Goal: Task Accomplishment & Management: Manage account settings

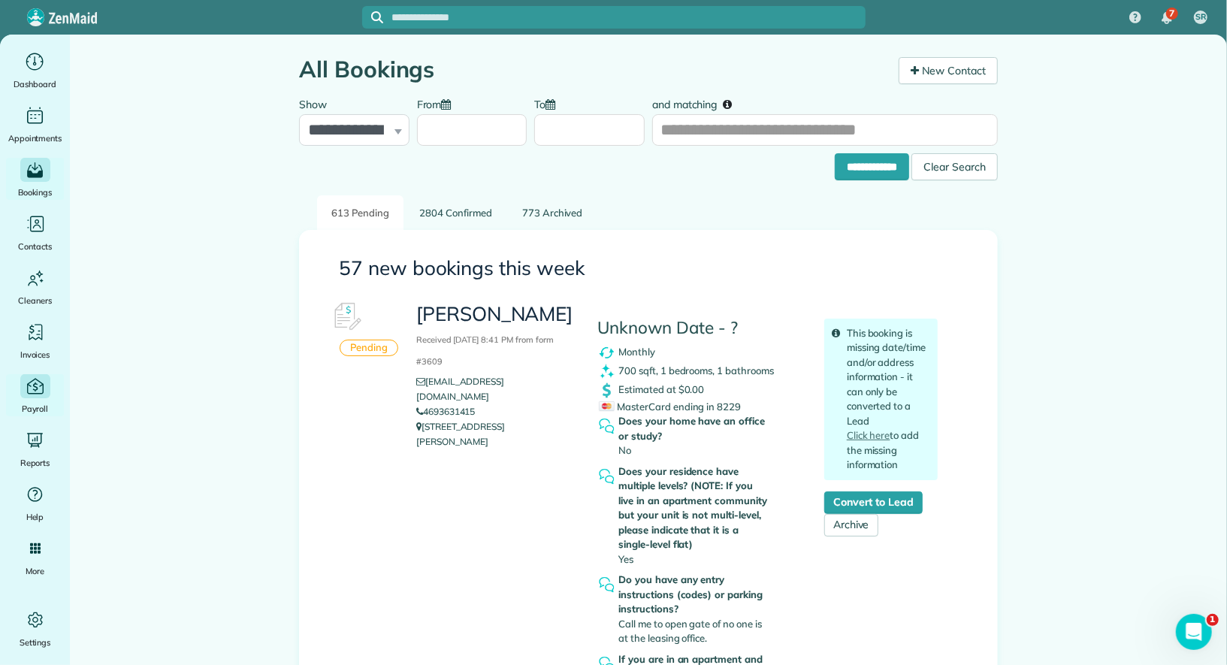
click at [35, 395] on icon "Main" at bounding box center [35, 386] width 20 height 20
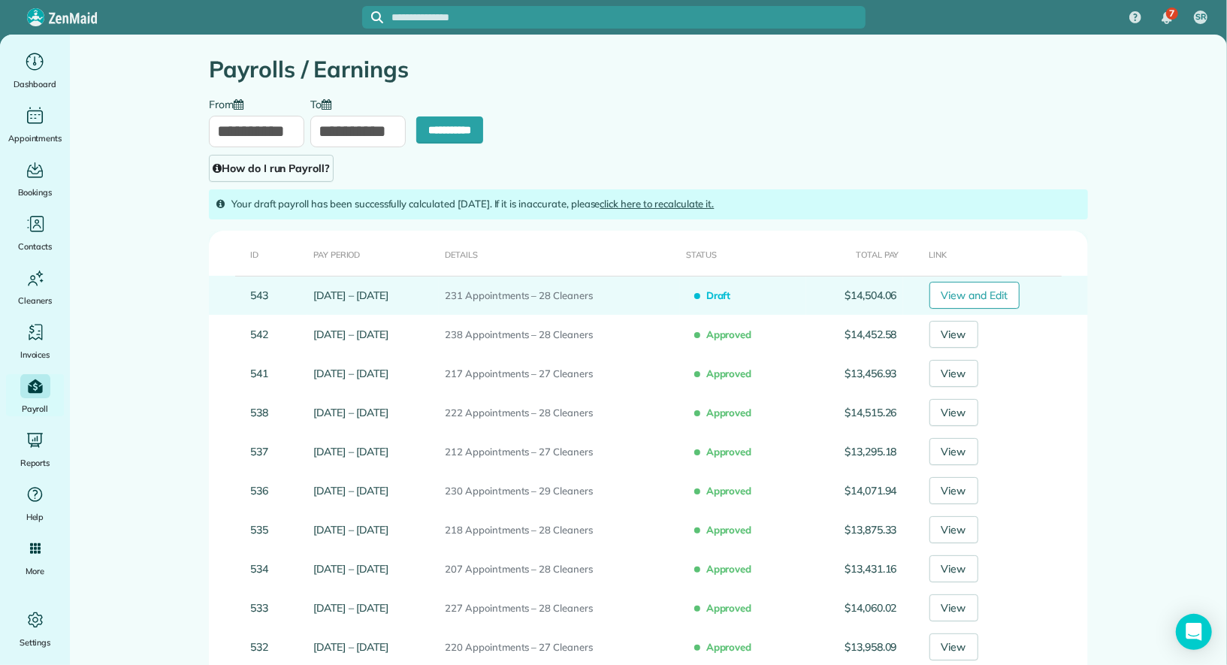
type input "**********"
click at [994, 297] on link "View and Edit" at bounding box center [975, 295] width 91 height 27
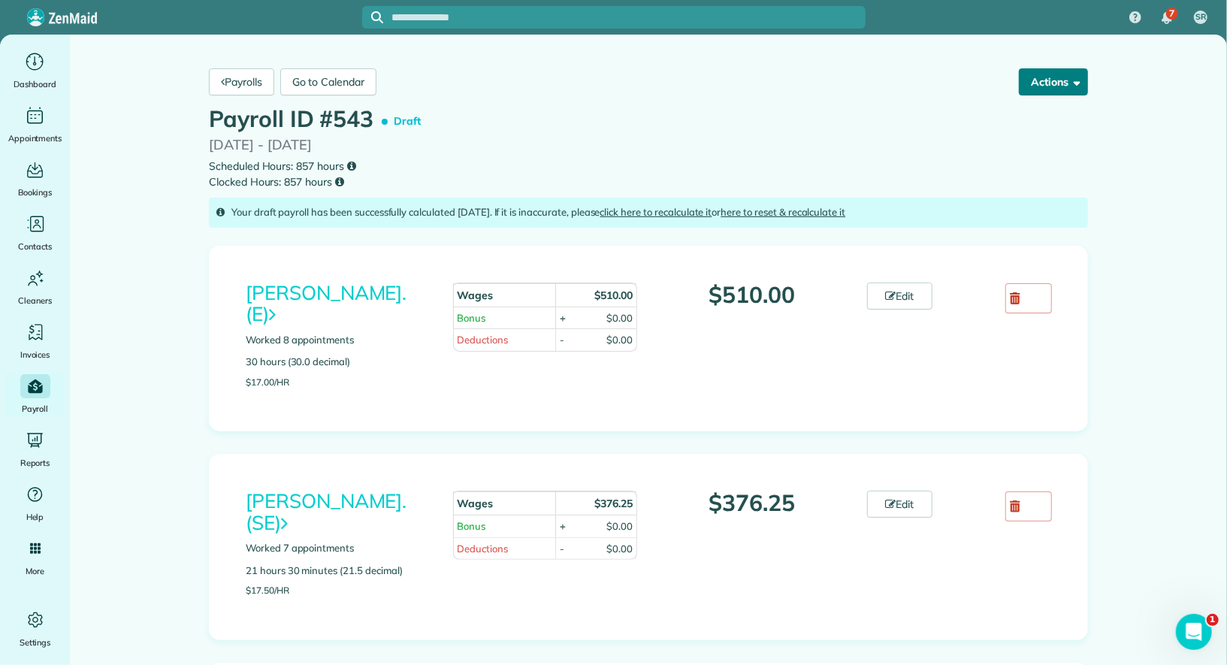
click at [1061, 83] on button "Actions" at bounding box center [1053, 81] width 69 height 27
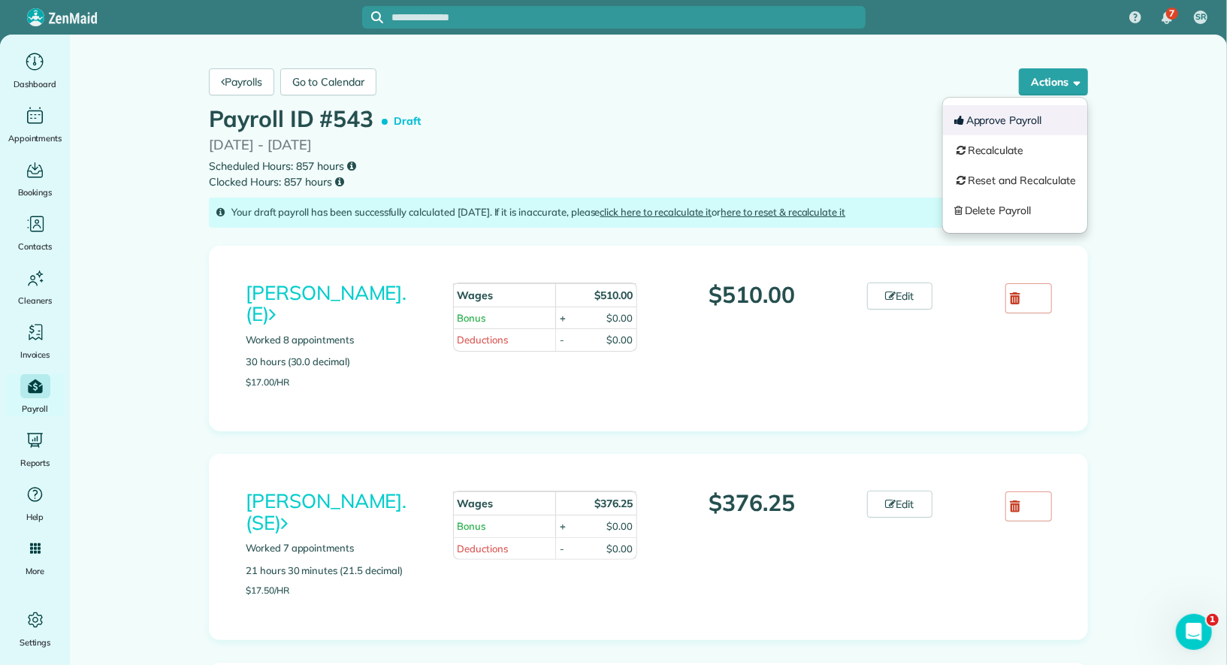
click at [1042, 130] on button "Approve Payroll" at bounding box center [1015, 120] width 144 height 30
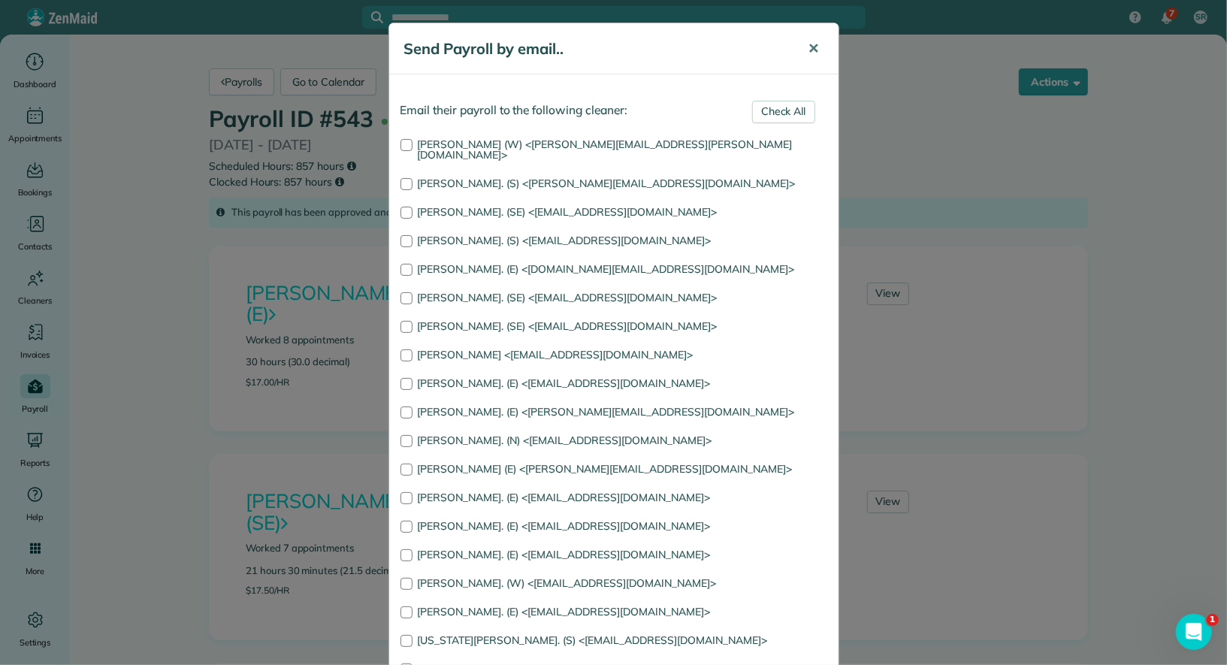
click at [810, 50] on span "✕" at bounding box center [814, 48] width 11 height 17
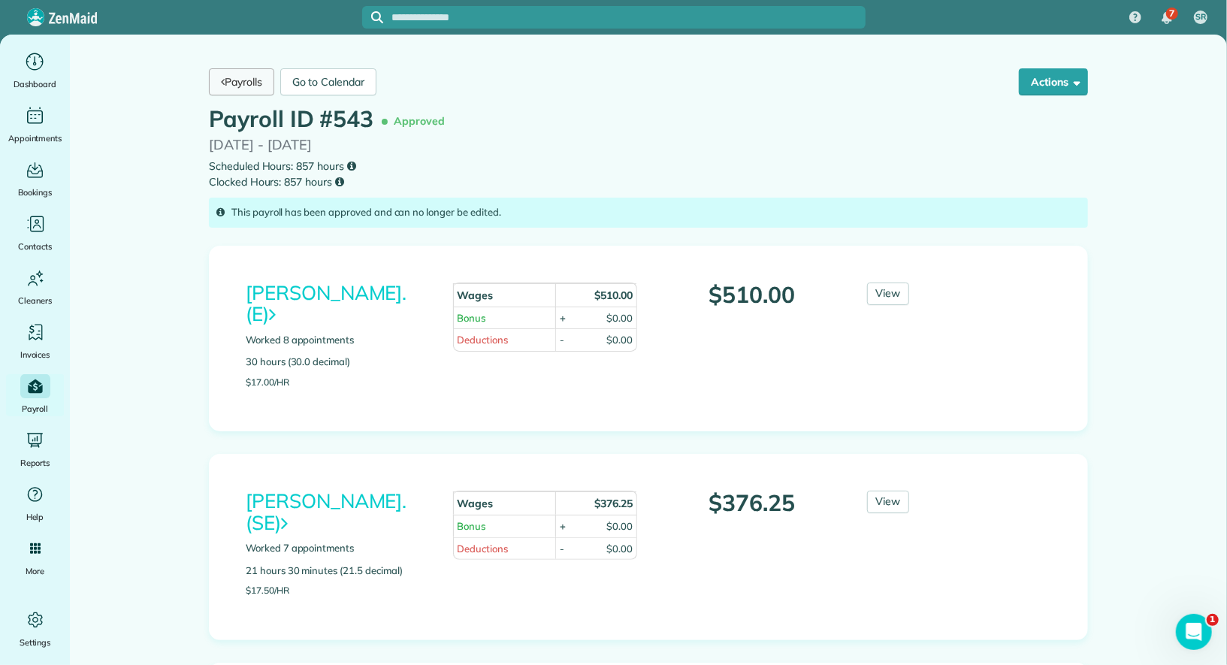
click at [260, 90] on link "Payrolls" at bounding box center [241, 81] width 65 height 27
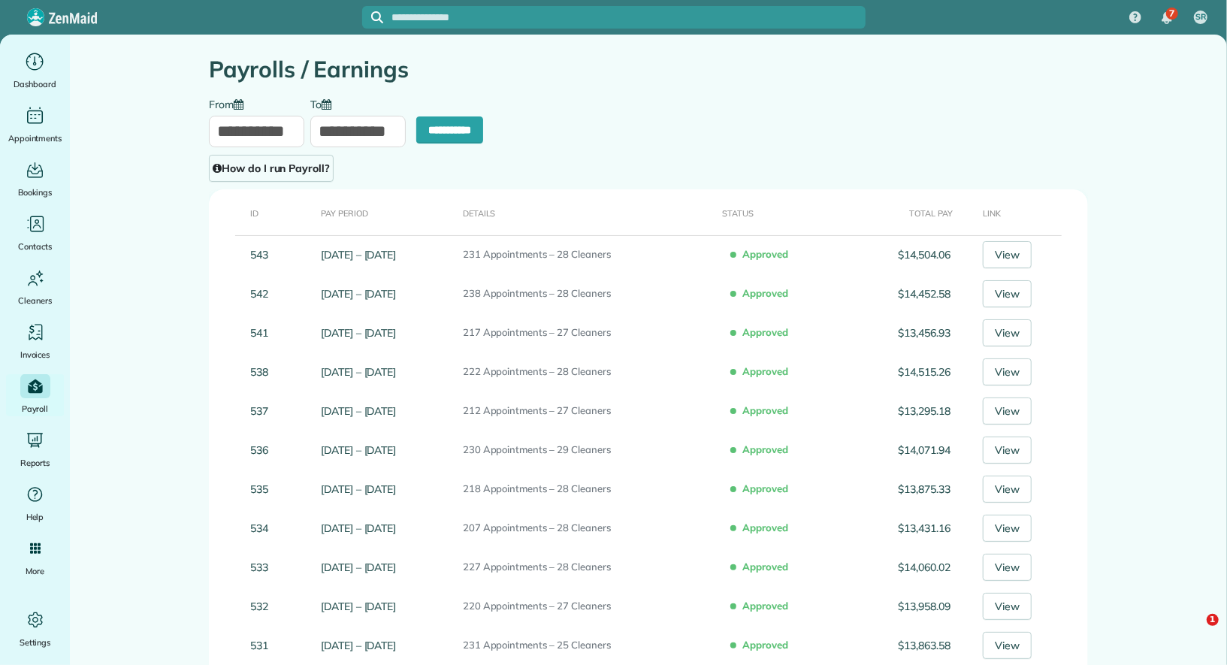
type input "**********"
click at [256, 138] on input "**********" at bounding box center [256, 132] width 95 height 32
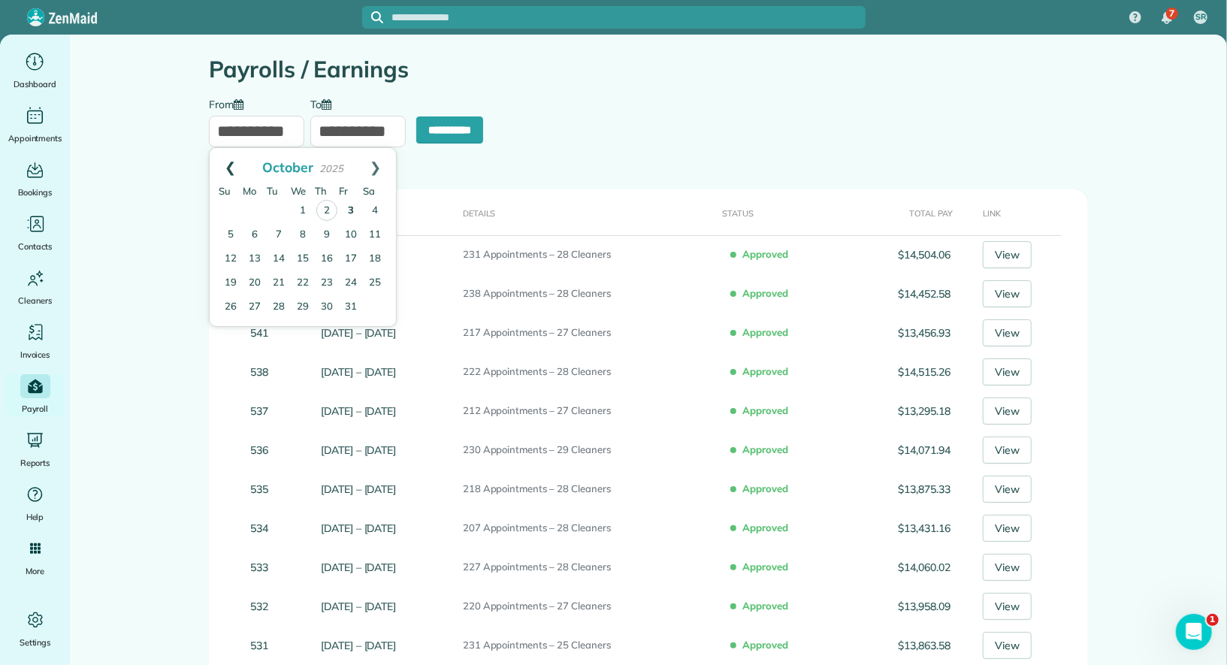
click at [236, 170] on link "Prev" at bounding box center [230, 167] width 41 height 38
click at [350, 278] on link "26" at bounding box center [351, 283] width 24 height 24
type input "**********"
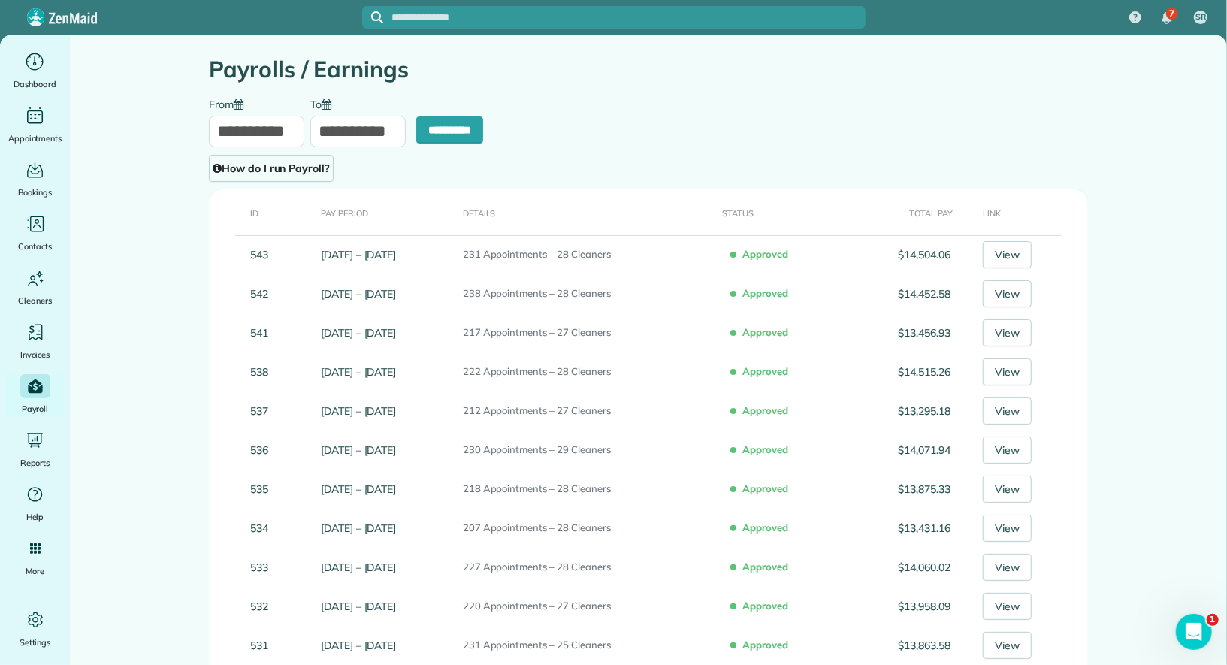
click at [365, 129] on input "**********" at bounding box center [357, 132] width 95 height 32
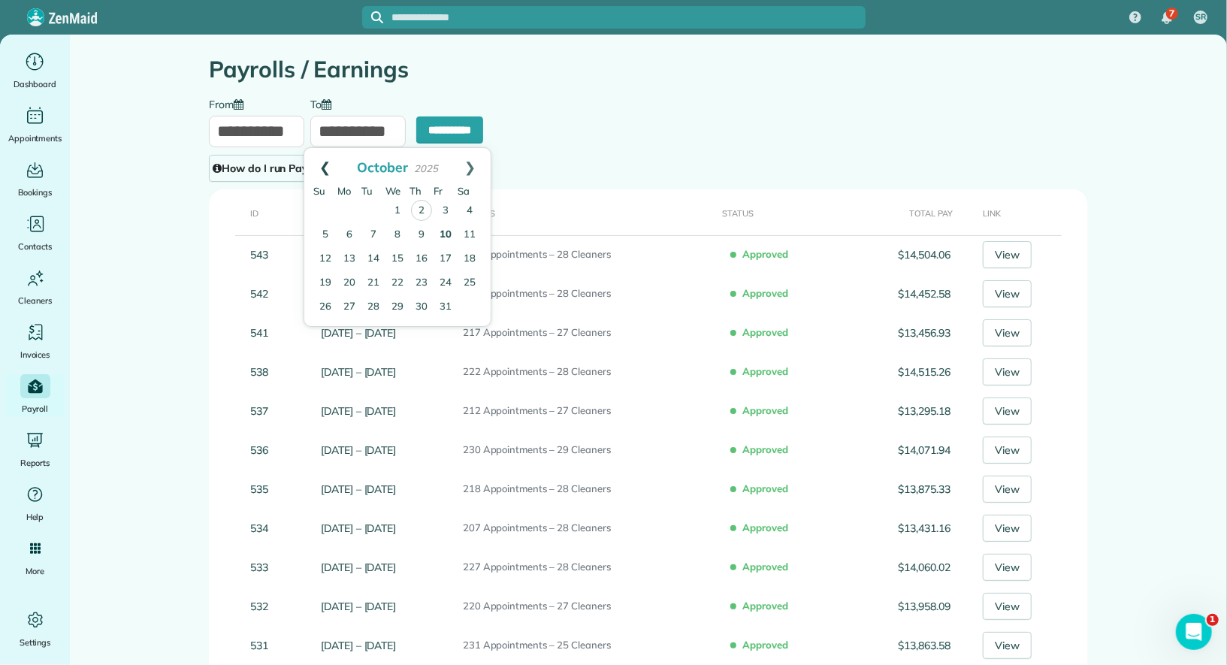
click at [322, 172] on link "Prev" at bounding box center [324, 167] width 41 height 38
click at [476, 163] on link "Next" at bounding box center [469, 167] width 41 height 38
click at [421, 212] on link "2" at bounding box center [421, 210] width 21 height 21
type input "**********"
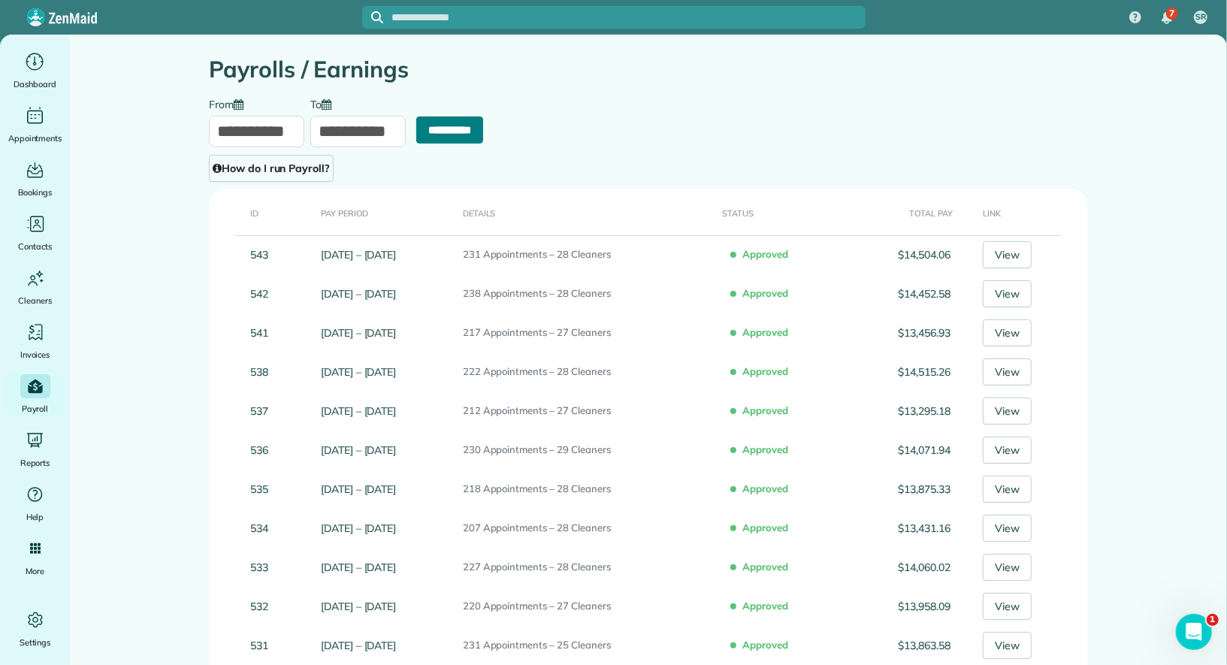
click at [454, 128] on input "**********" at bounding box center [449, 129] width 67 height 27
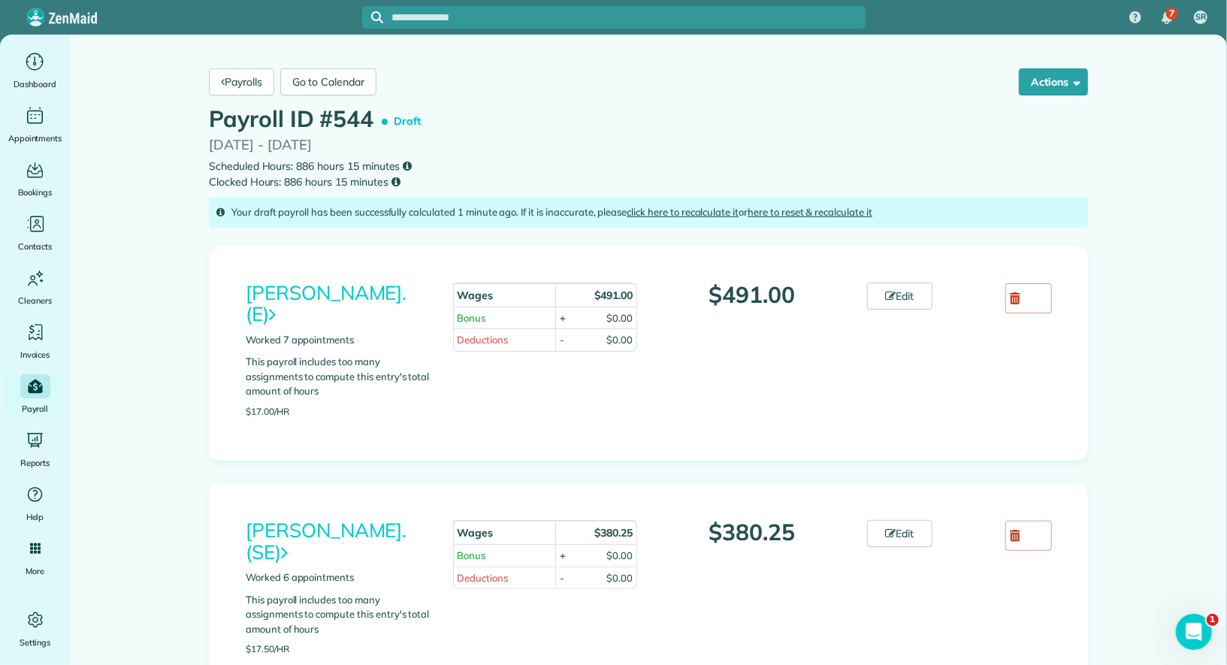
click at [828, 214] on link "here to reset & recalculate it" at bounding box center [810, 212] width 125 height 12
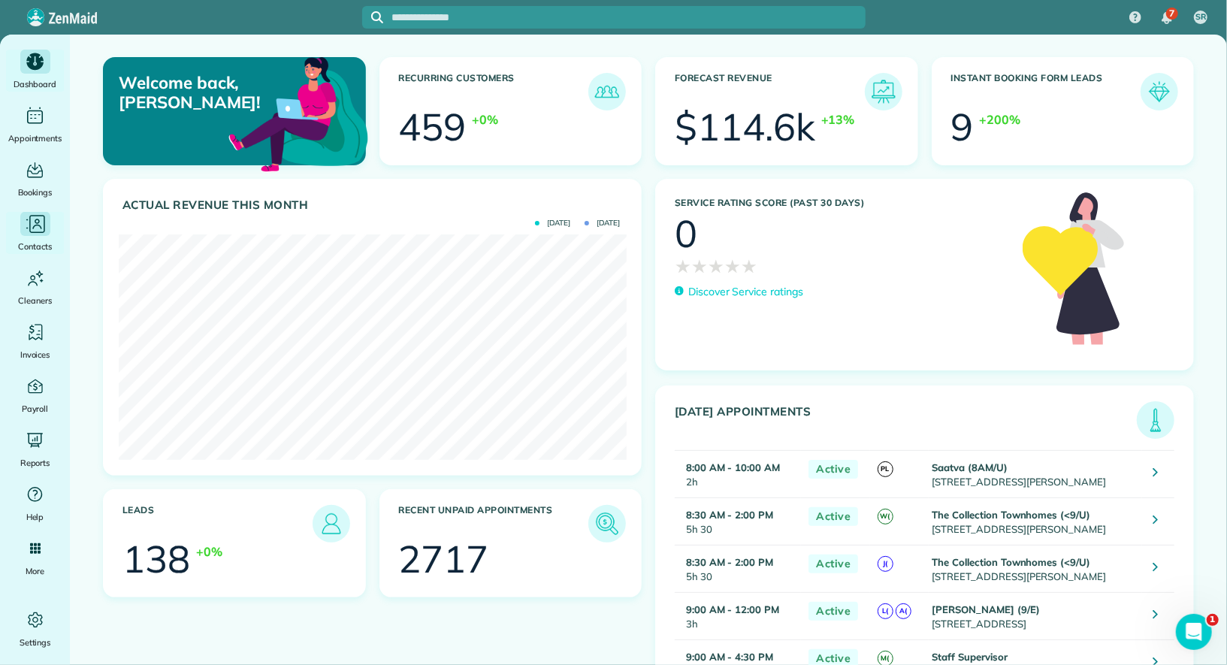
click at [44, 225] on icon "Main" at bounding box center [35, 224] width 23 height 23
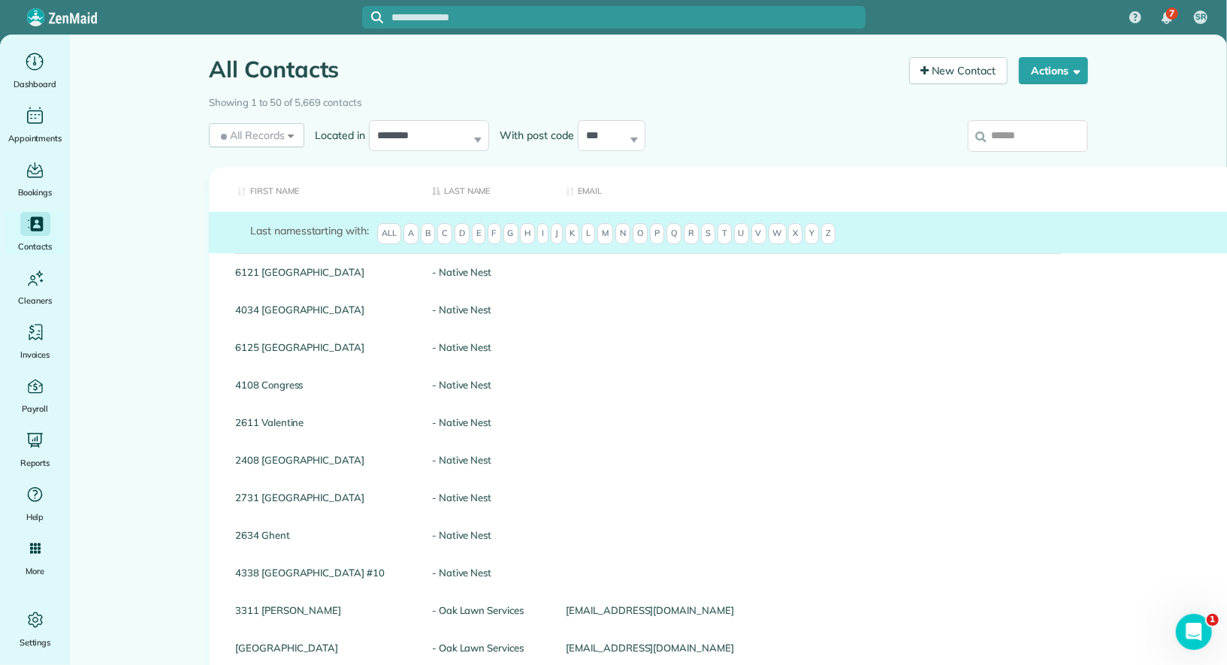
click at [1042, 144] on input "search" at bounding box center [1028, 136] width 120 height 32
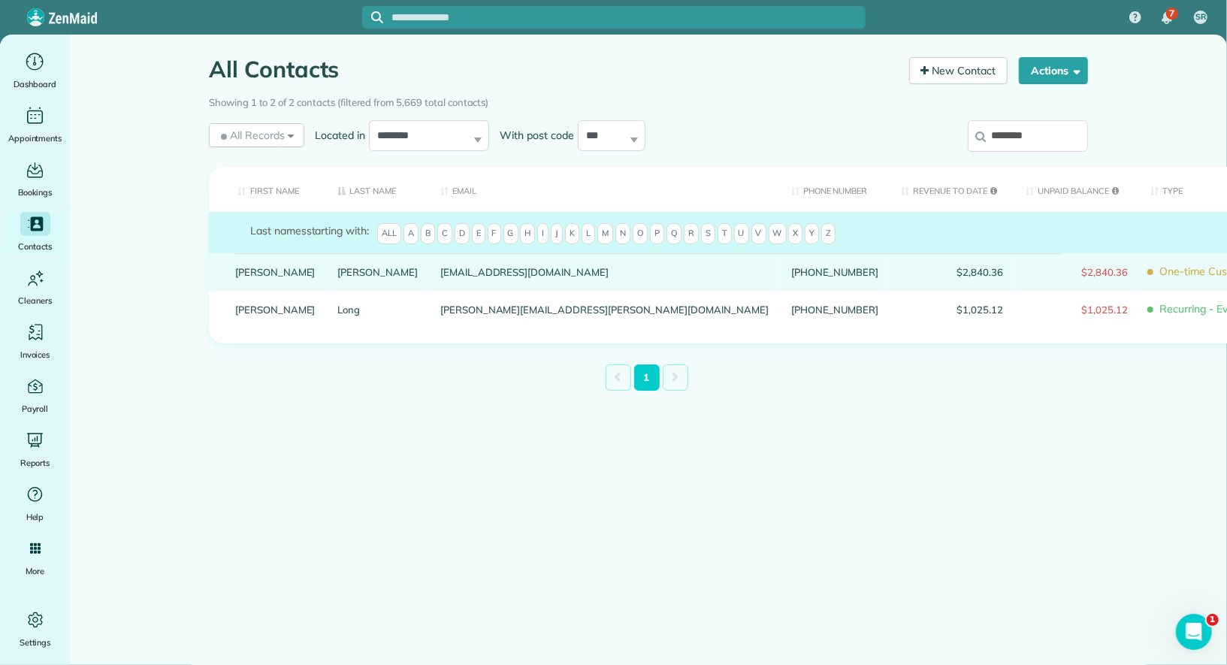
type input "********"
click at [258, 277] on link "Audrey" at bounding box center [275, 272] width 80 height 11
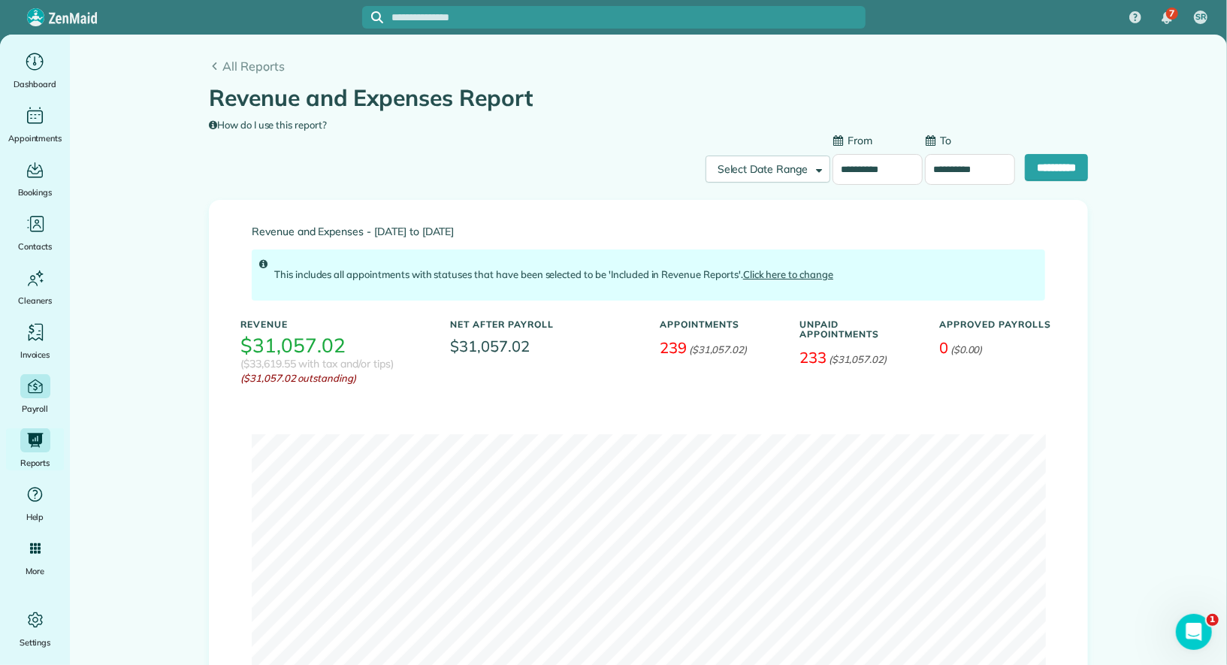
scroll to position [25, 0]
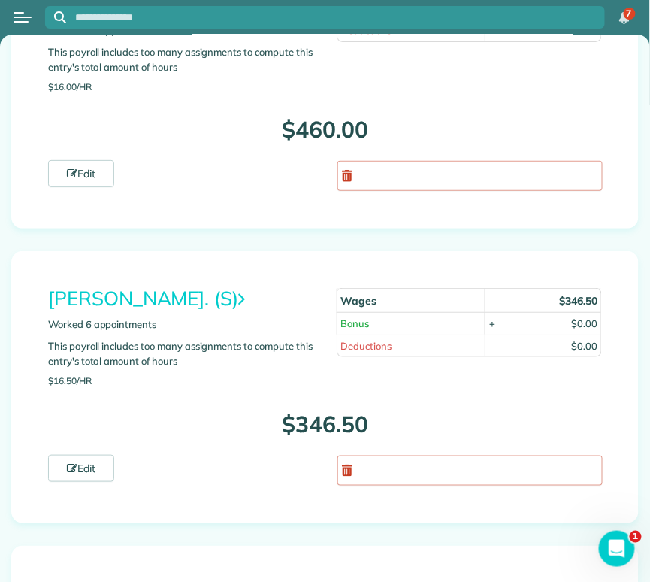
scroll to position [3597, 0]
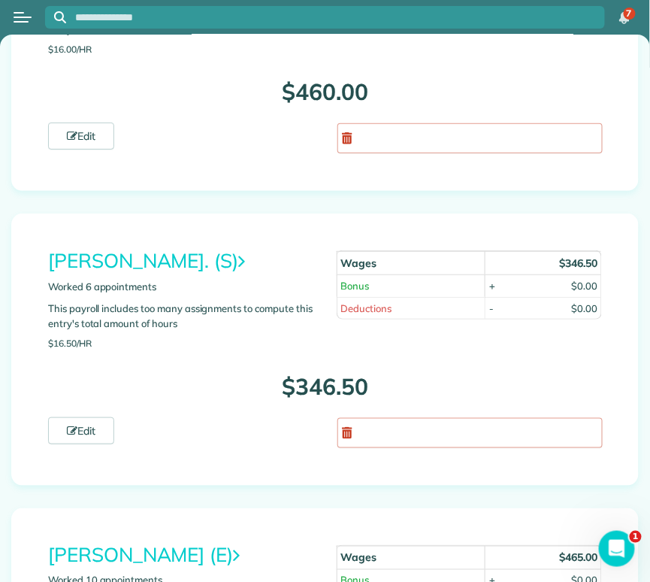
click at [132, 248] on link "Isela Aguilar. (S)" at bounding box center [146, 260] width 197 height 25
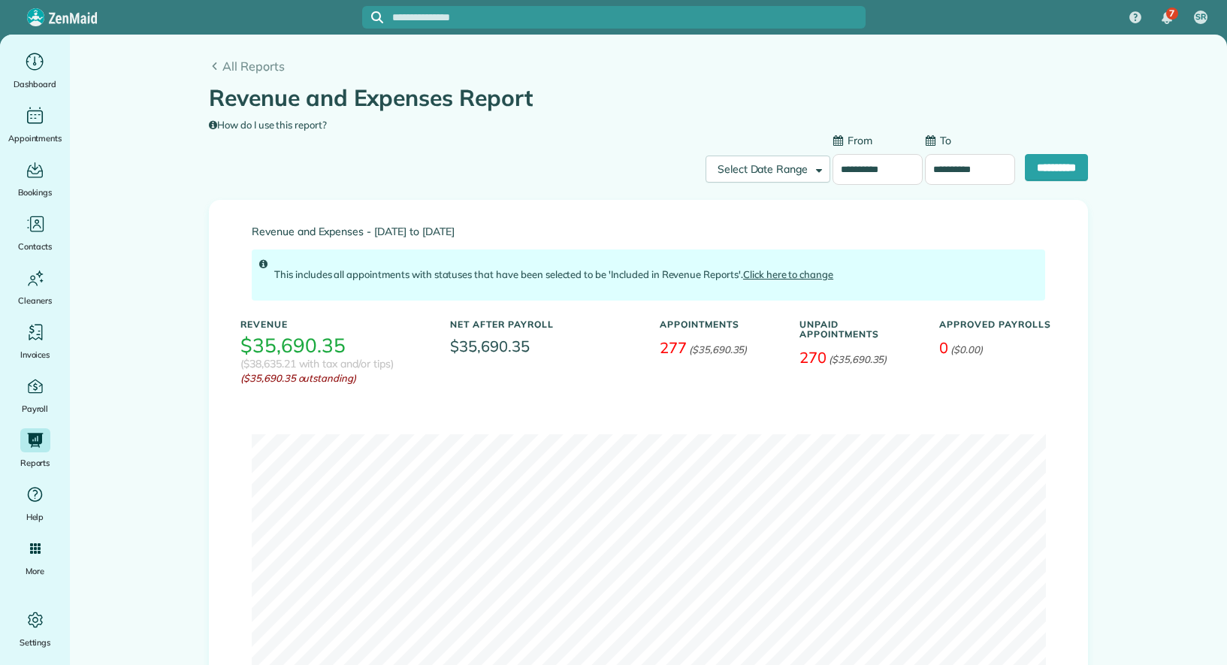
type input "**********"
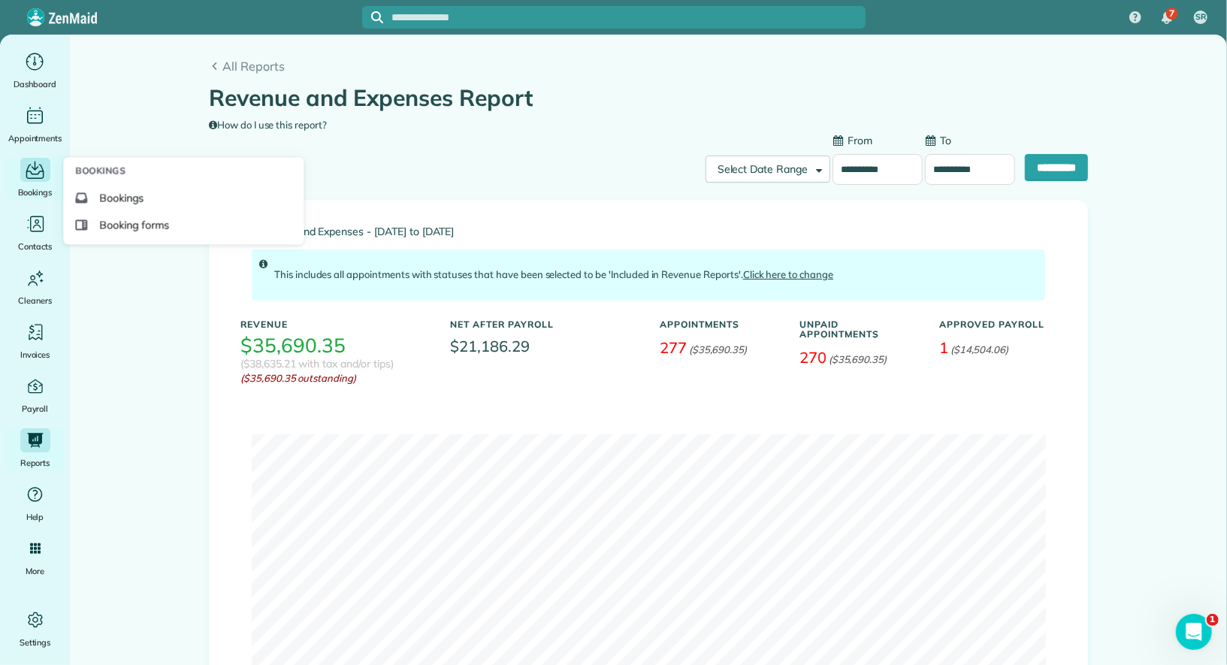
click at [41, 183] on div "Bookings" at bounding box center [35, 179] width 60 height 42
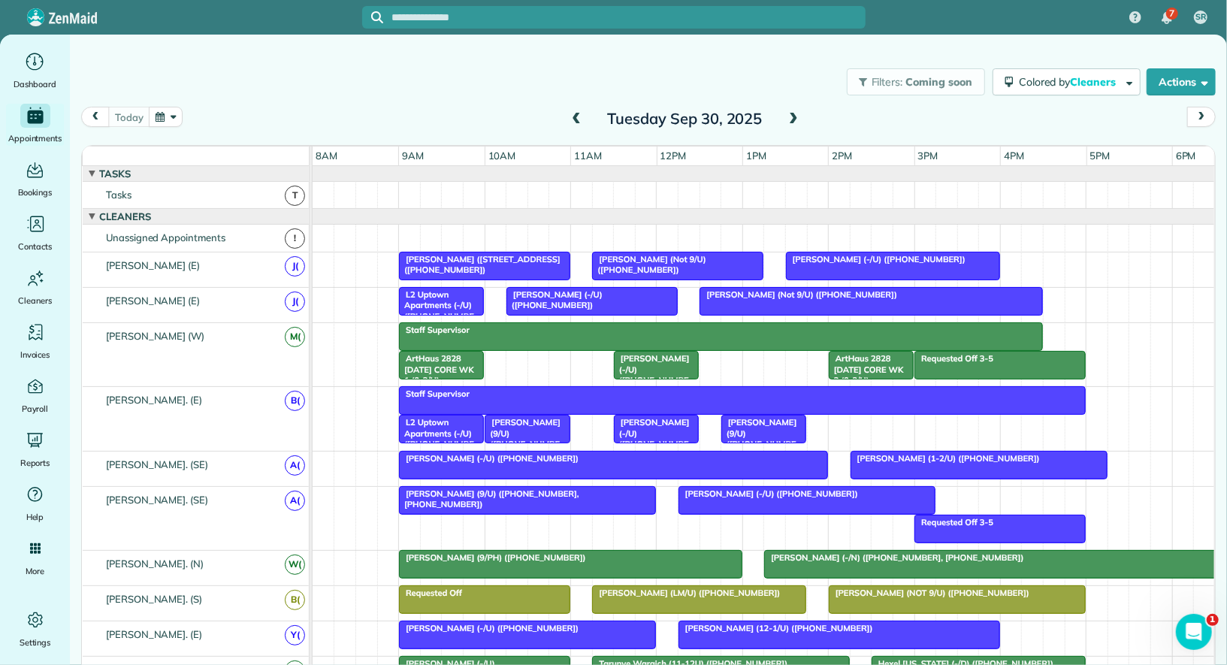
click at [158, 120] on button "button" at bounding box center [166, 117] width 35 height 20
click at [228, 186] on link "6" at bounding box center [225, 195] width 24 height 24
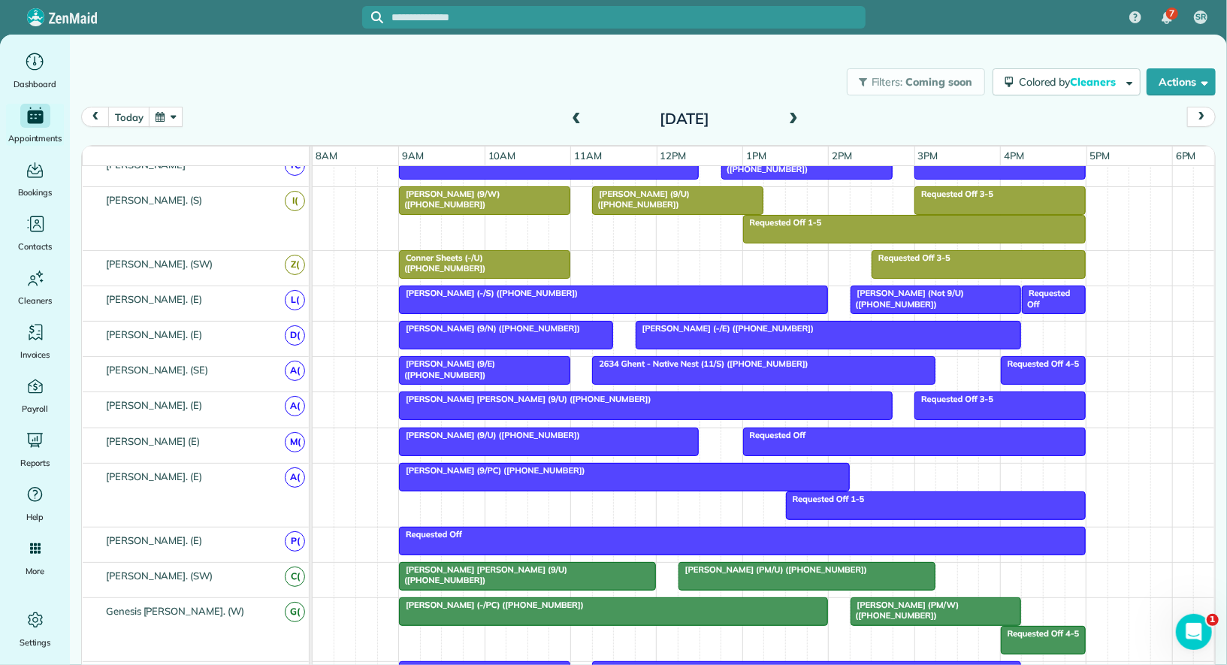
scroll to position [392, 0]
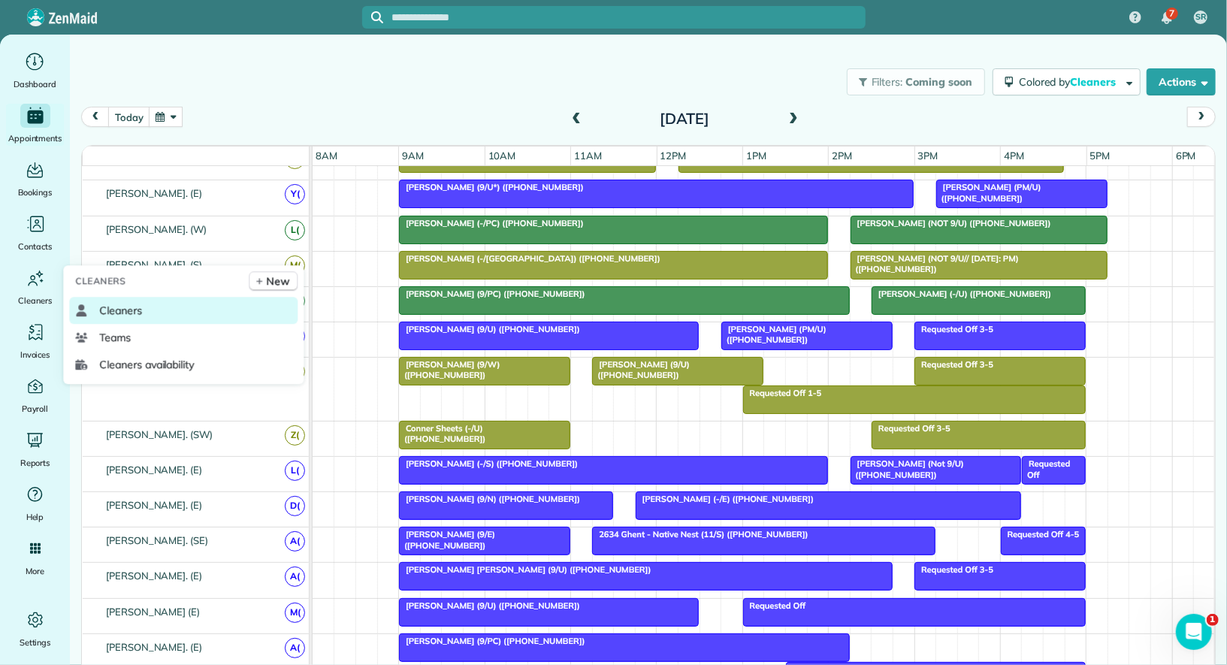
click at [106, 303] on span "Cleaners" at bounding box center [120, 310] width 43 height 15
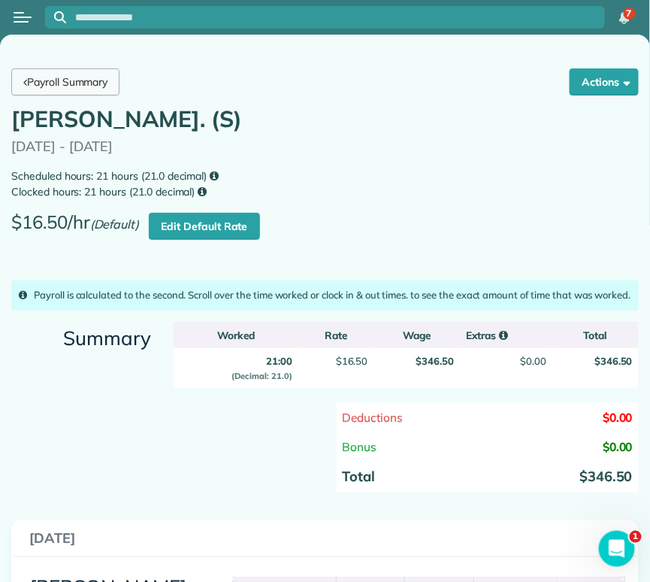
click at [59, 80] on link "Payroll Summary" at bounding box center [65, 81] width 108 height 27
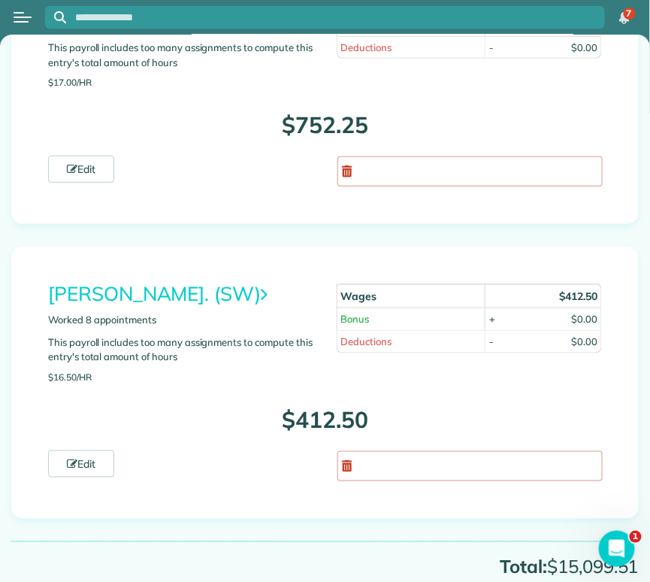
scroll to position [8318, 0]
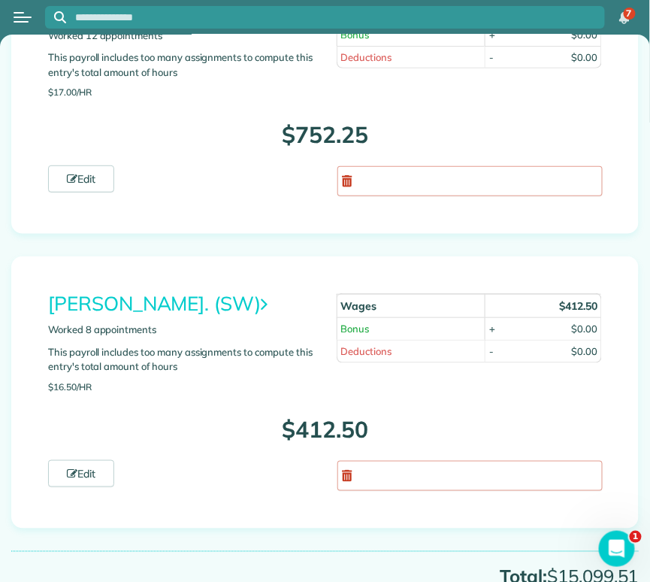
click at [169, 291] on link "[PERSON_NAME]. (SW)" at bounding box center [157, 303] width 219 height 25
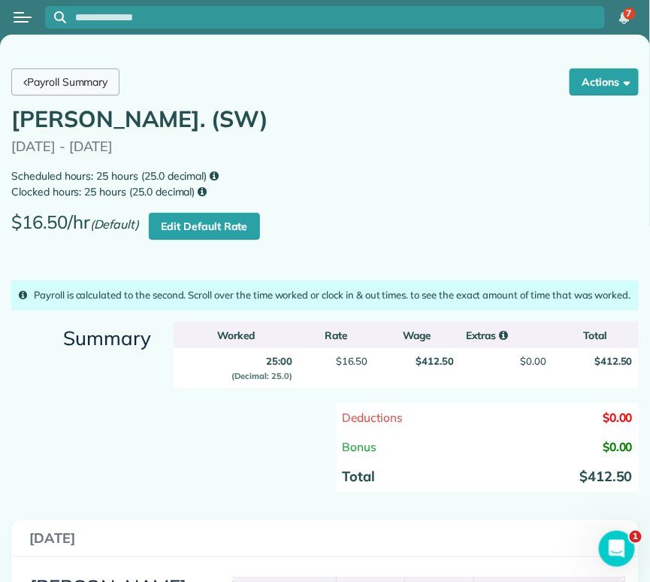
click at [73, 80] on link "Payroll Summary" at bounding box center [65, 81] width 108 height 27
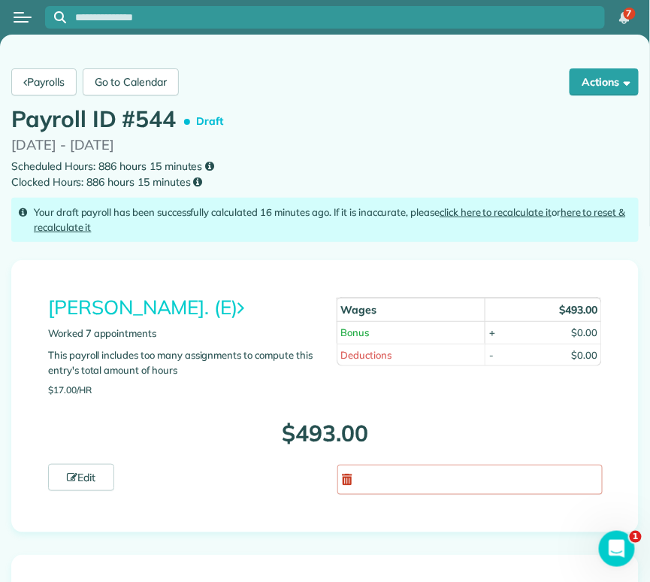
click at [150, 307] on link "[PERSON_NAME]. (E)" at bounding box center [146, 307] width 196 height 25
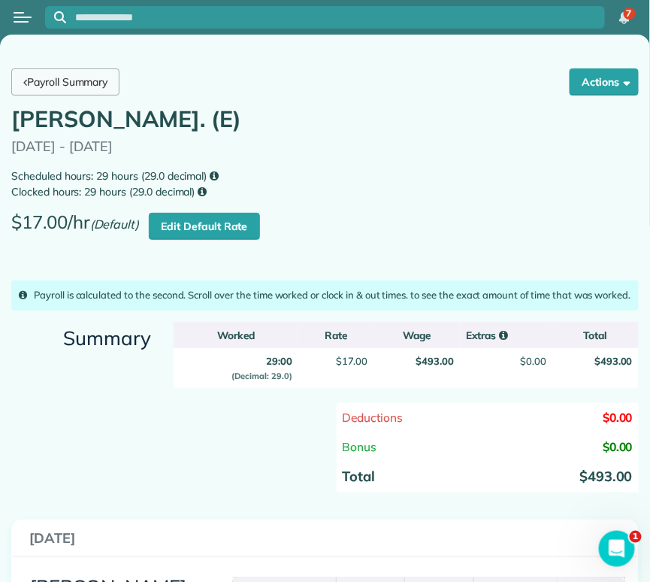
click at [61, 81] on link "Payroll Summary" at bounding box center [65, 81] width 108 height 27
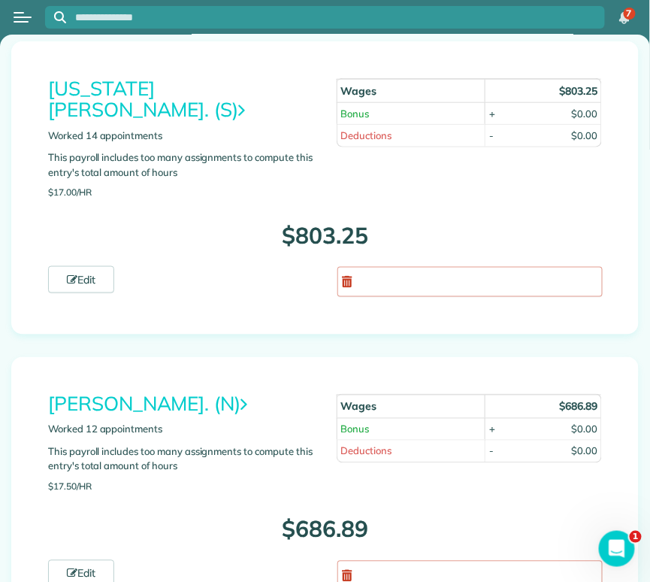
scroll to position [7337, 0]
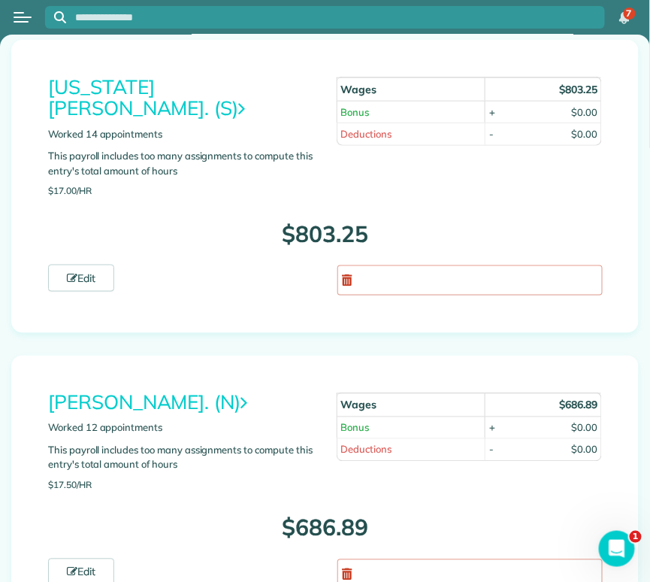
click at [137, 390] on link "[PERSON_NAME]. (N)" at bounding box center [147, 402] width 199 height 25
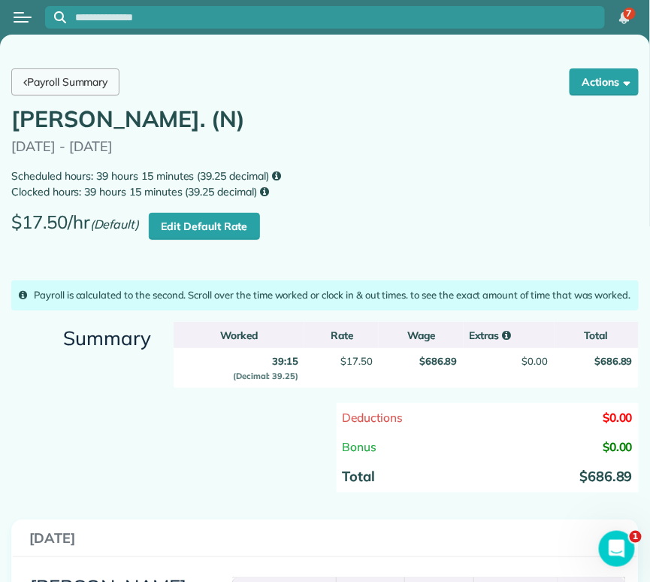
click at [111, 86] on link "Payroll Summary" at bounding box center [65, 81] width 108 height 27
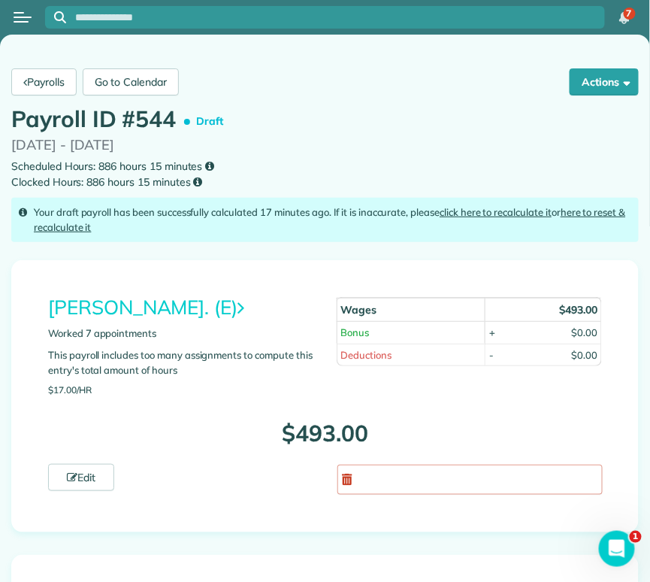
click at [275, 494] on div "Adelina Alvarez. (E) Worked 7 appointments This payroll includes too many assig…" at bounding box center [325, 396] width 576 height 198
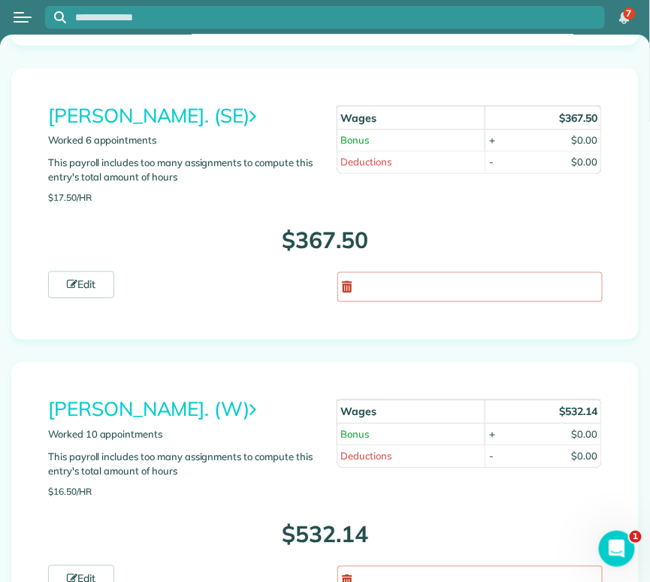
scroll to position [489, 0]
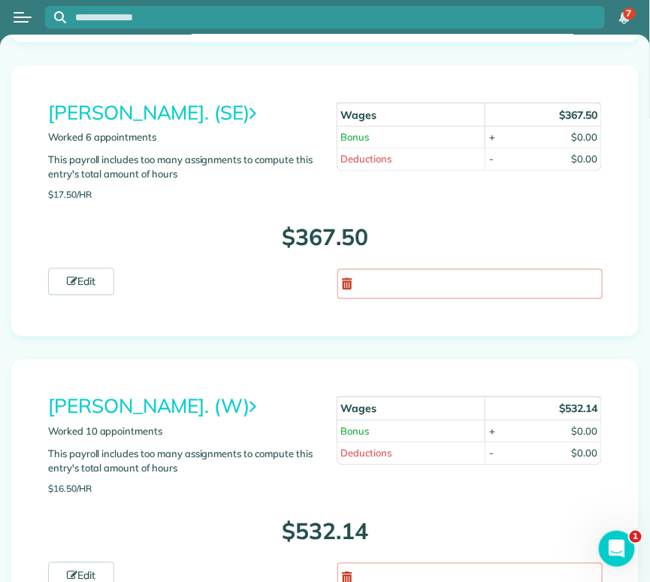
click at [181, 405] on link "[PERSON_NAME]. (W)" at bounding box center [152, 406] width 208 height 25
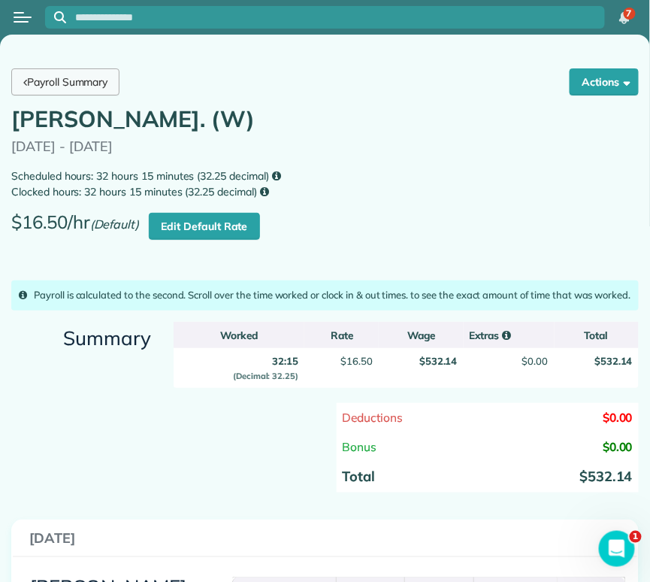
click at [74, 83] on link "Payroll Summary" at bounding box center [65, 81] width 108 height 27
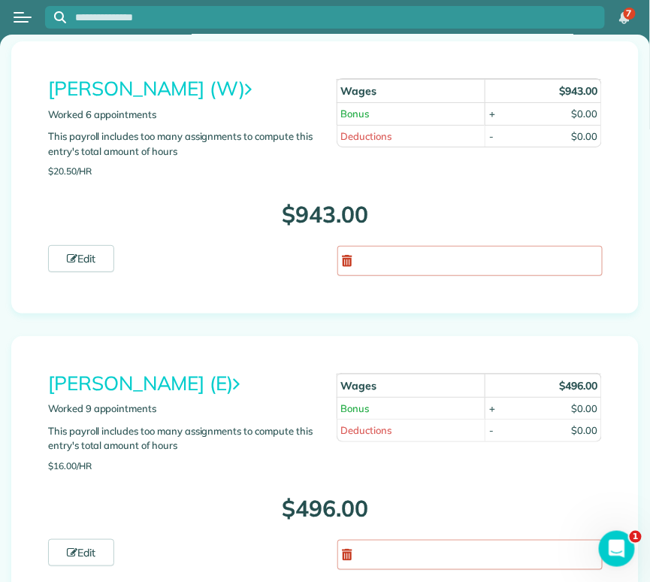
scroll to position [5831, 0]
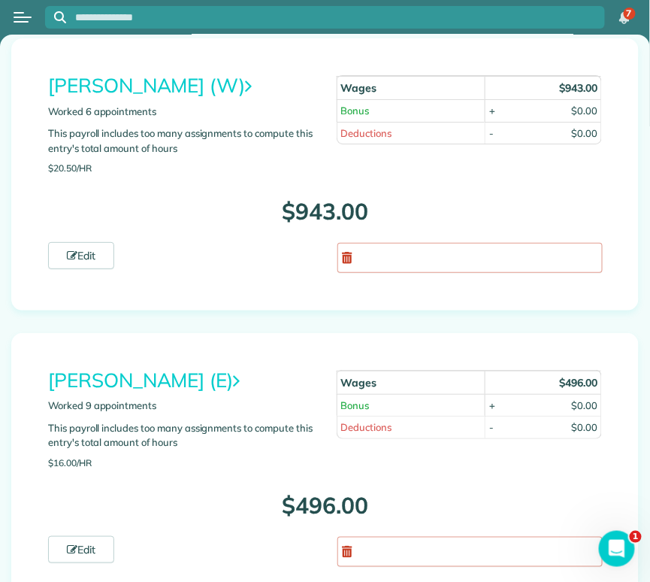
click at [147, 368] on link "[PERSON_NAME] (E)" at bounding box center [144, 380] width 192 height 25
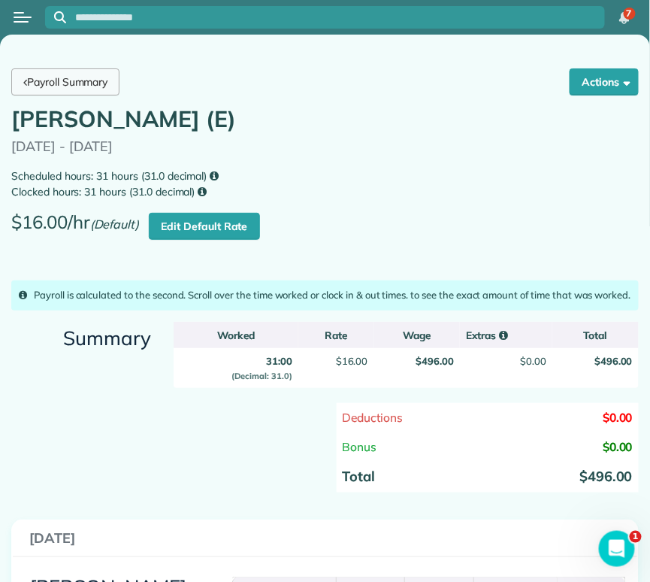
click at [99, 77] on link "Payroll Summary" at bounding box center [65, 81] width 108 height 27
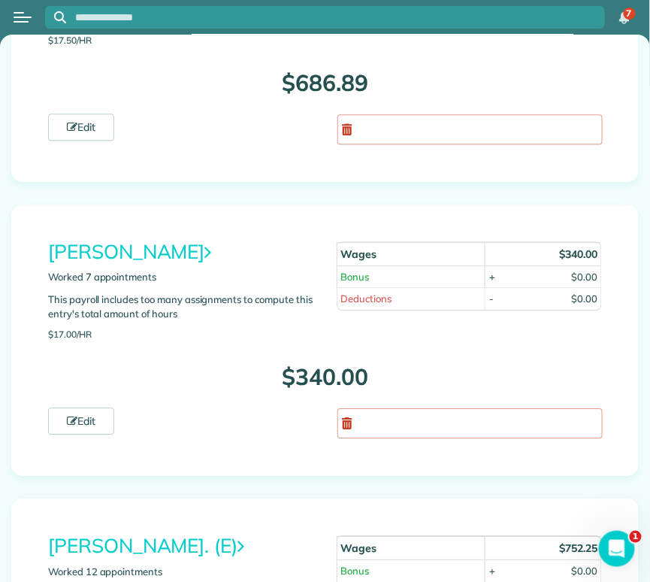
scroll to position [7690, 0]
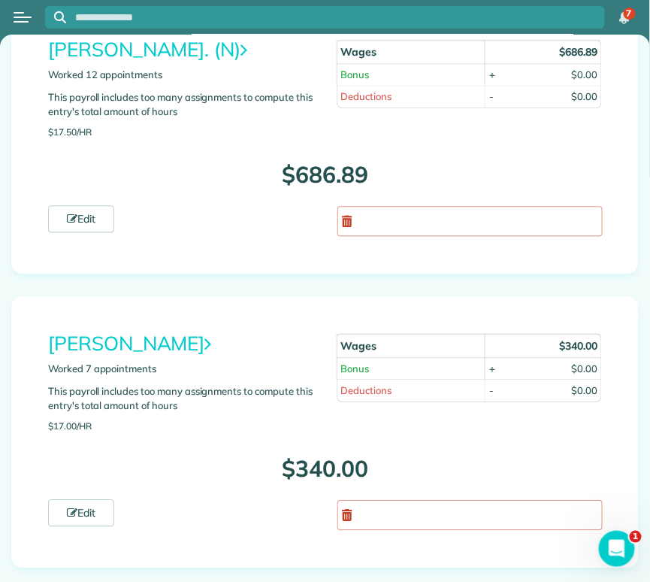
click at [124, 331] on link "Yessi Castro" at bounding box center [129, 343] width 163 height 25
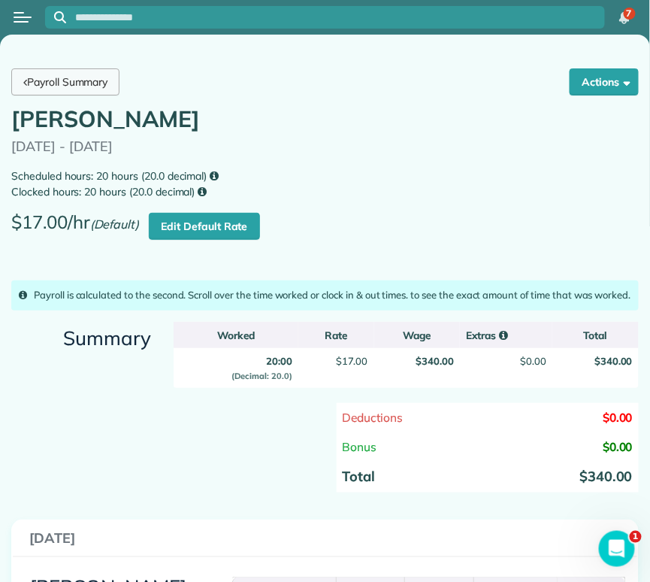
click at [97, 75] on link "Payroll Summary" at bounding box center [65, 81] width 108 height 27
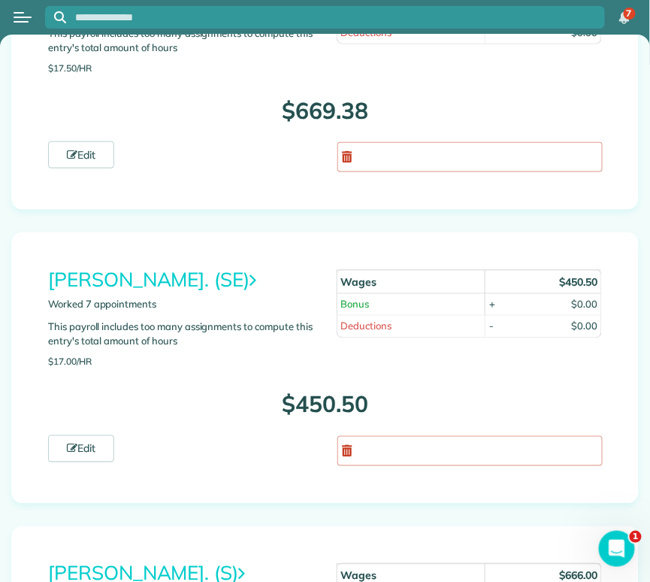
scroll to position [1522, 0]
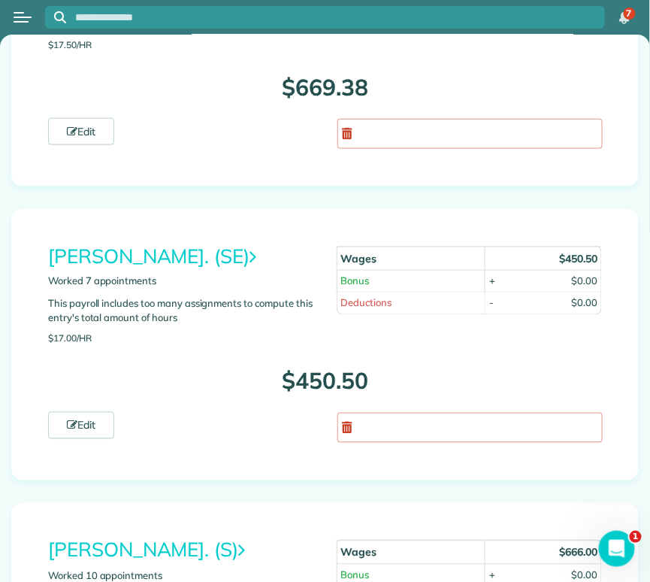
click at [159, 245] on link "[PERSON_NAME]. (SE)" at bounding box center [152, 256] width 208 height 25
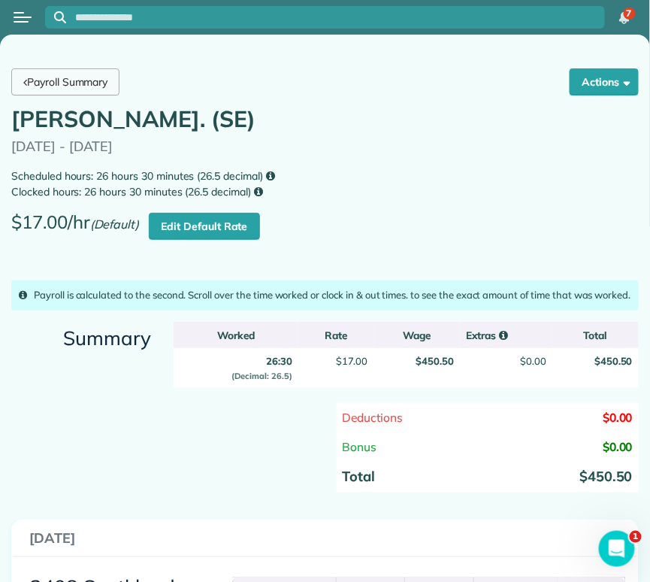
click at [75, 80] on link "Payroll Summary" at bounding box center [65, 81] width 108 height 27
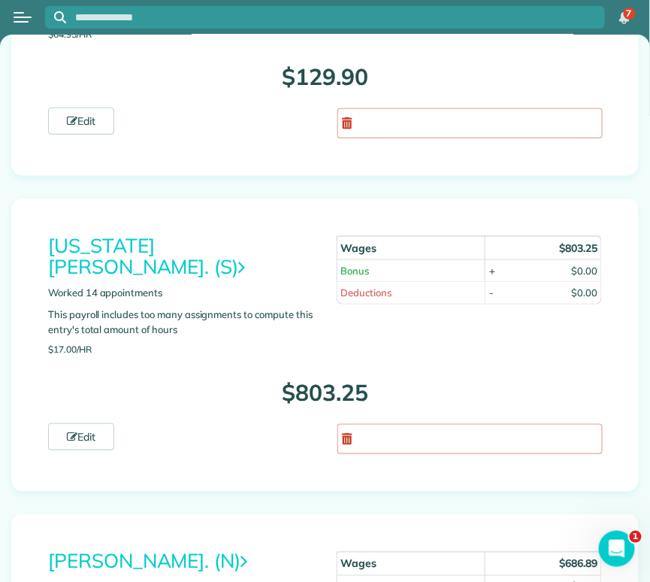
scroll to position [7000, 0]
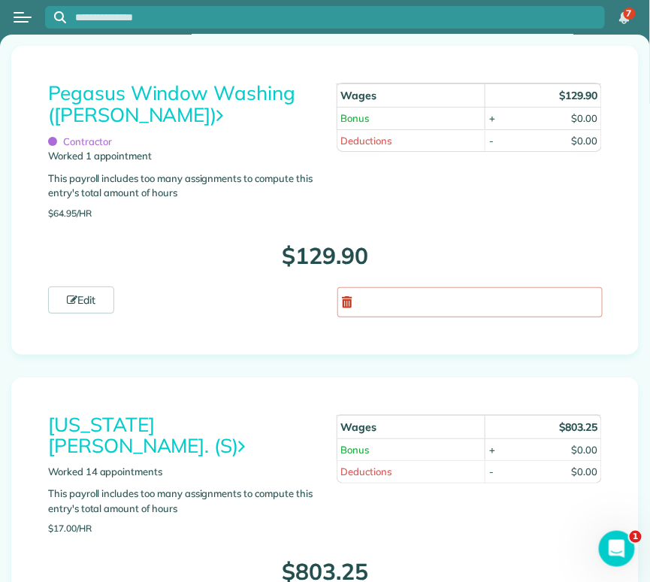
click at [120, 412] on link "Virginia Perez. (S)" at bounding box center [146, 435] width 197 height 47
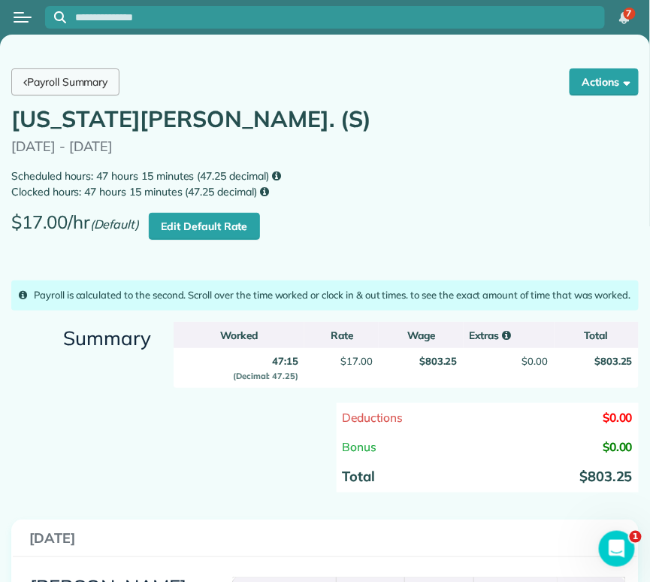
click at [93, 80] on link "Payroll Summary" at bounding box center [65, 81] width 108 height 27
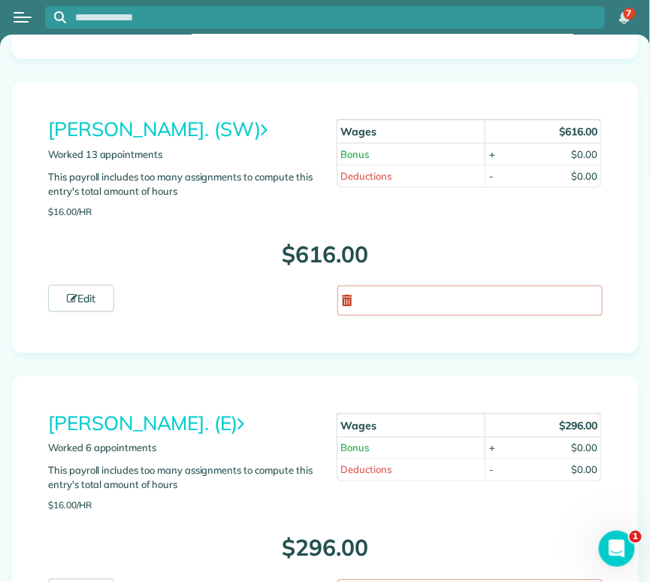
scroll to position [2527, 0]
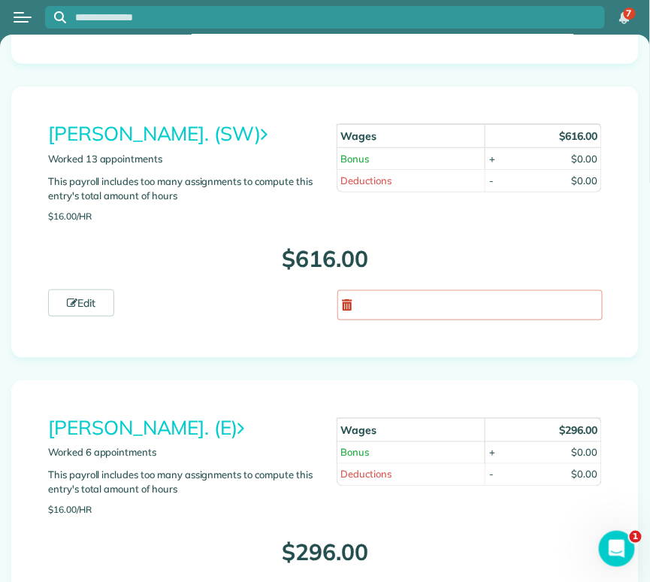
click at [148, 121] on link "[PERSON_NAME]. (SW)" at bounding box center [157, 133] width 219 height 25
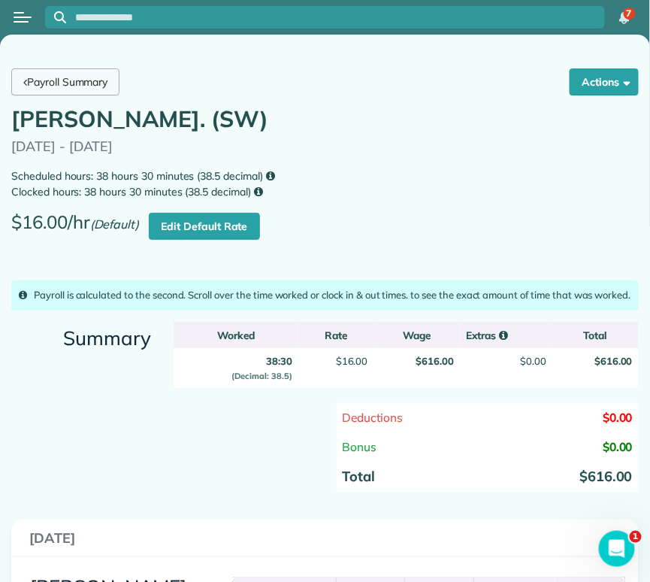
click at [62, 80] on link "Payroll Summary" at bounding box center [65, 81] width 108 height 27
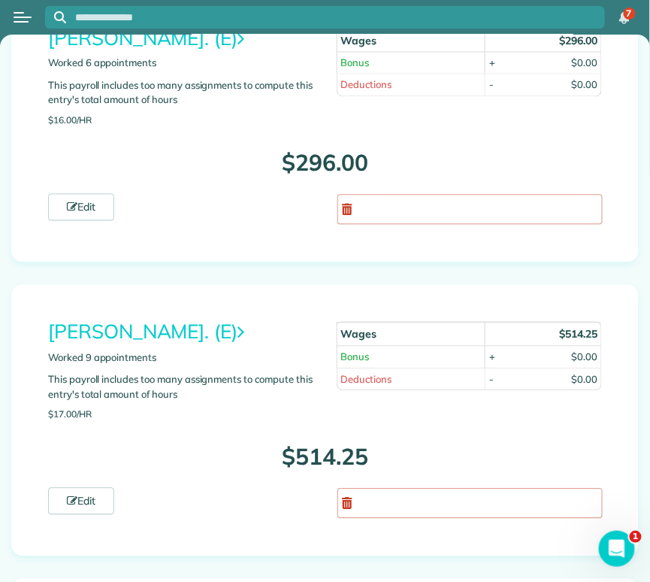
scroll to position [2918, 0]
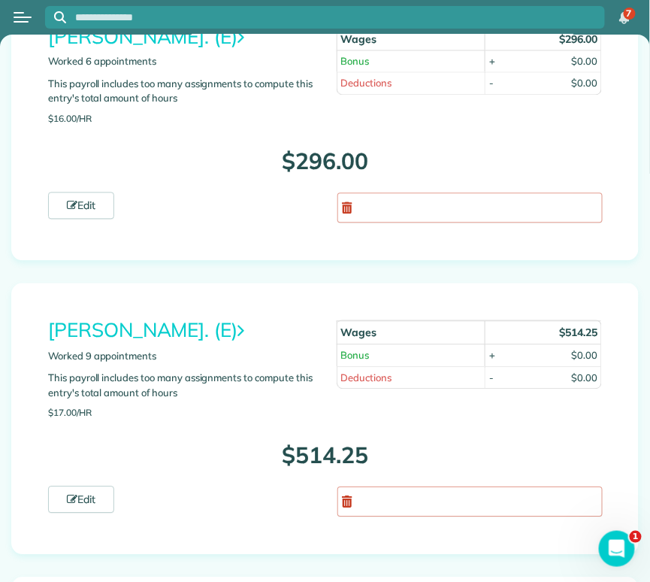
click at [165, 319] on link "[PERSON_NAME]. (E)" at bounding box center [146, 330] width 196 height 25
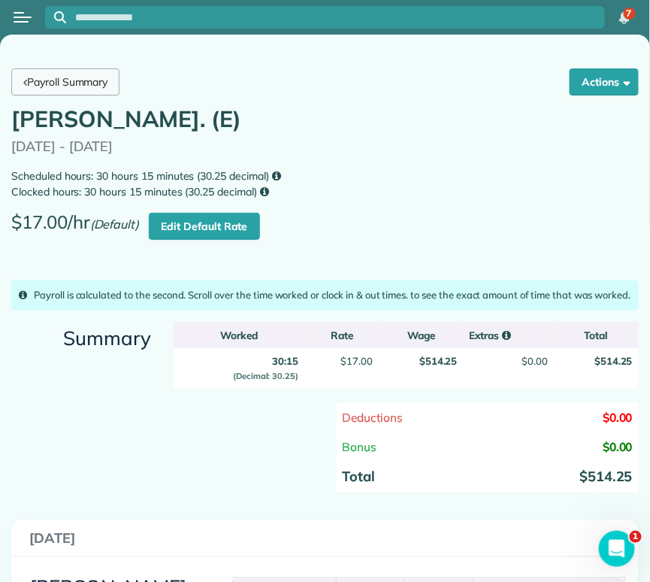
click at [78, 86] on link "Payroll Summary" at bounding box center [65, 81] width 108 height 27
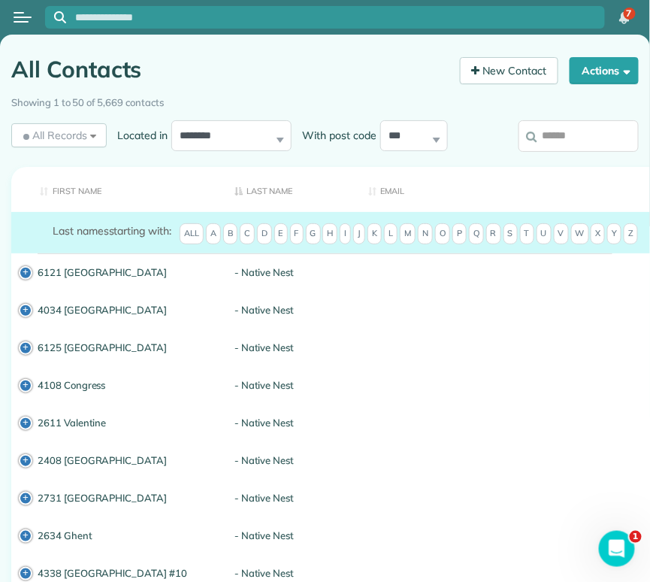
click at [560, 144] on input "search" at bounding box center [579, 136] width 120 height 32
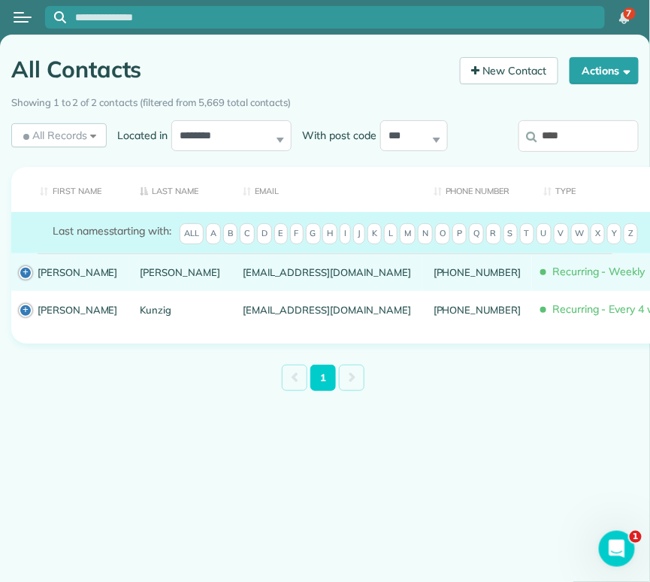
type input "****"
click at [46, 289] on div "Robert" at bounding box center [77, 272] width 103 height 38
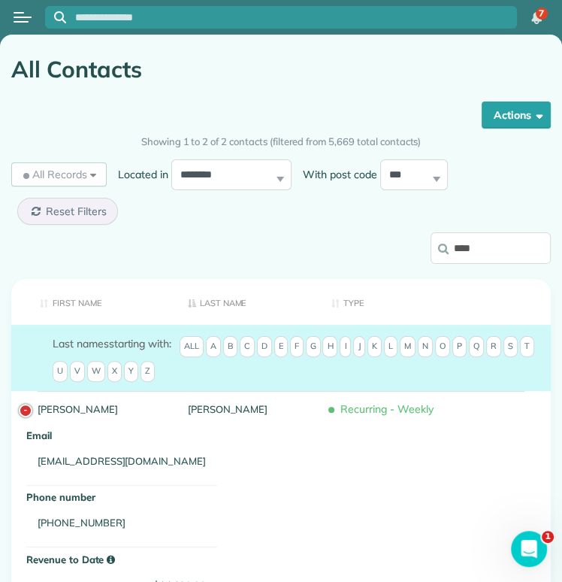
click at [23, 25] on button "Open menu" at bounding box center [23, 17] width 18 height 17
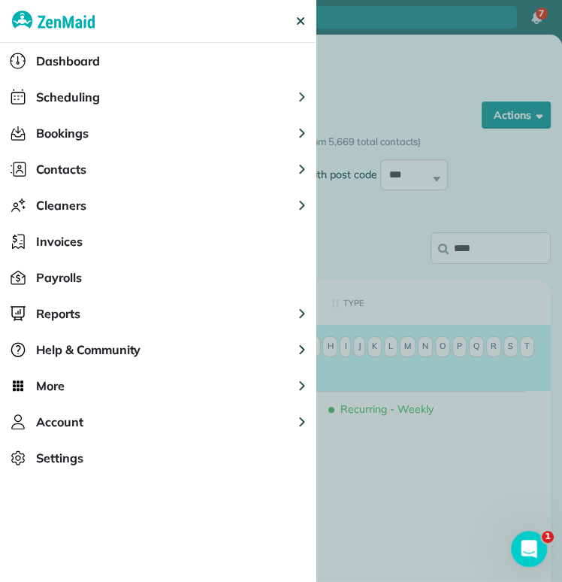
click at [96, 312] on button "Reports" at bounding box center [158, 313] width 316 height 36
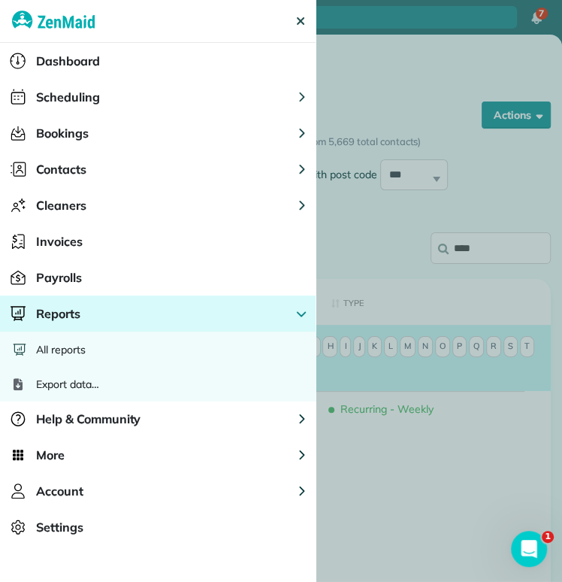
click at [108, 345] on div "All reports" at bounding box center [158, 349] width 316 height 36
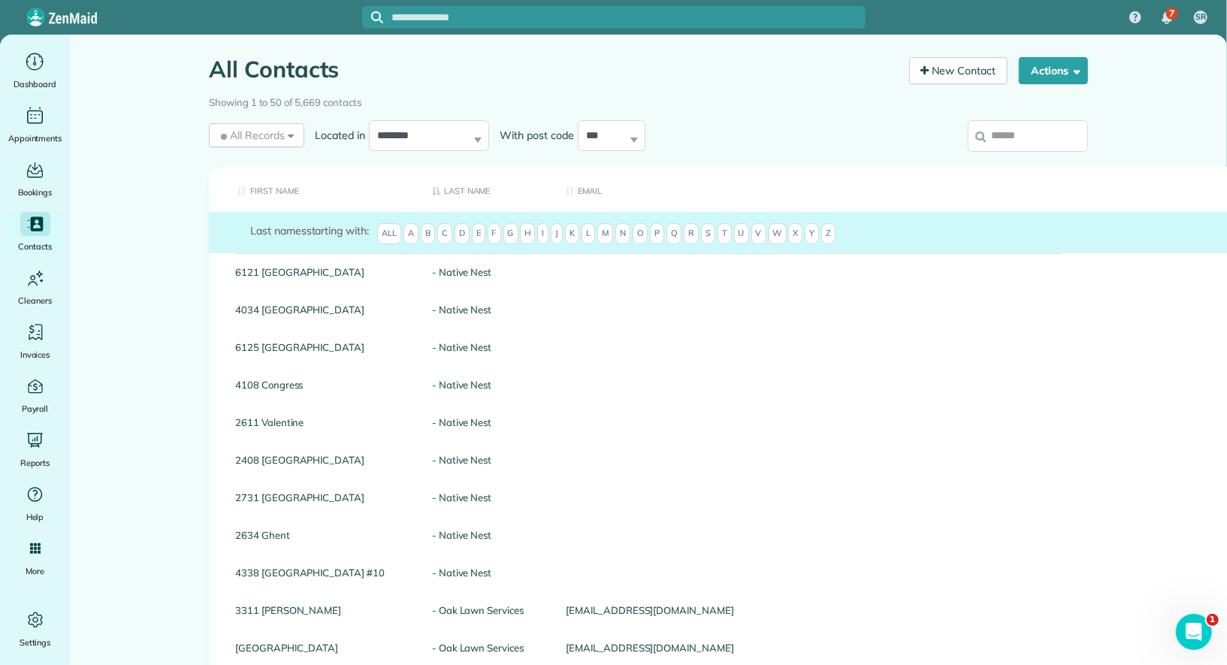
click at [1006, 136] on input "search" at bounding box center [1028, 136] width 120 height 32
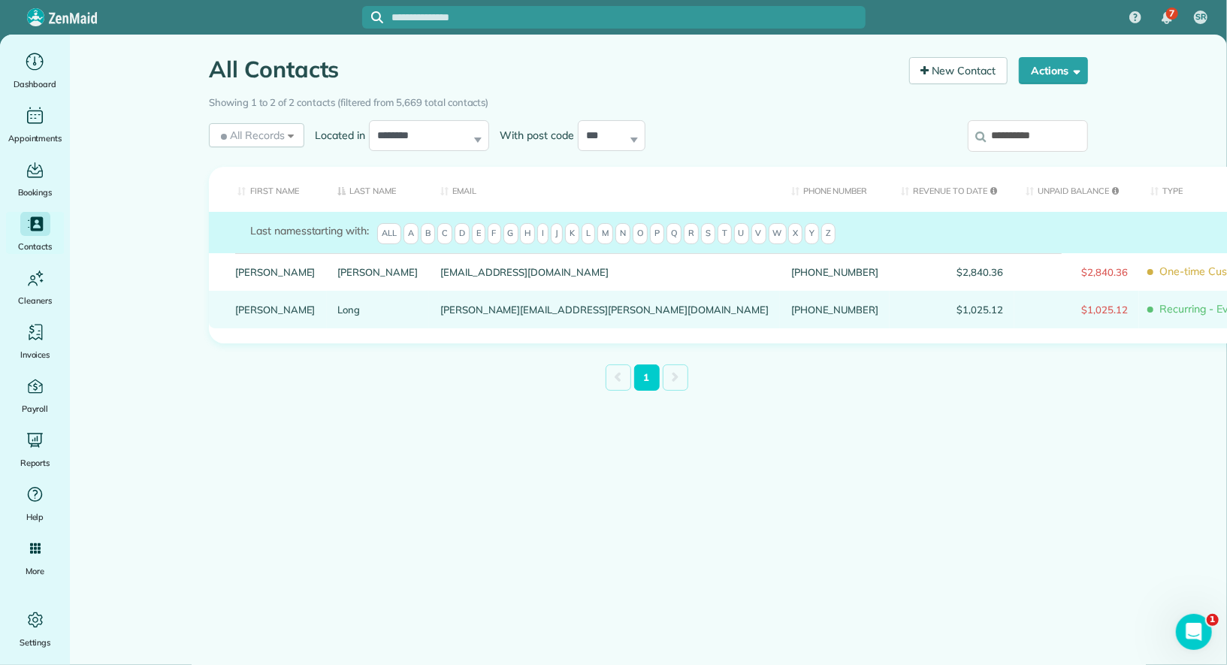
type input "**********"
click at [253, 315] on link "Jaimie" at bounding box center [275, 309] width 80 height 11
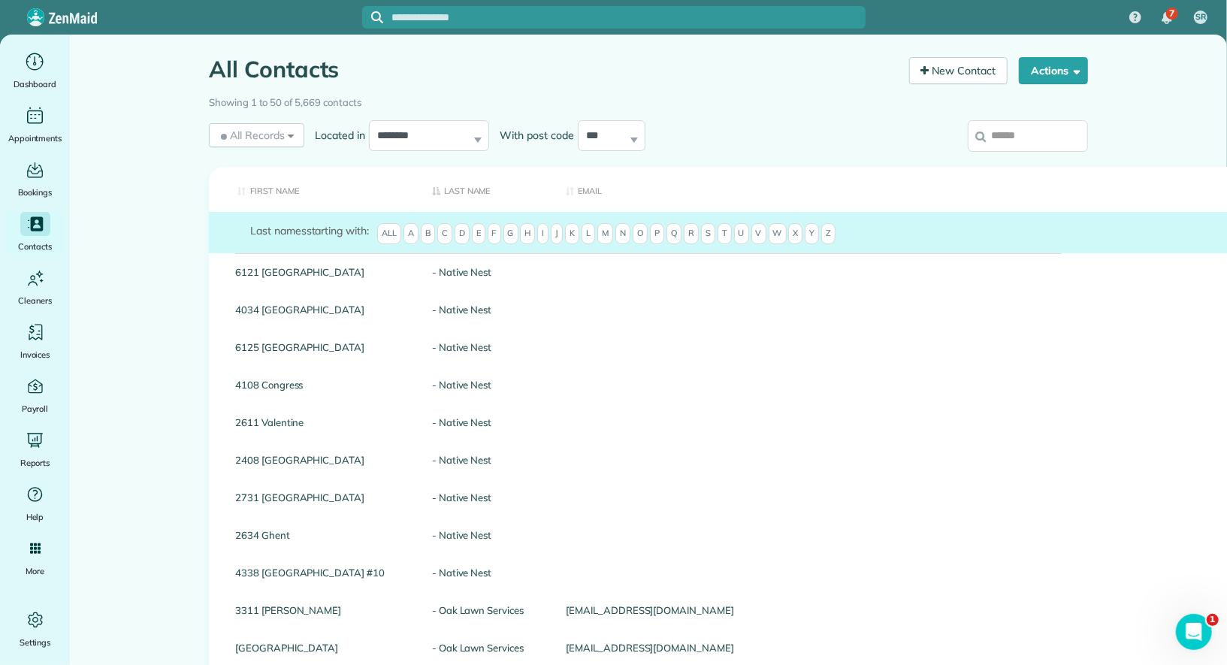
click at [1041, 131] on input "search" at bounding box center [1028, 136] width 120 height 32
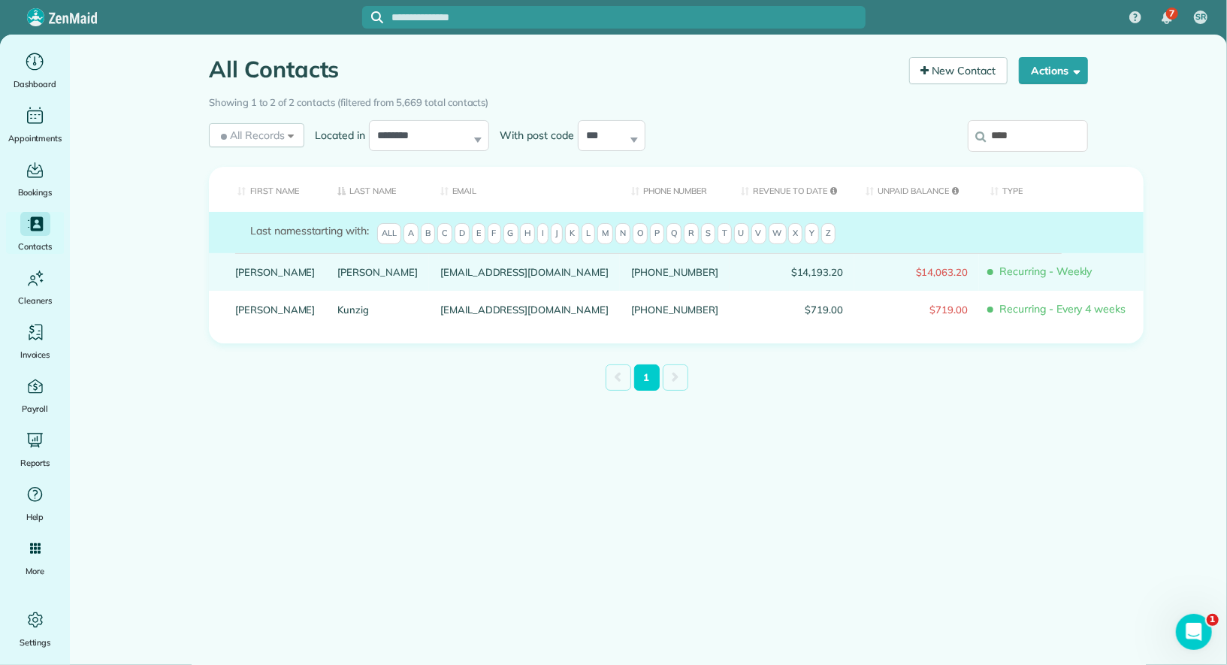
type input "****"
click at [254, 277] on link "[PERSON_NAME]" at bounding box center [275, 272] width 80 height 11
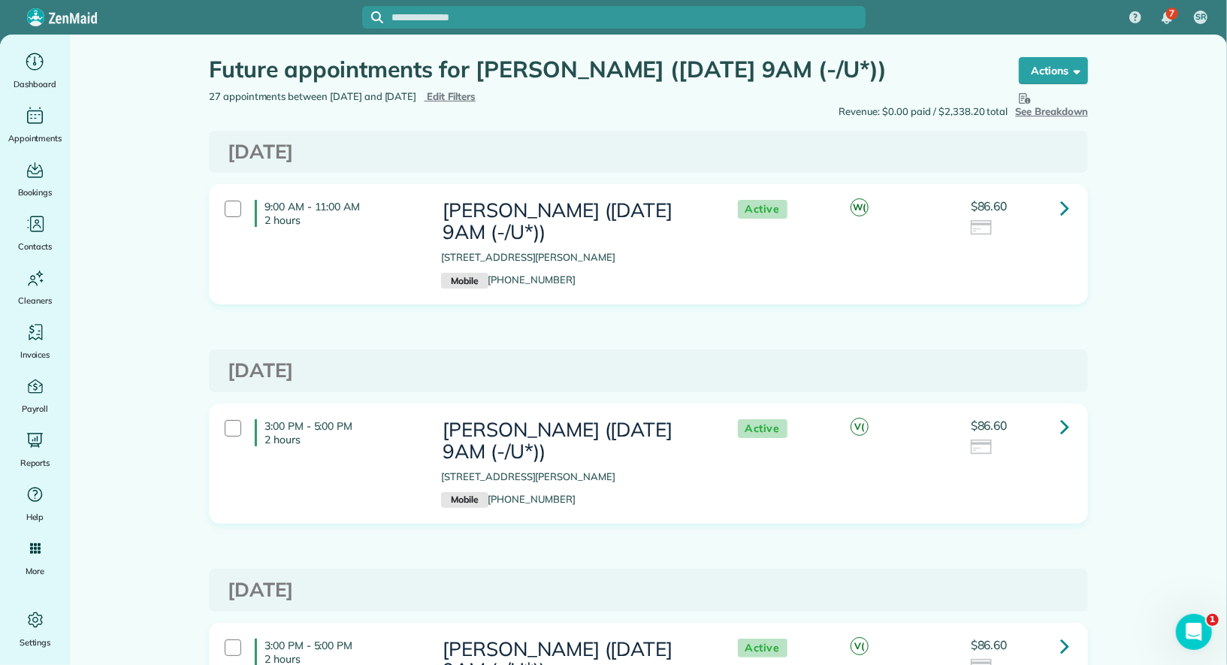
click at [1068, 207] on icon at bounding box center [1065, 208] width 9 height 26
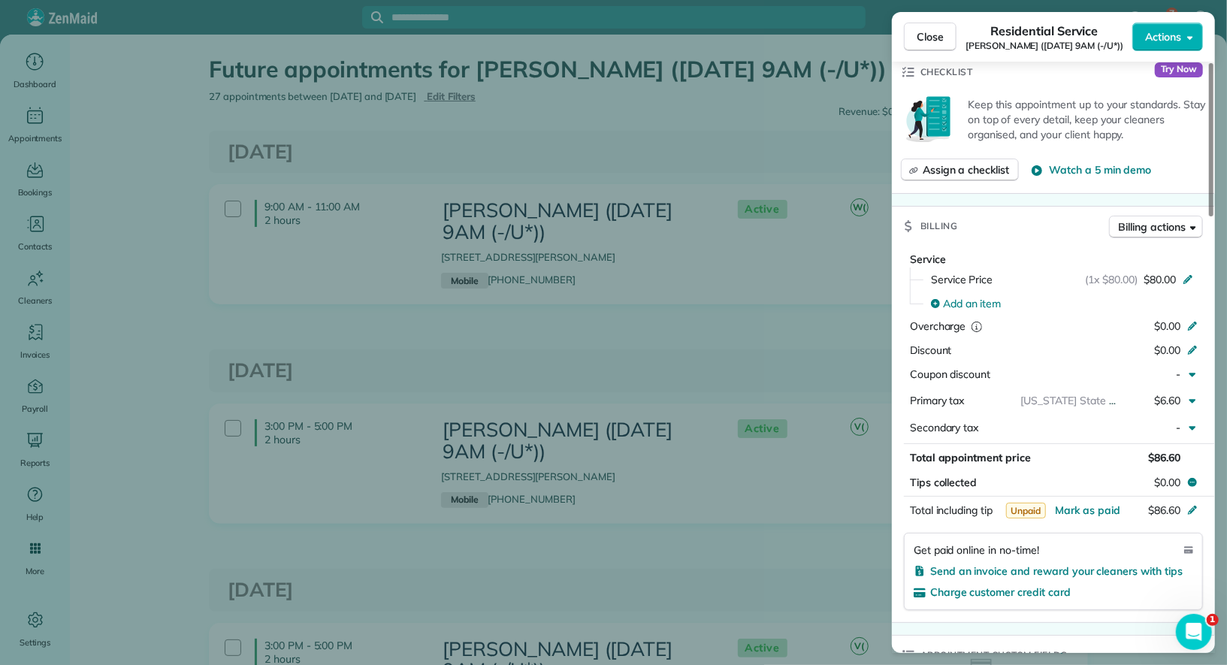
scroll to position [534, 0]
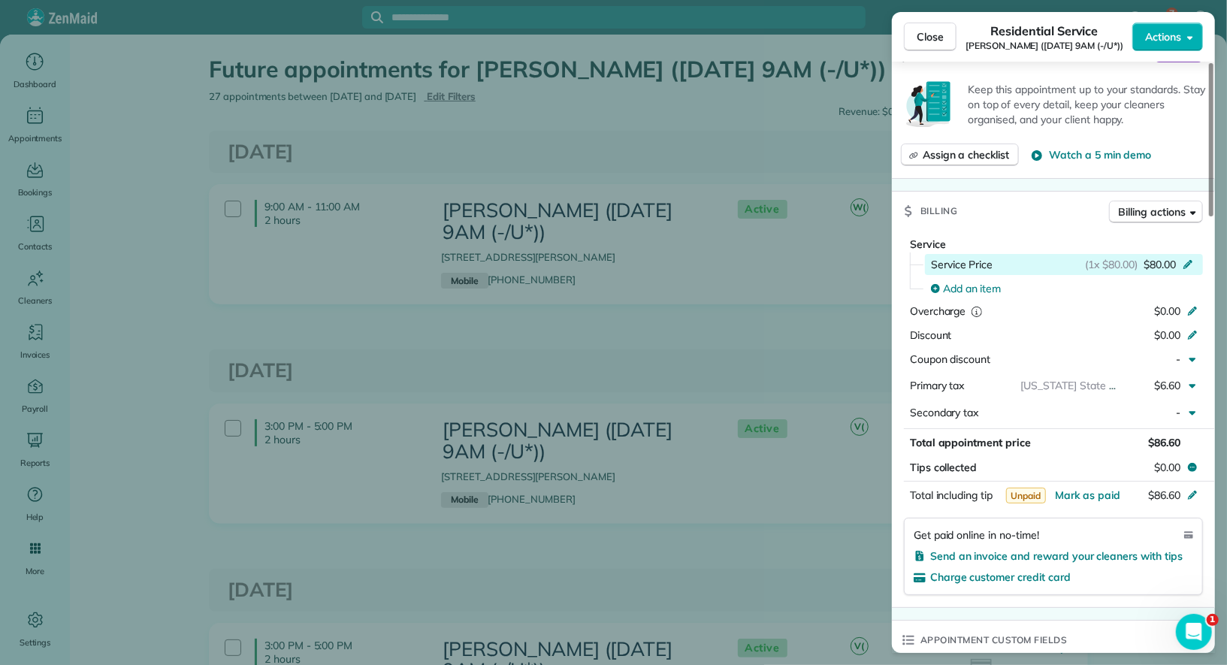
click at [1156, 257] on span "$80.00" at bounding box center [1160, 264] width 32 height 15
click at [1166, 257] on span "$80.00" at bounding box center [1160, 264] width 32 height 15
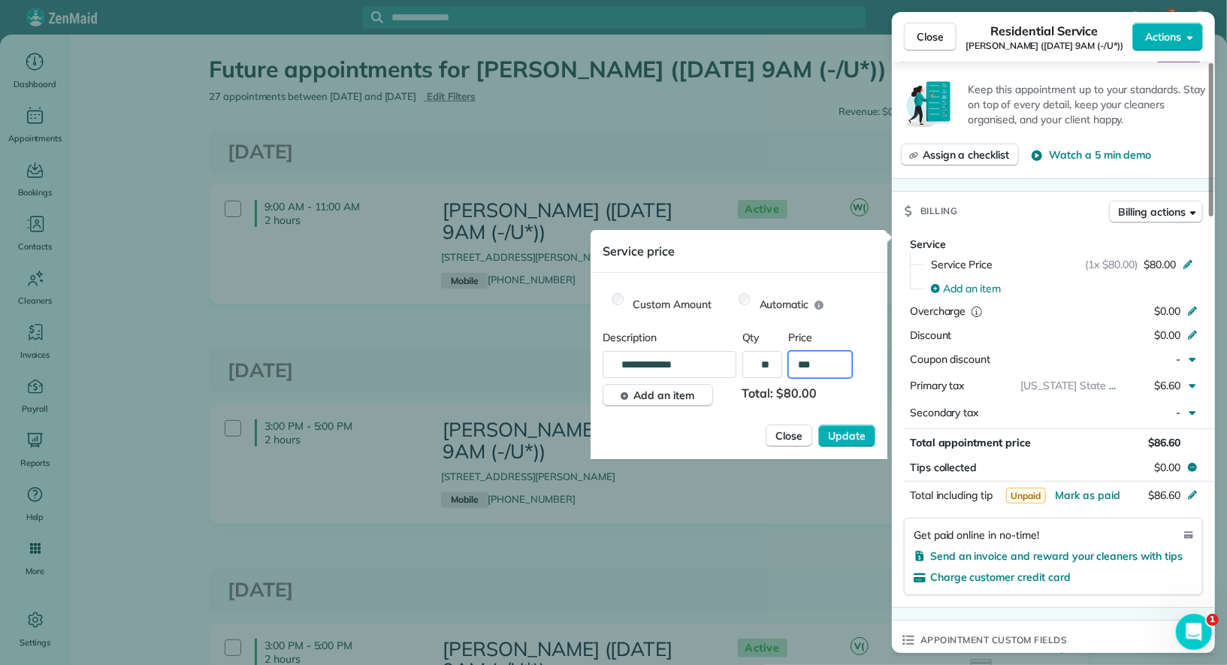
click at [818, 359] on input "***" at bounding box center [820, 364] width 64 height 27
type input "**"
click at [849, 432] on span "Update" at bounding box center [847, 435] width 38 height 15
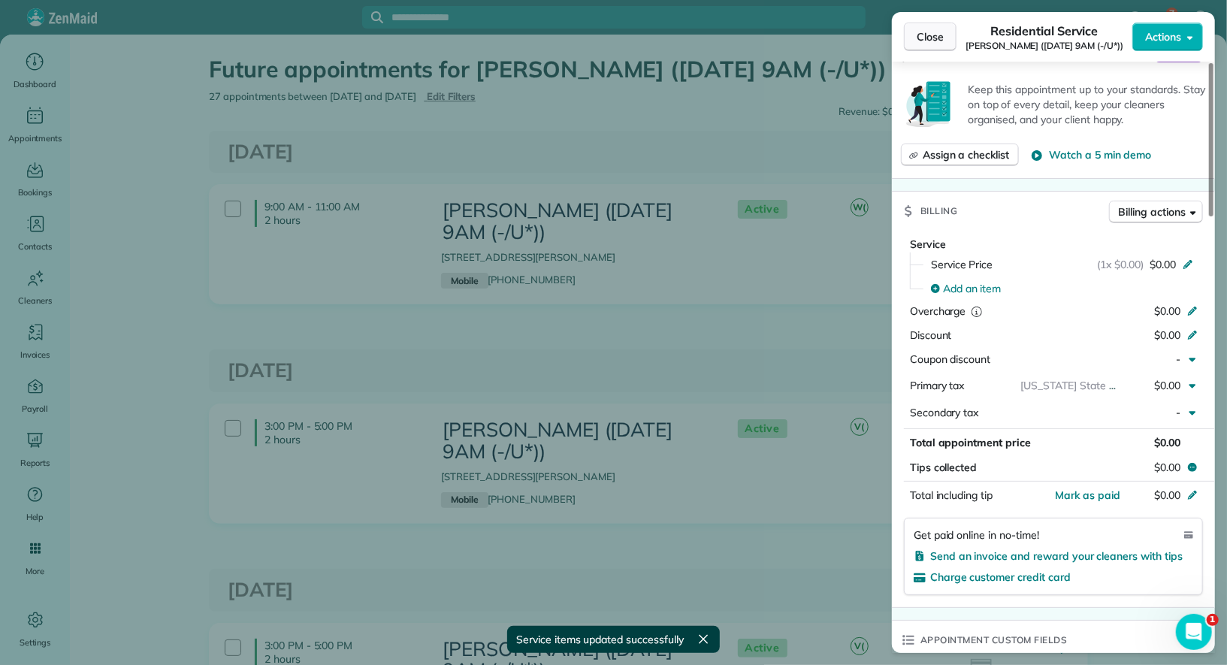
click at [930, 34] on span "Close" at bounding box center [930, 36] width 27 height 15
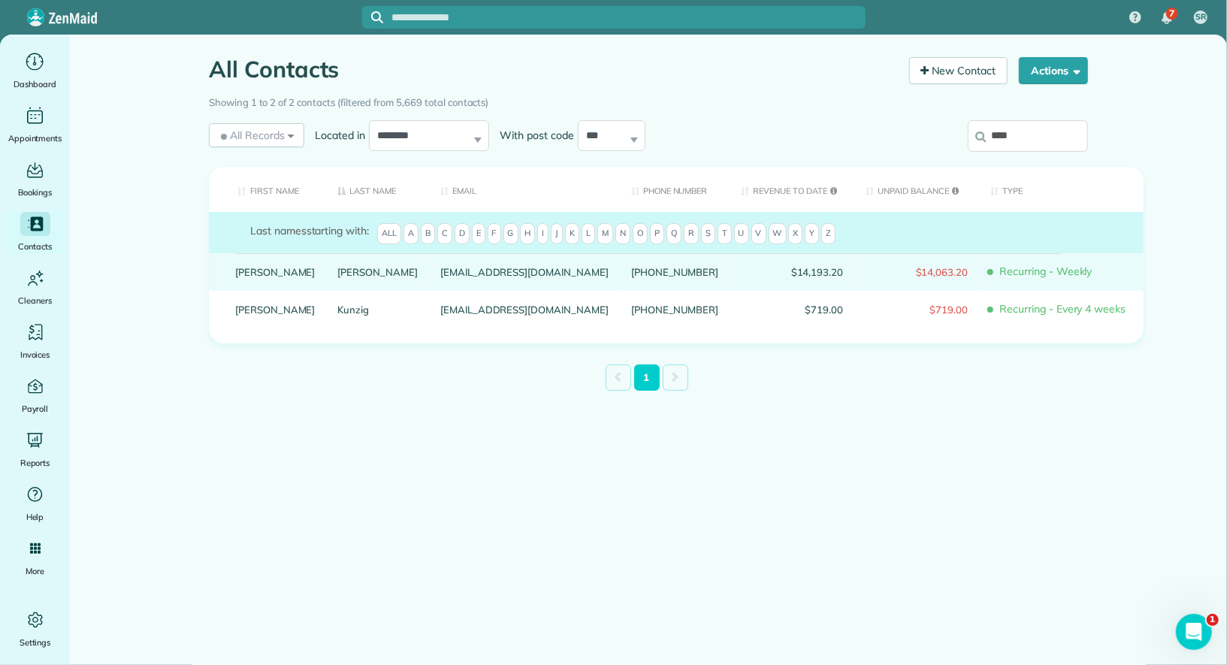
click at [260, 277] on link "[PERSON_NAME]" at bounding box center [275, 272] width 80 height 11
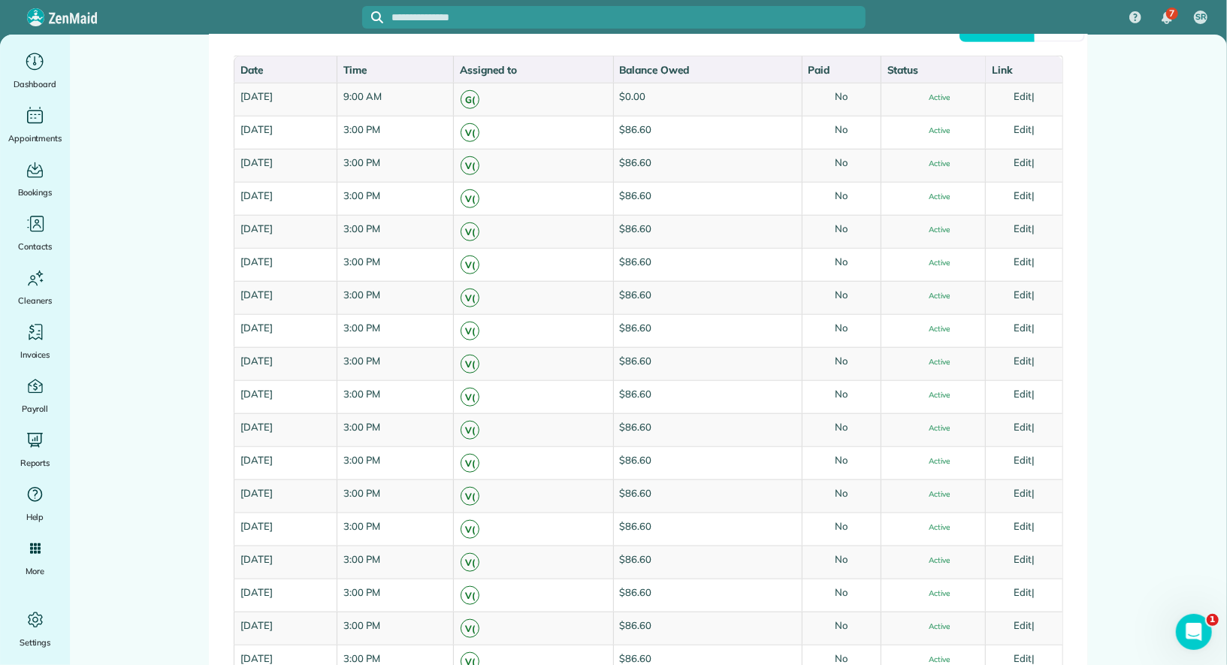
scroll to position [801, 0]
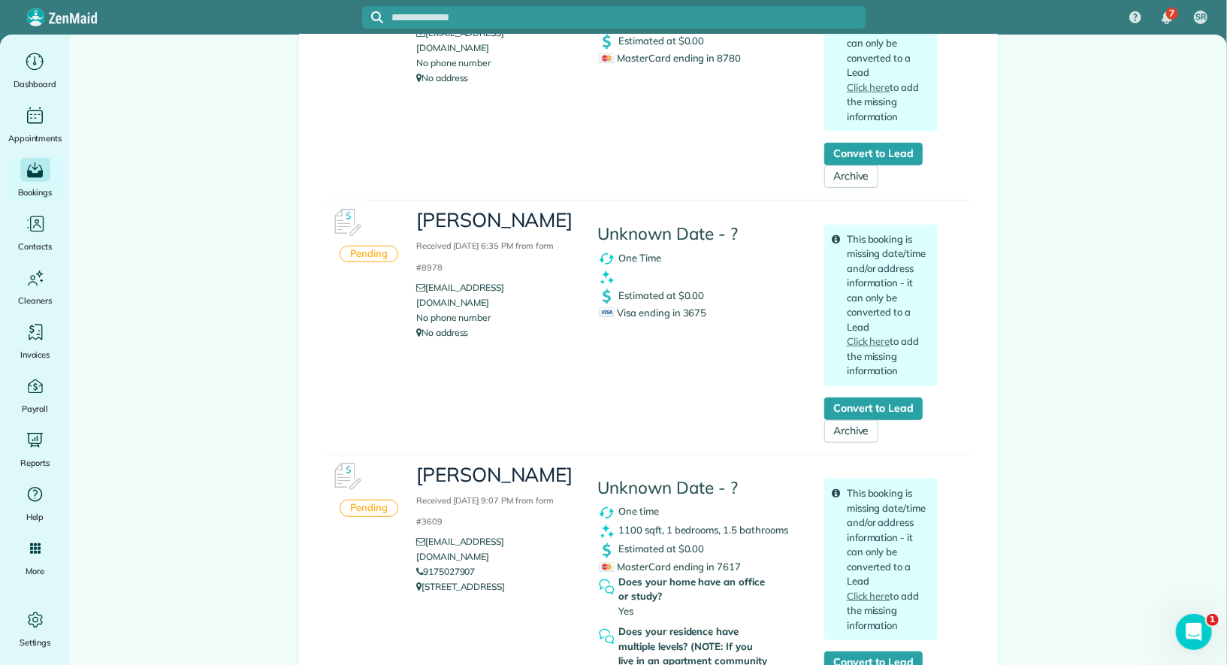
scroll to position [641, 0]
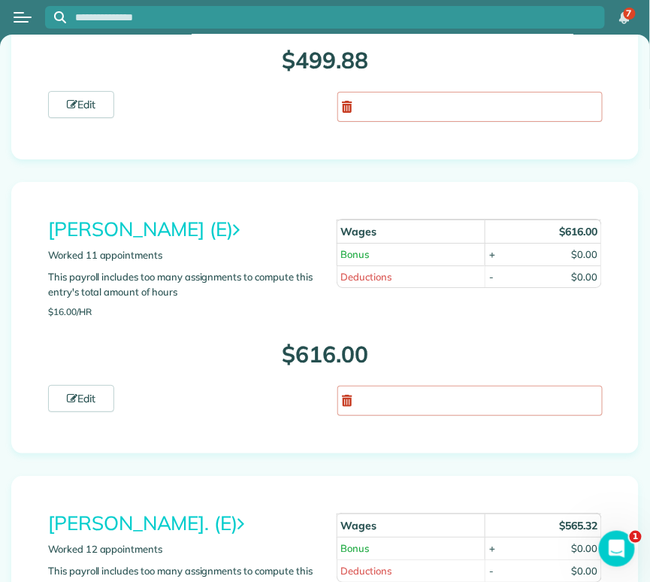
scroll to position [4562, 0]
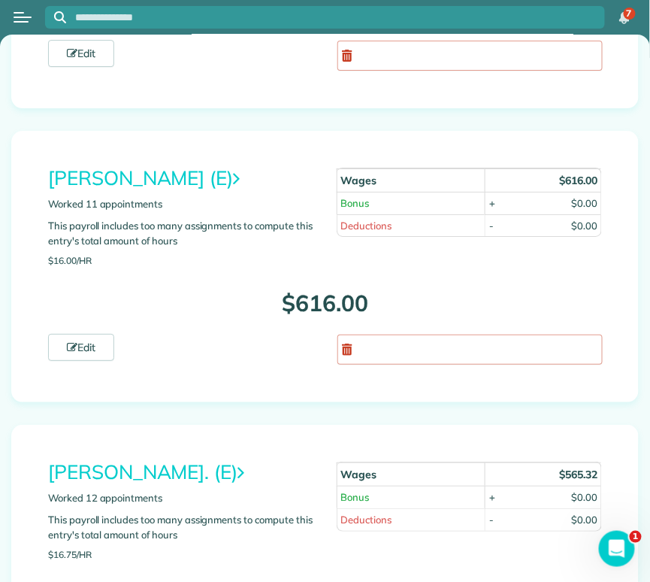
click at [202, 165] on link "[PERSON_NAME] (E)" at bounding box center [144, 177] width 192 height 25
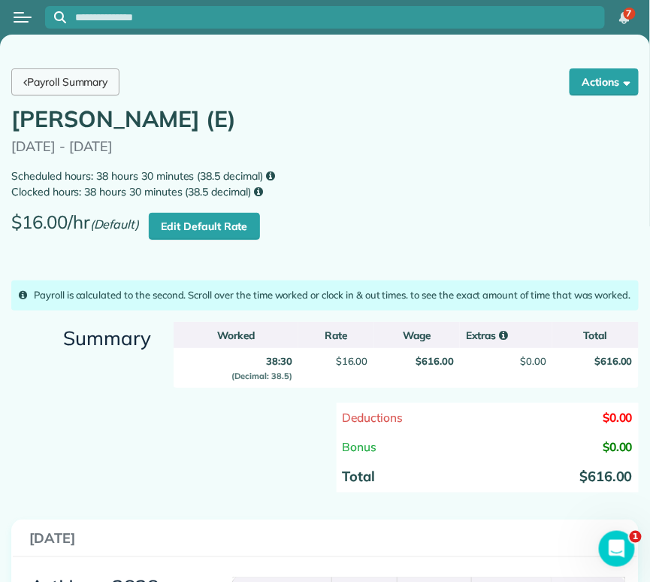
click at [82, 84] on link "Payroll Summary" at bounding box center [65, 81] width 108 height 27
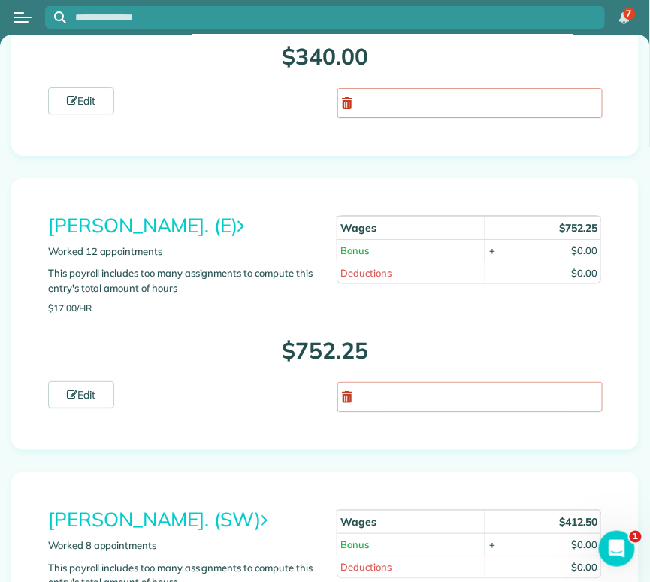
scroll to position [8095, 0]
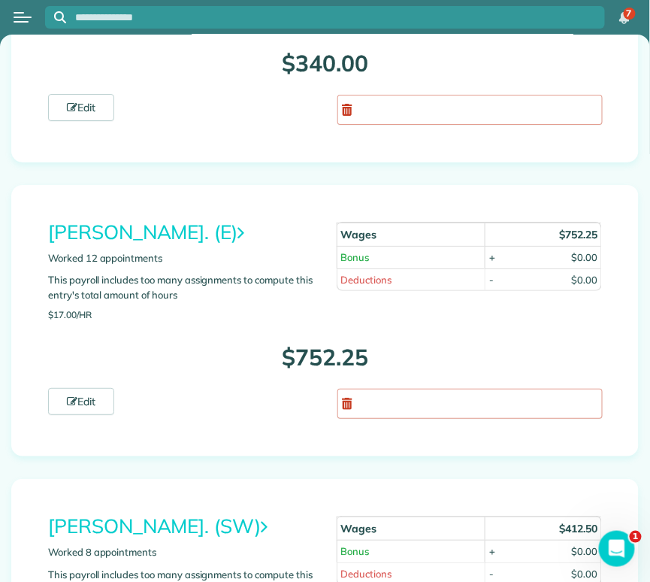
click at [172, 219] on link "[PERSON_NAME]. (E)" at bounding box center [146, 231] width 196 height 25
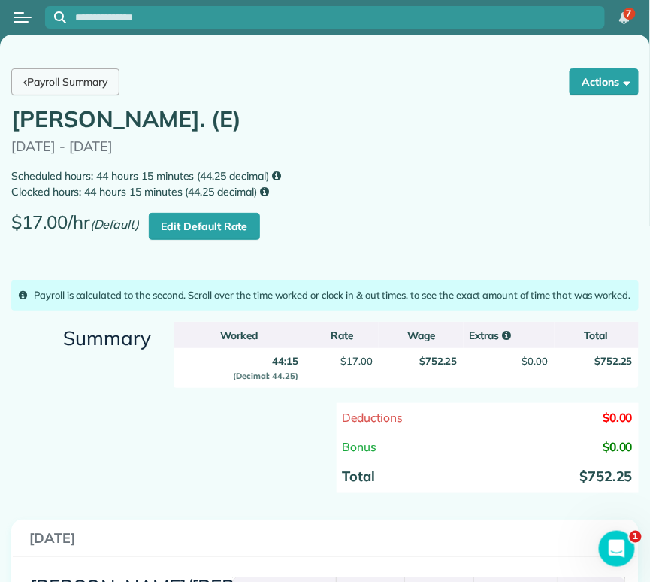
click at [98, 83] on link "Payroll Summary" at bounding box center [65, 81] width 108 height 27
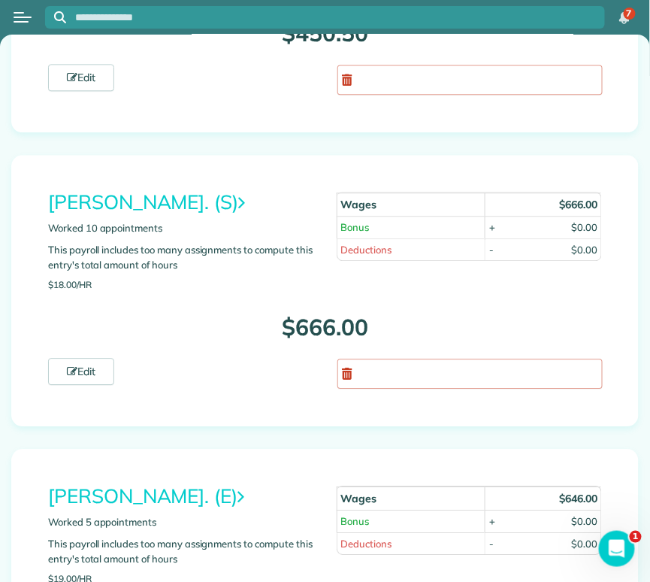
scroll to position [1877, 0]
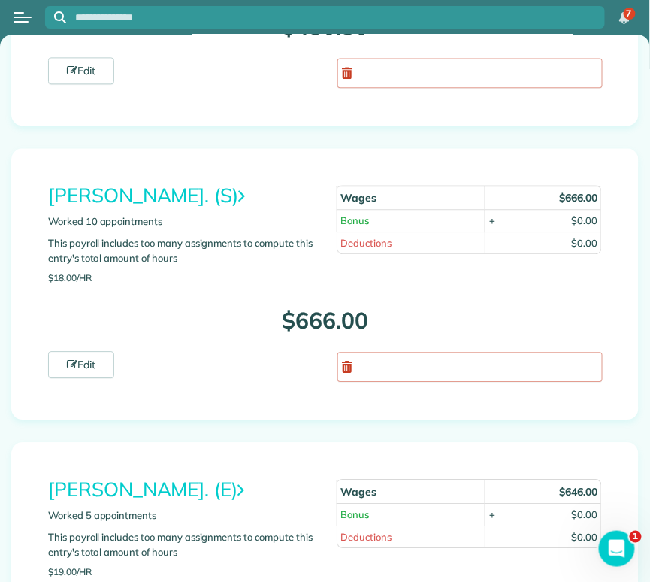
click at [150, 192] on link "Blanca Hernandez. (S)" at bounding box center [146, 195] width 197 height 25
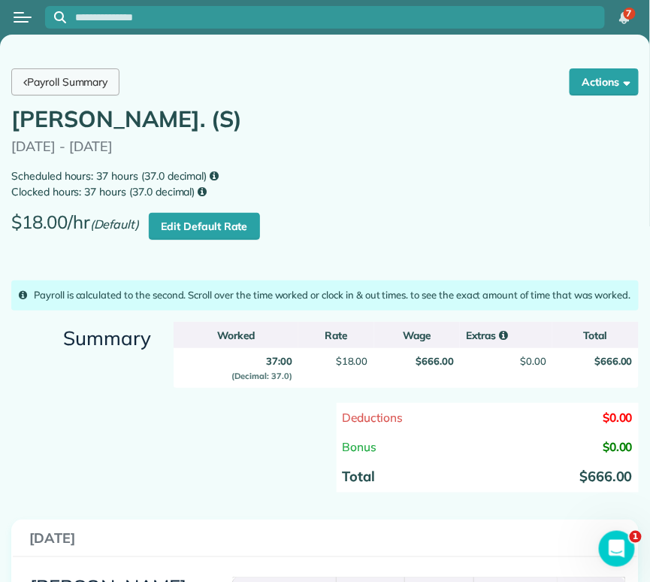
click at [89, 91] on link "Payroll Summary" at bounding box center [65, 81] width 108 height 27
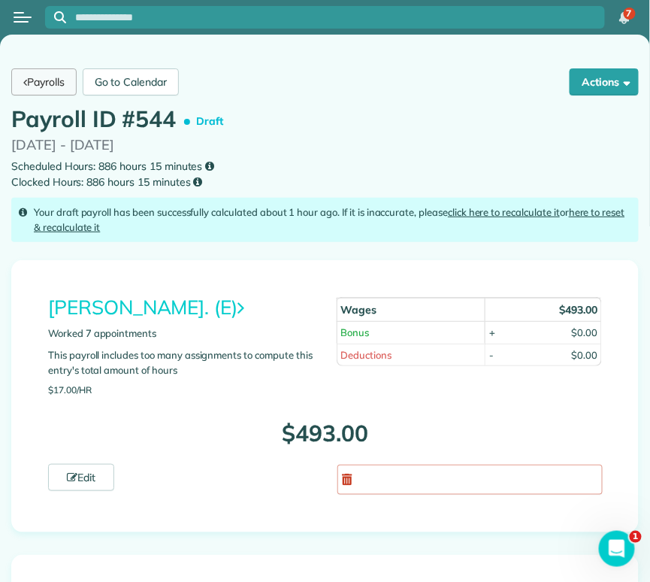
click at [50, 81] on link "Payrolls" at bounding box center [43, 81] width 65 height 27
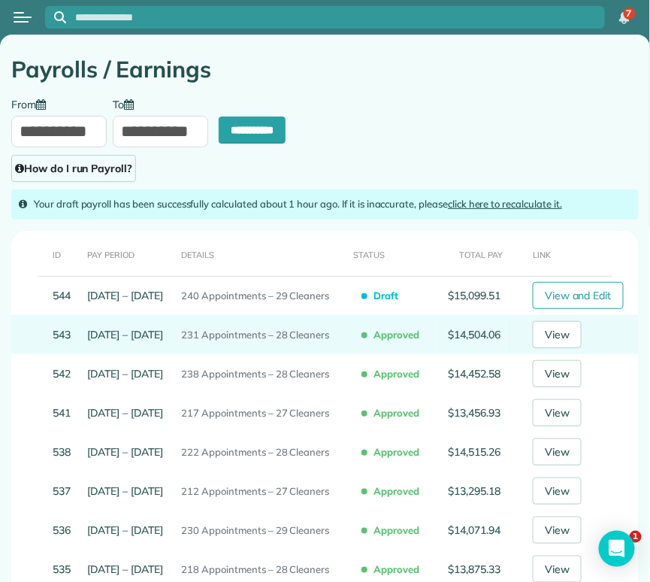
type input "**********"
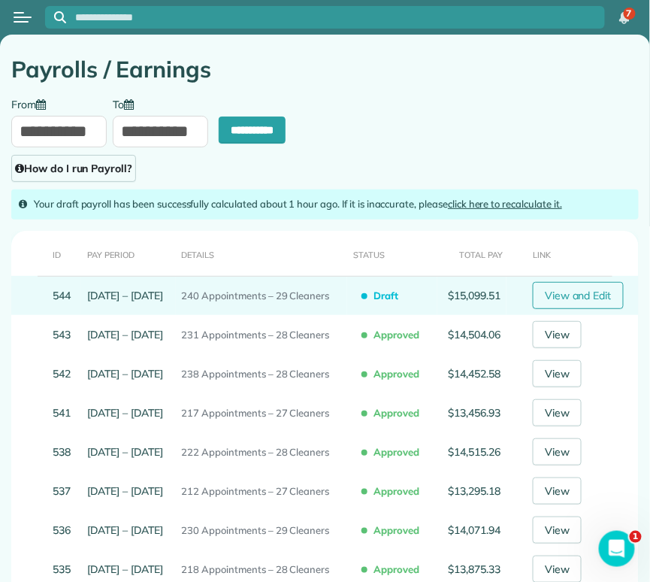
click at [607, 282] on link "View and Edit" at bounding box center [578, 295] width 91 height 27
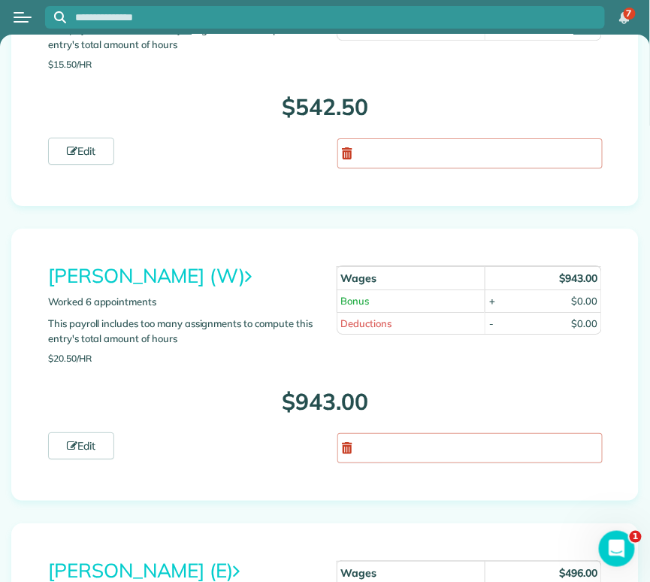
scroll to position [5642, 0]
click at [131, 262] on link "Marta Holmes (W)" at bounding box center [150, 274] width 204 height 25
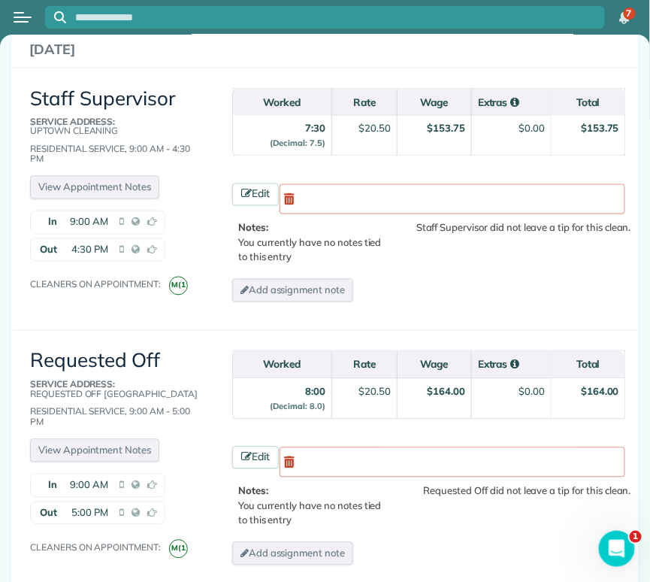
scroll to position [489, 0]
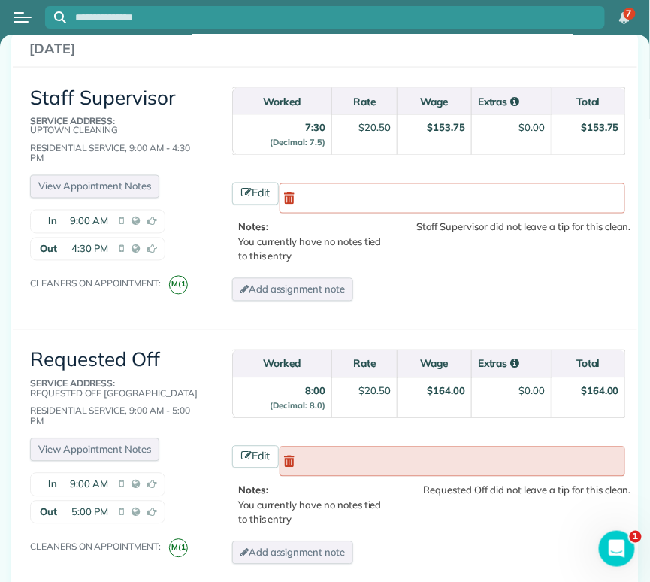
click at [291, 467] on icon at bounding box center [289, 461] width 11 height 12
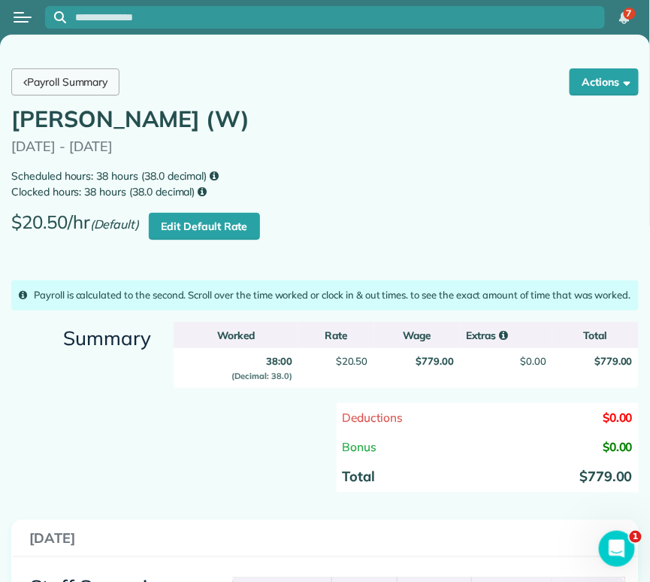
click at [91, 89] on link "Payroll Summary" at bounding box center [65, 81] width 108 height 27
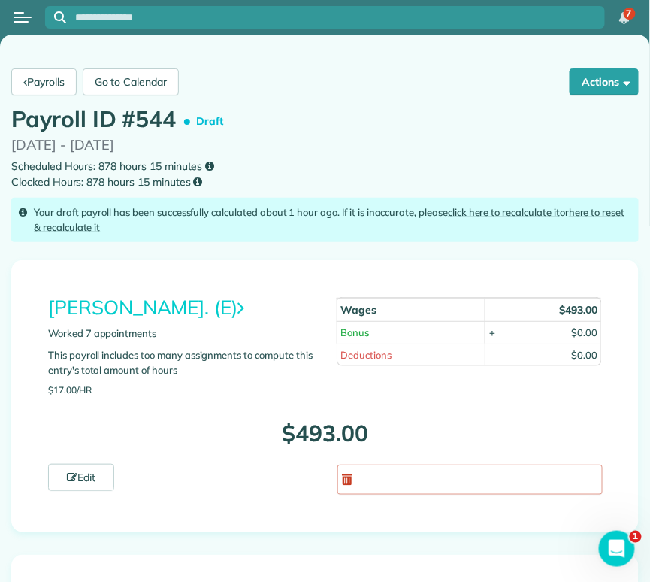
click at [600, 212] on link "here to reset & recalculate it" at bounding box center [330, 219] width 592 height 27
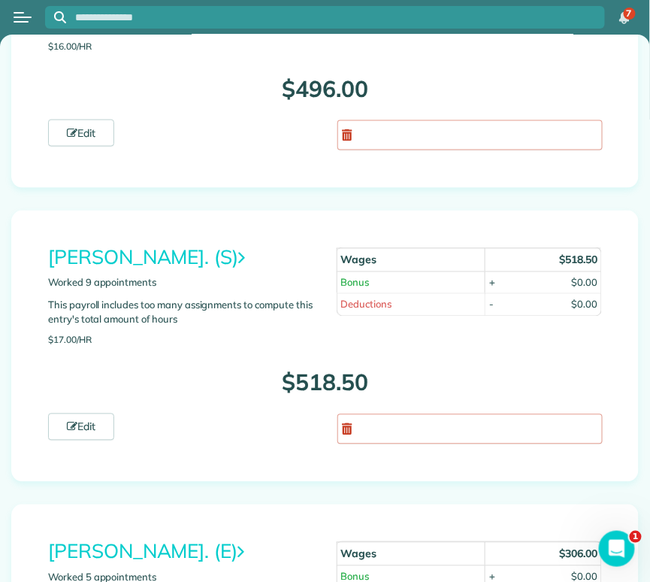
scroll to position [6241, 0]
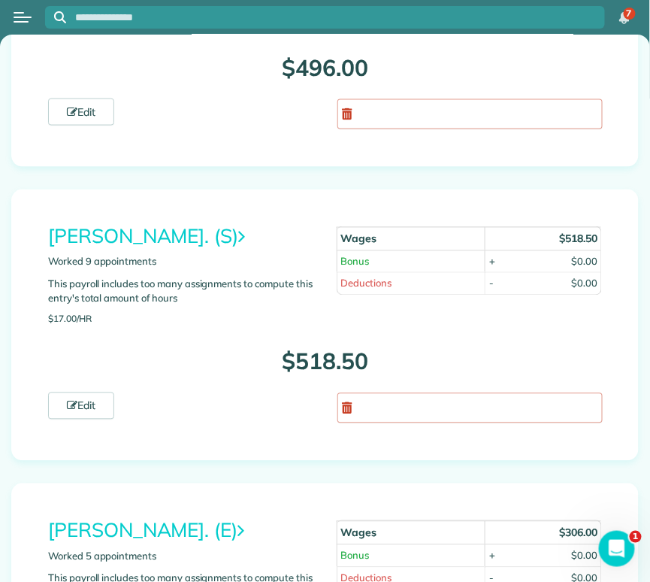
click at [132, 224] on link "[PERSON_NAME]. (S)" at bounding box center [146, 236] width 197 height 25
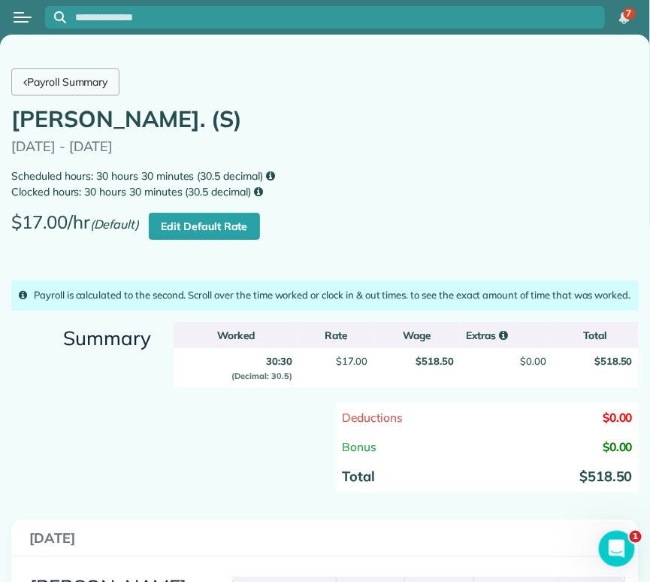
click at [88, 88] on link "Payroll Summary" at bounding box center [65, 81] width 108 height 27
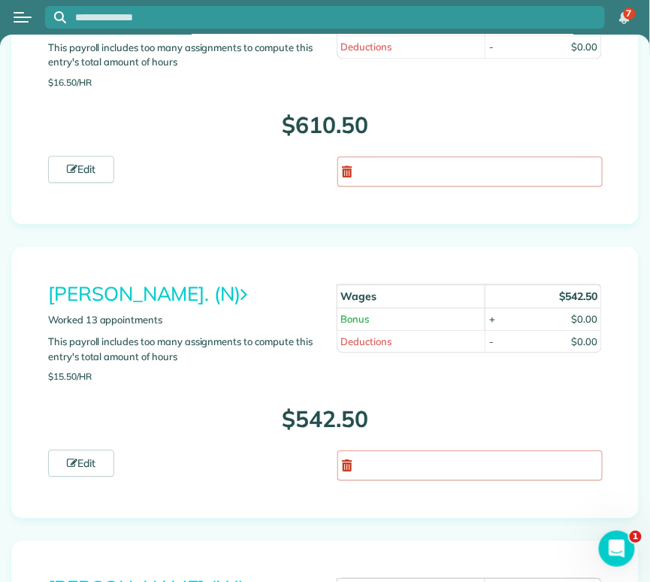
scroll to position [5339, 0]
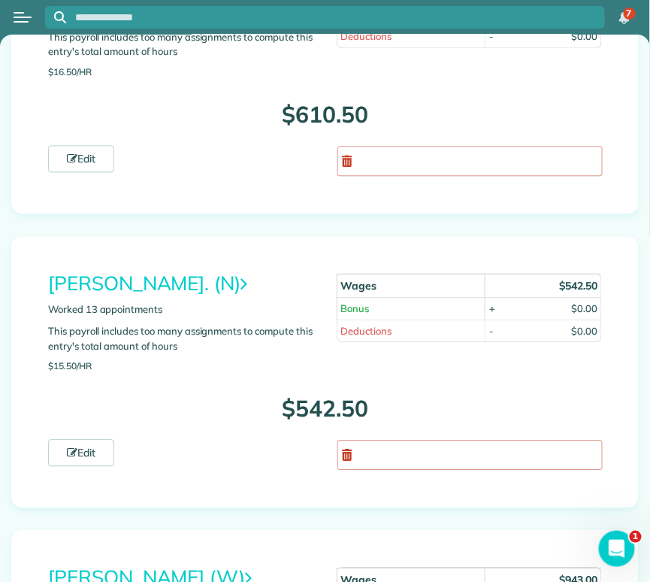
click at [163, 271] on link "[PERSON_NAME]. (N)" at bounding box center [147, 283] width 199 height 25
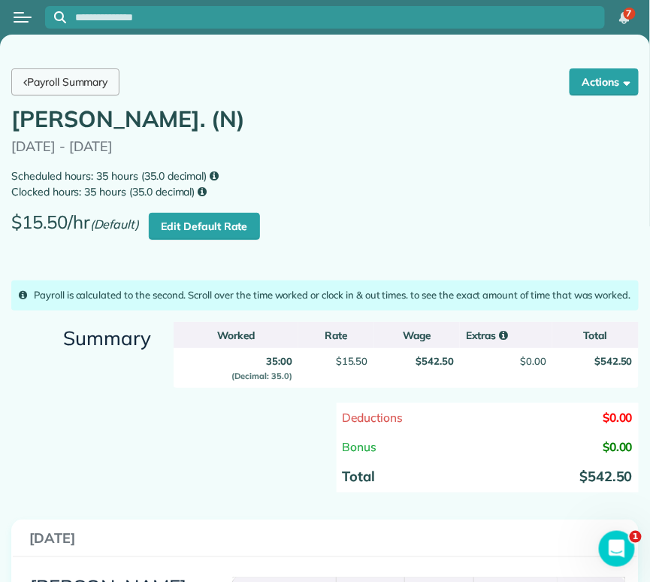
click at [85, 86] on link "Payroll Summary" at bounding box center [65, 81] width 108 height 27
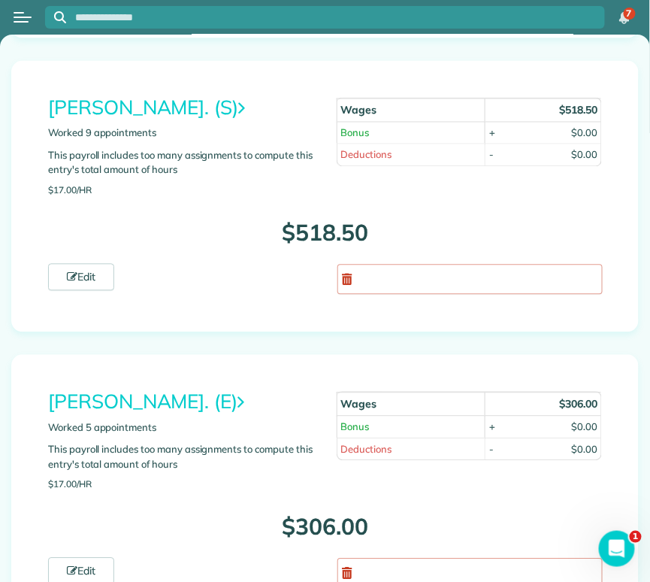
scroll to position [6412, 0]
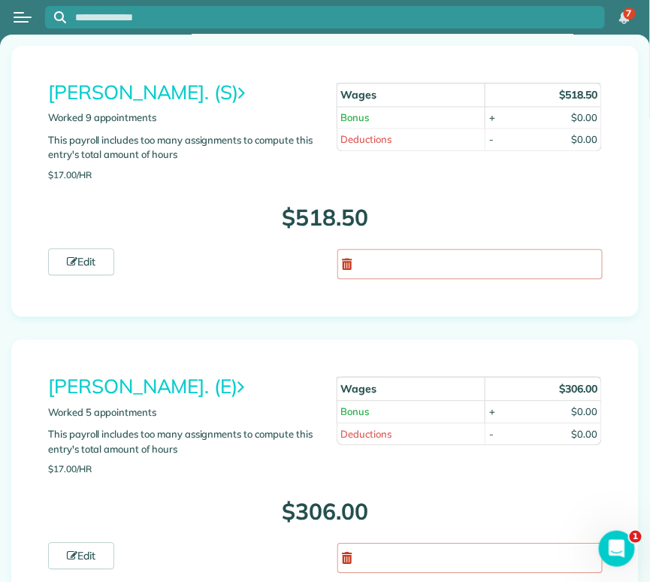
click at [207, 374] on link "[PERSON_NAME]. (E)" at bounding box center [146, 386] width 196 height 25
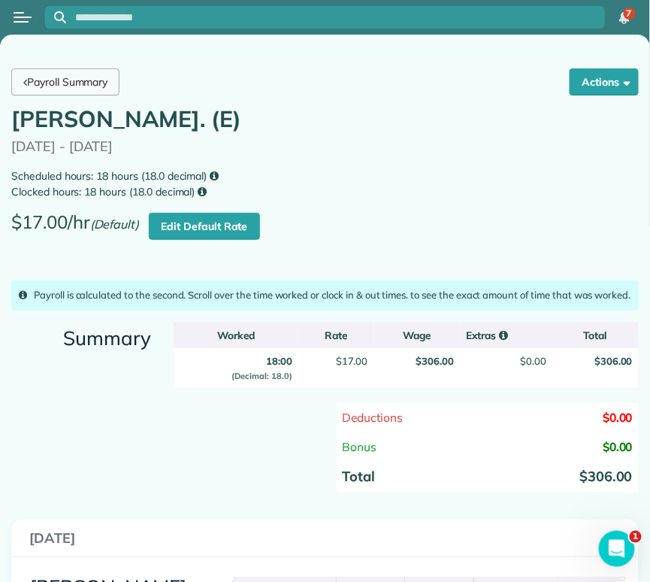
click at [80, 74] on link "Payroll Summary" at bounding box center [65, 81] width 108 height 27
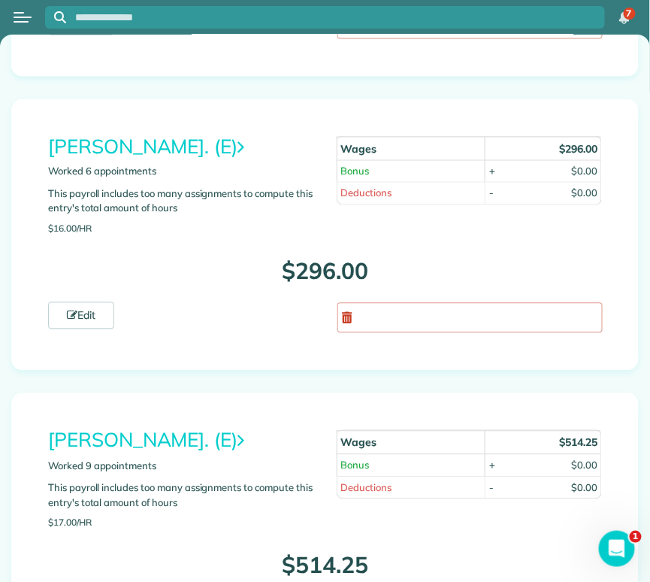
scroll to position [2804, 0]
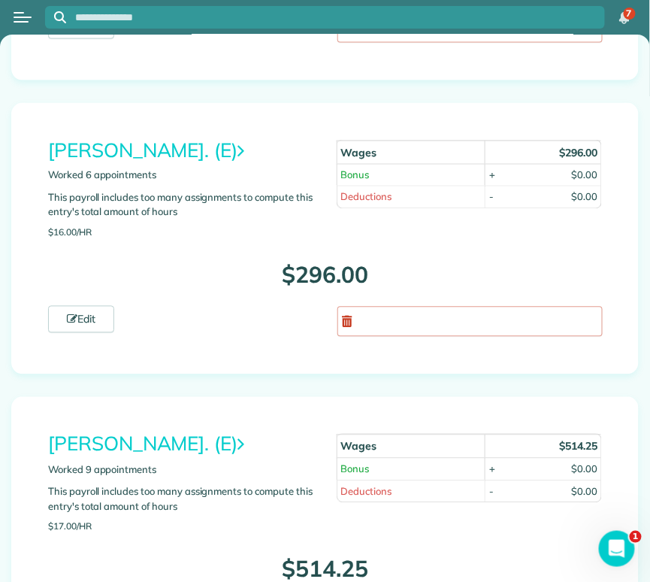
click at [144, 138] on link "[PERSON_NAME]. (E)" at bounding box center [146, 150] width 196 height 25
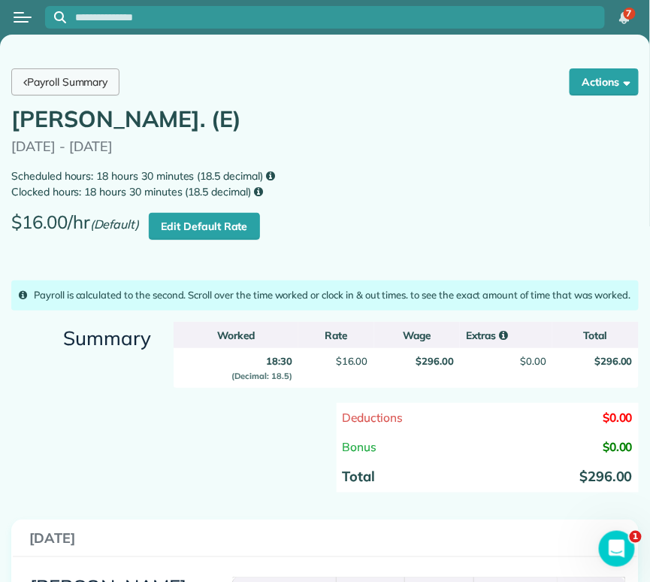
click at [71, 77] on link "Payroll Summary" at bounding box center [65, 81] width 108 height 27
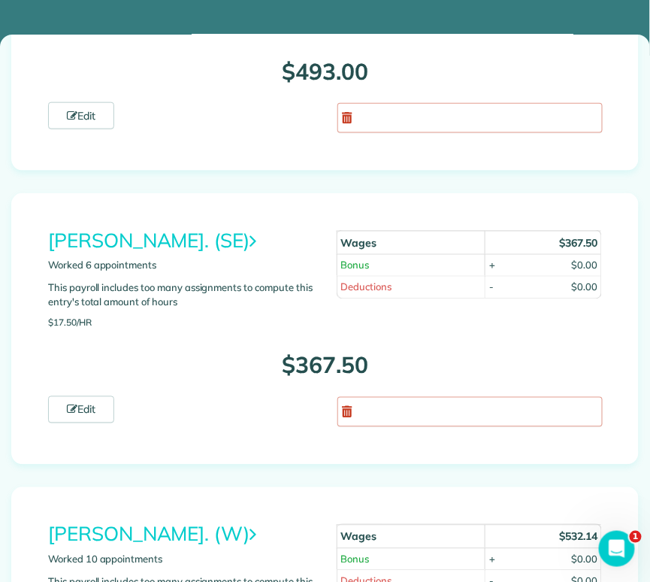
scroll to position [365, 0]
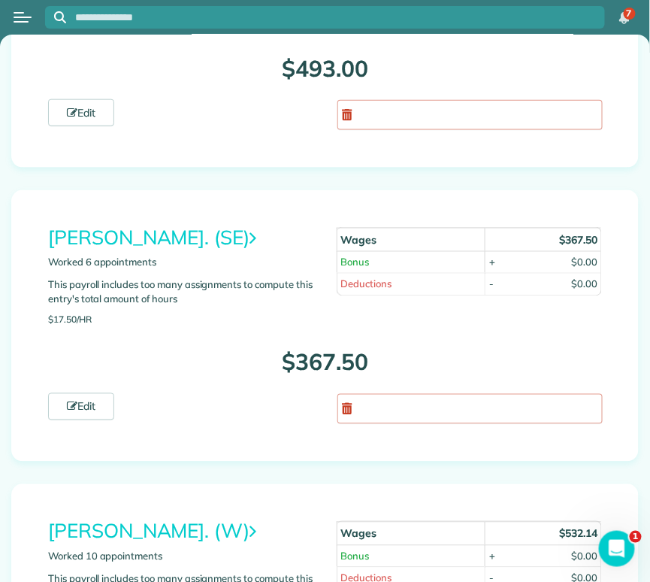
click at [146, 222] on div "Adriana Moreno. (SE) Worked 6 appointments This payroll includes too many assig…" at bounding box center [325, 325] width 628 height 271
click at [144, 234] on link "Adriana Moreno. (SE)" at bounding box center [152, 237] width 208 height 25
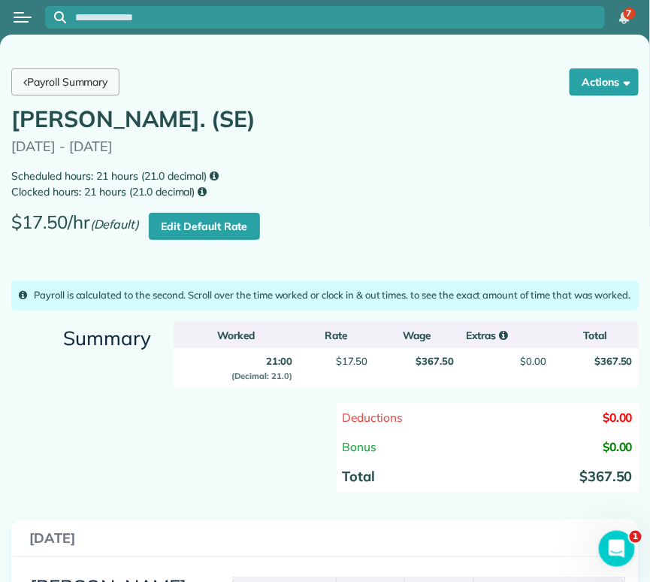
click at [90, 80] on link "Payroll Summary" at bounding box center [65, 81] width 108 height 27
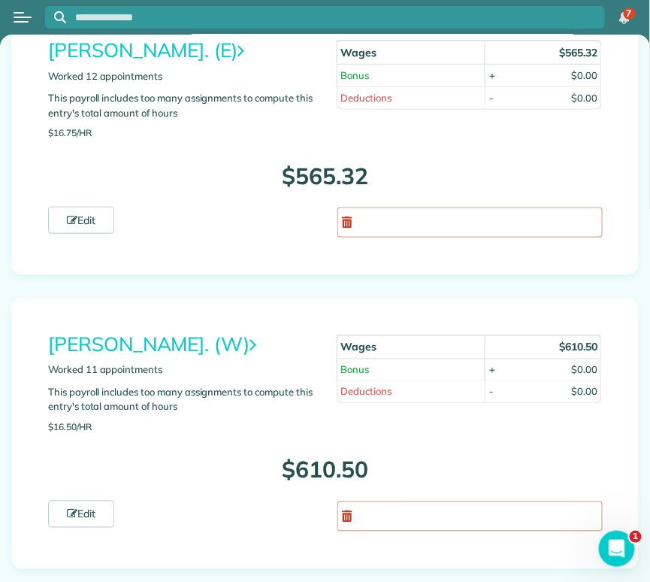
scroll to position [5207, 0]
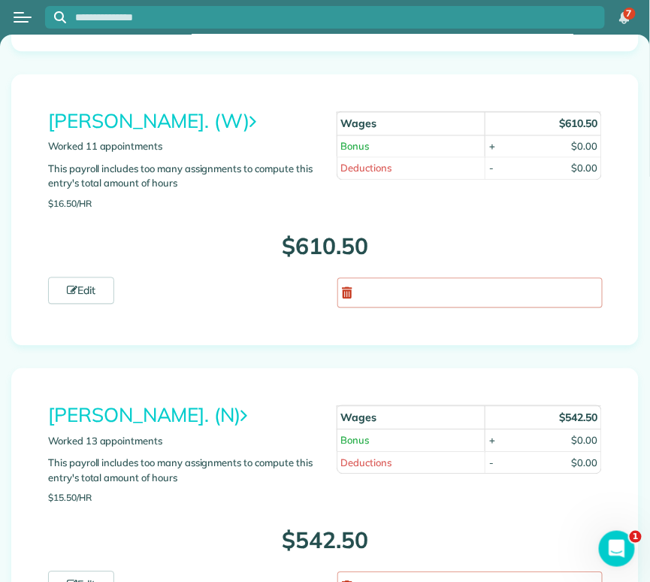
click at [164, 109] on link "[PERSON_NAME]. (W)" at bounding box center [152, 121] width 208 height 25
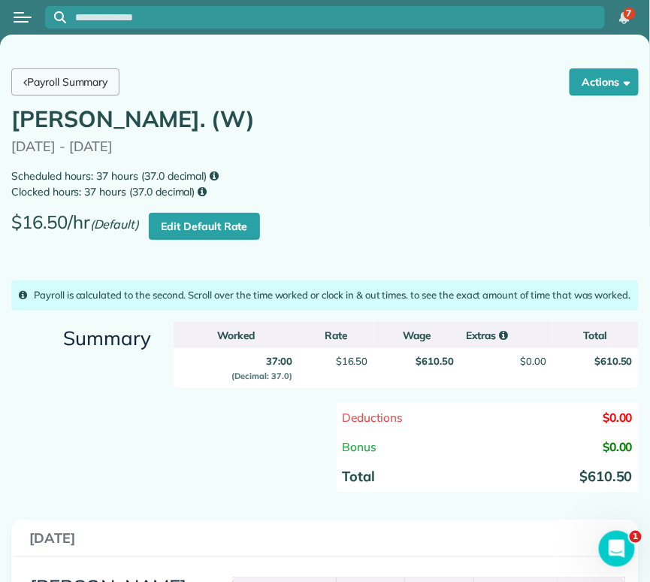
click at [92, 82] on link "Payroll Summary" at bounding box center [65, 81] width 108 height 27
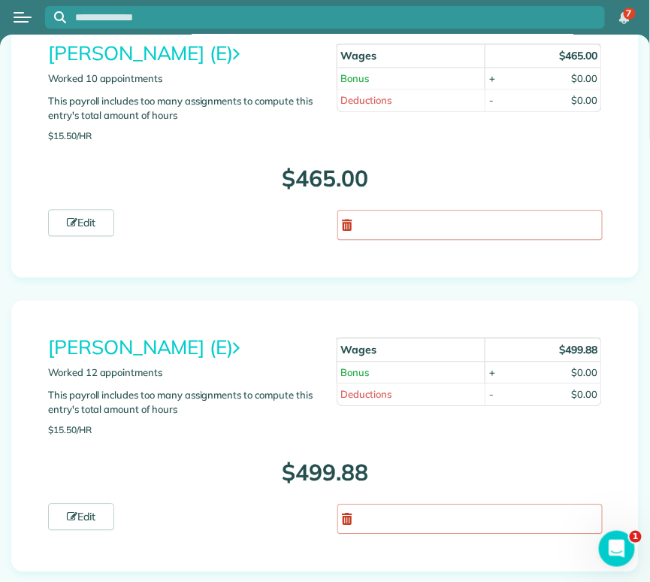
scroll to position [4063, 0]
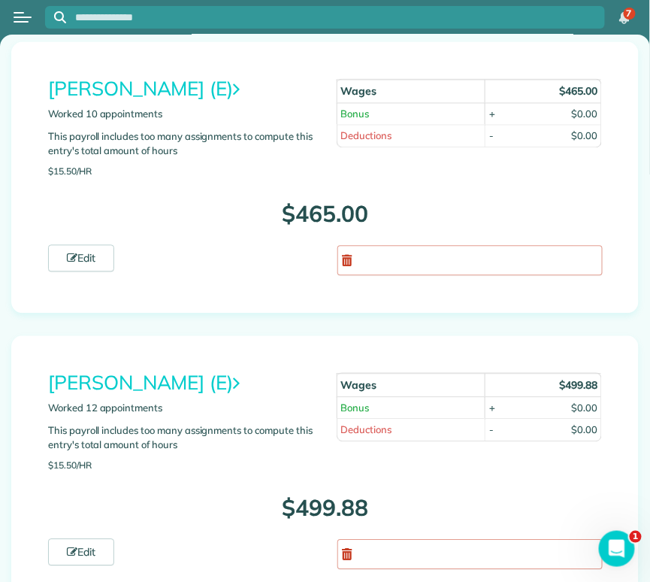
click at [143, 77] on link "[PERSON_NAME] (E)" at bounding box center [144, 89] width 192 height 25
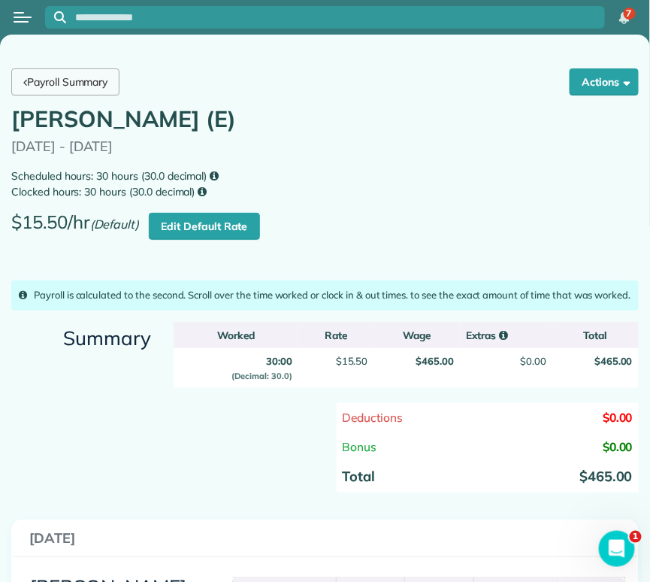
click at [85, 76] on link "Payroll Summary" at bounding box center [65, 81] width 108 height 27
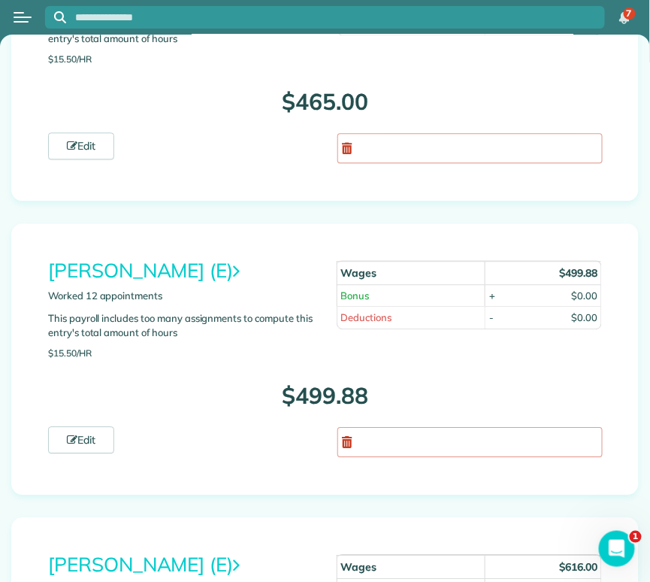
scroll to position [4211, 0]
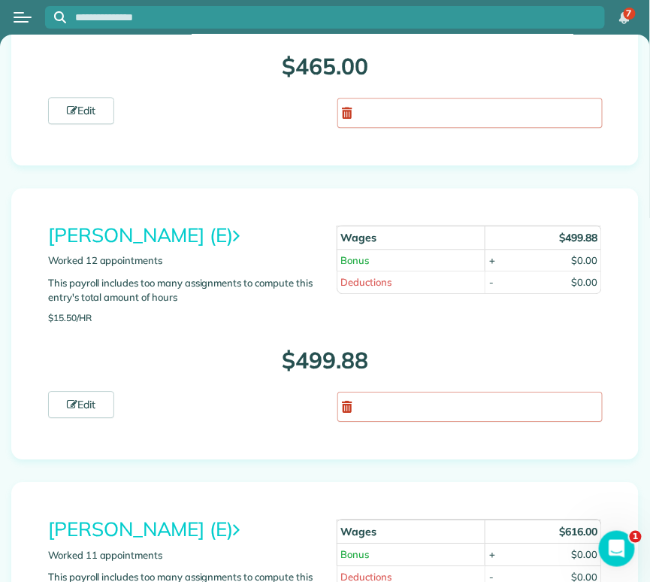
click at [140, 222] on link "Joselin Quintero (E)" at bounding box center [144, 234] width 192 height 25
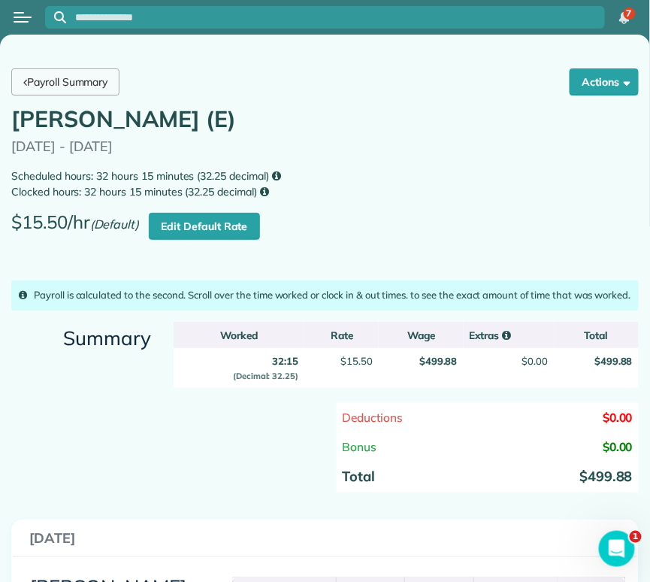
click at [101, 89] on link "Payroll Summary" at bounding box center [65, 81] width 108 height 27
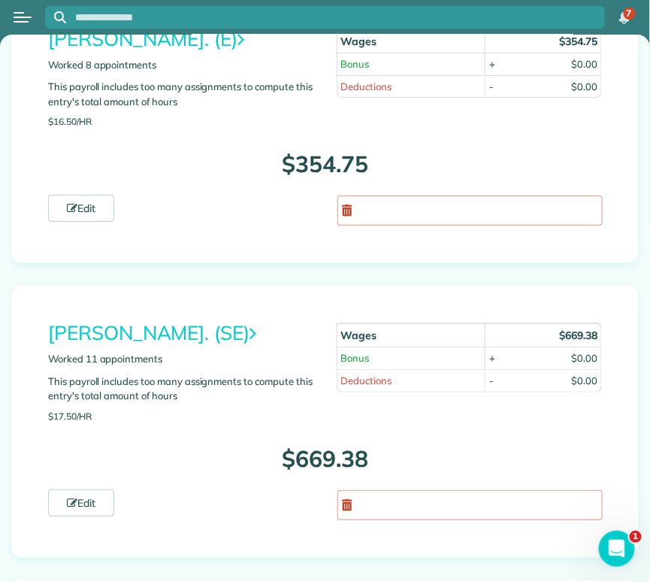
scroll to position [1234, 0]
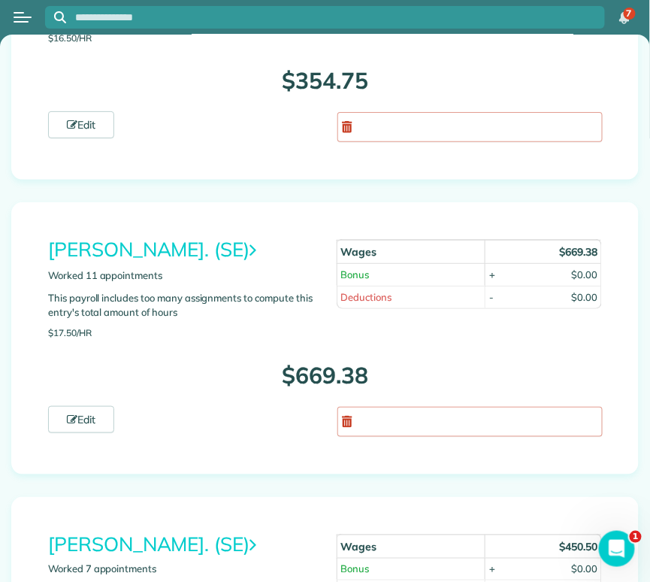
click at [157, 254] on link "[PERSON_NAME]. (SE)" at bounding box center [152, 249] width 208 height 25
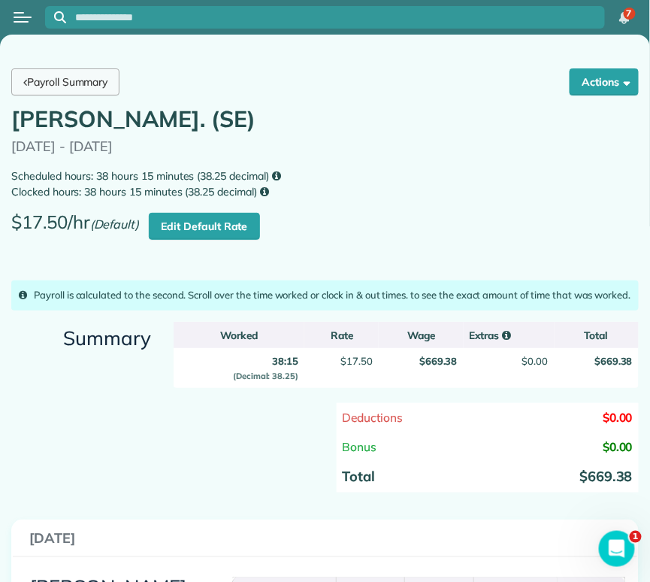
click at [89, 86] on link "Payroll Summary" at bounding box center [65, 81] width 108 height 27
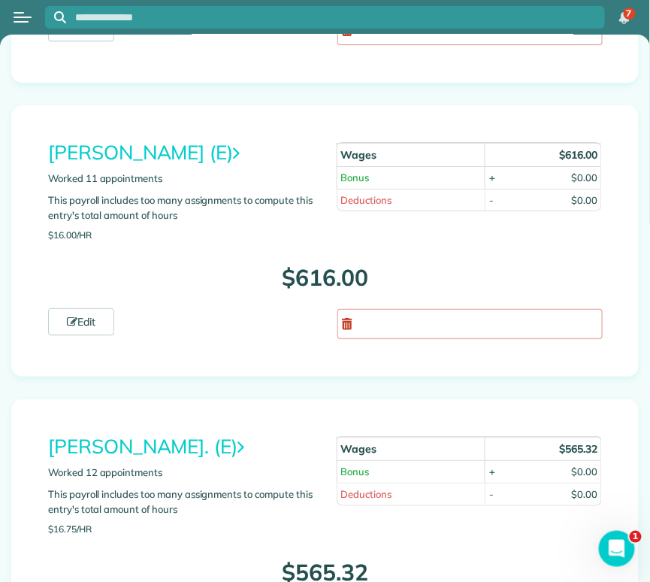
scroll to position [4612, 0]
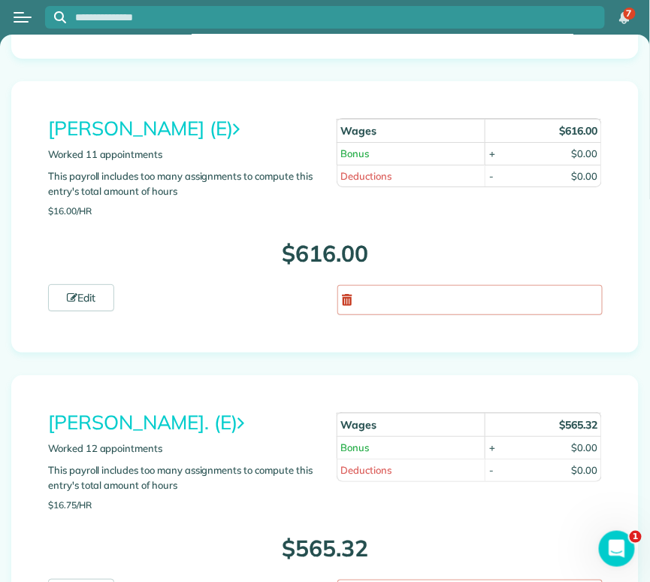
click at [120, 410] on link "Laura Sifuentes. (E)" at bounding box center [146, 422] width 196 height 25
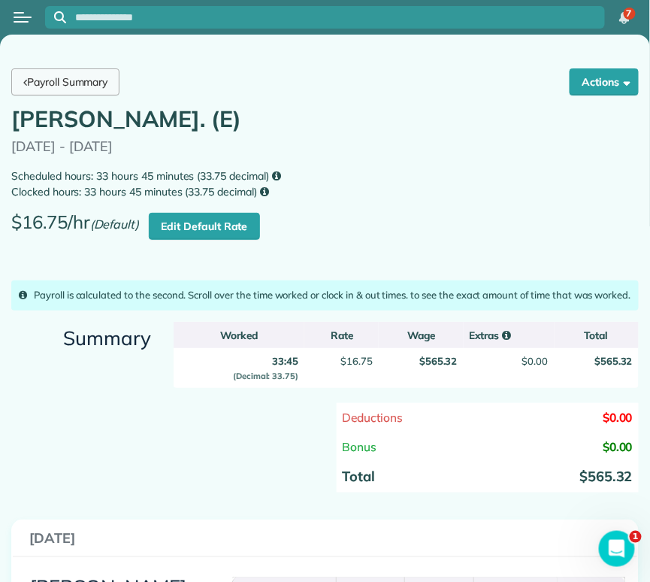
click at [87, 77] on link "Payroll Summary" at bounding box center [65, 81] width 108 height 27
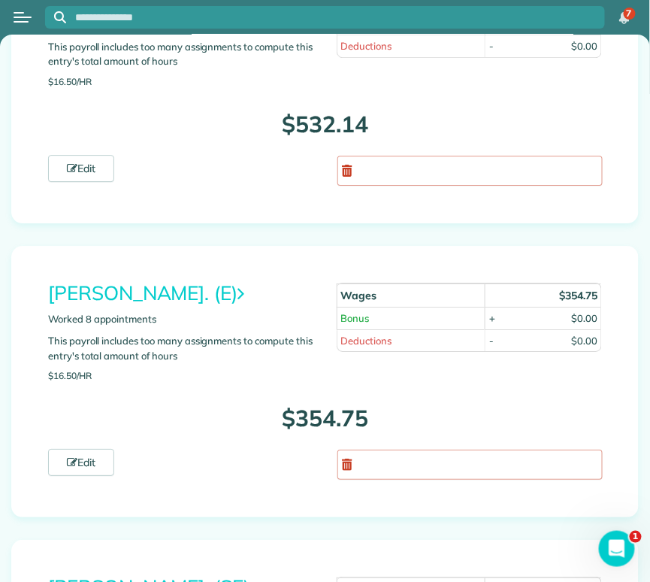
scroll to position [904, 0]
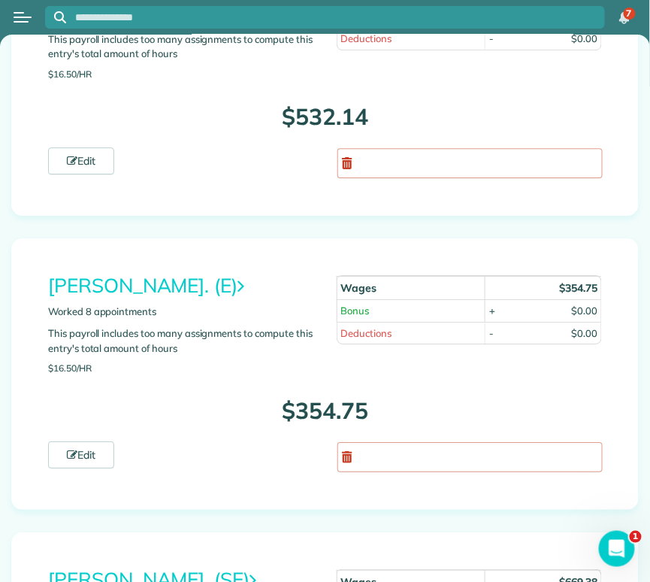
click at [177, 289] on link "[PERSON_NAME]. (E)" at bounding box center [146, 285] width 196 height 25
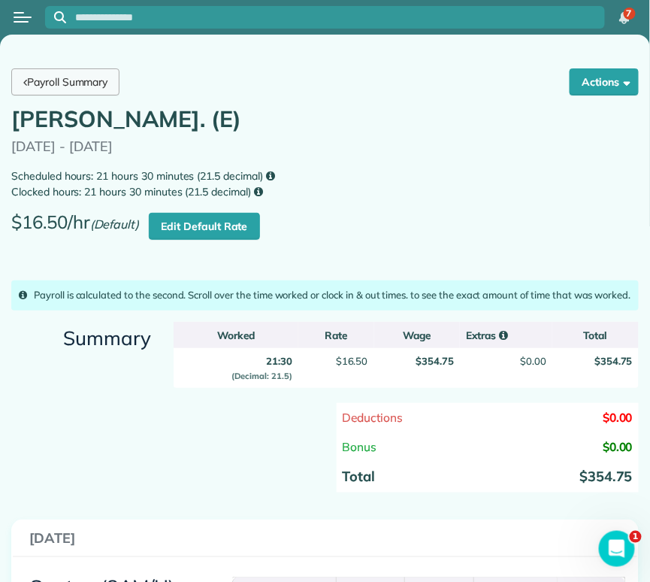
click at [89, 84] on link "Payroll Summary" at bounding box center [65, 81] width 108 height 27
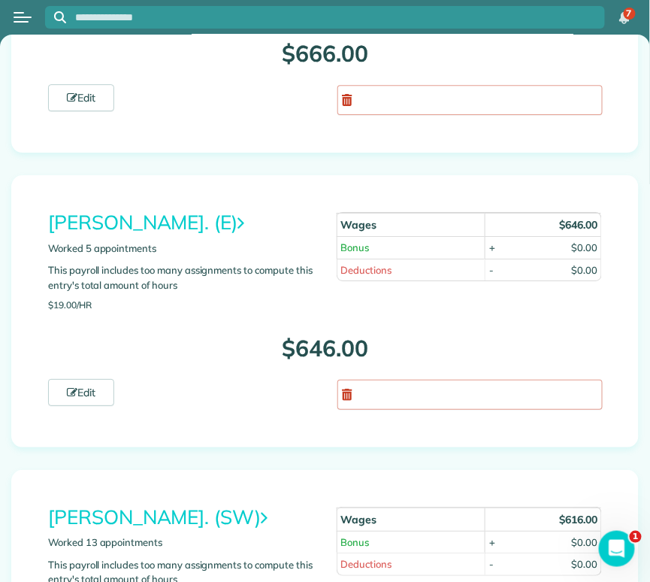
scroll to position [2144, 0]
click at [173, 210] on link "[PERSON_NAME]. (E)" at bounding box center [146, 221] width 196 height 25
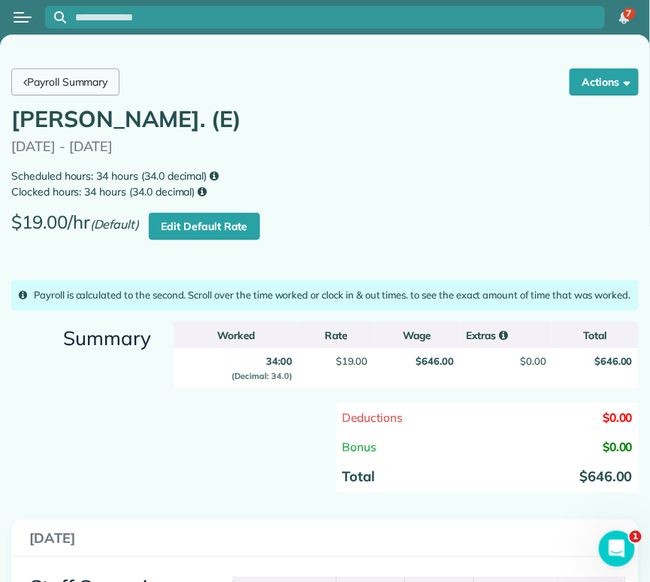
click at [70, 80] on link "Payroll Summary" at bounding box center [65, 81] width 108 height 27
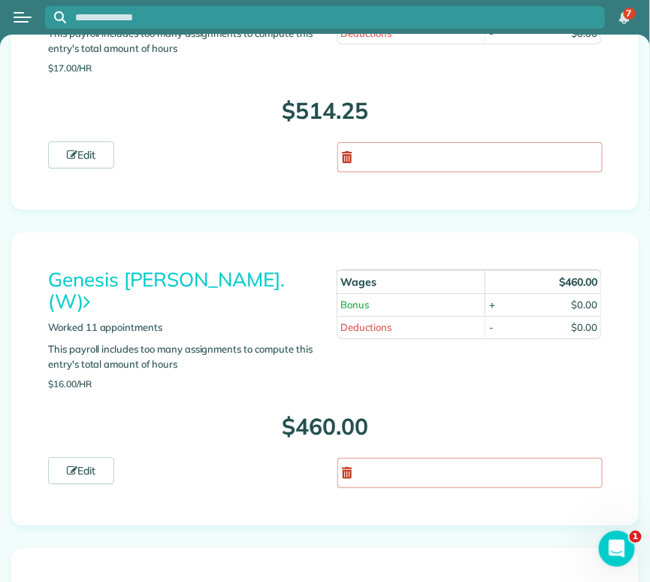
scroll to position [3258, 0]
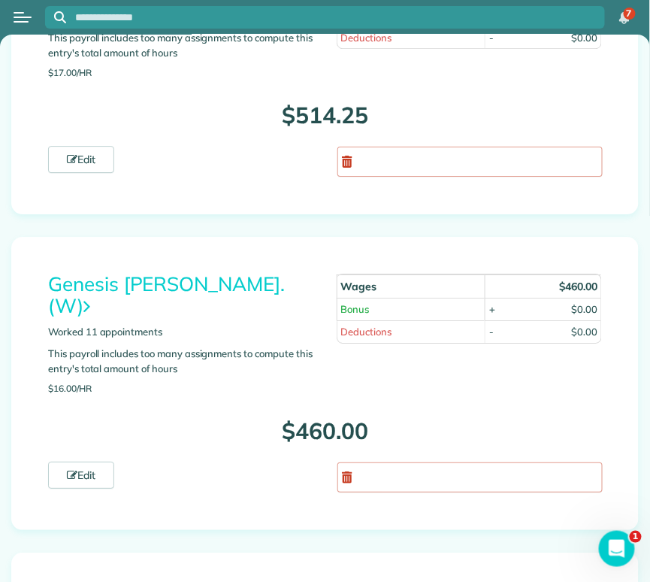
click at [157, 278] on link "Genesis [PERSON_NAME]. (W)" at bounding box center [166, 294] width 237 height 47
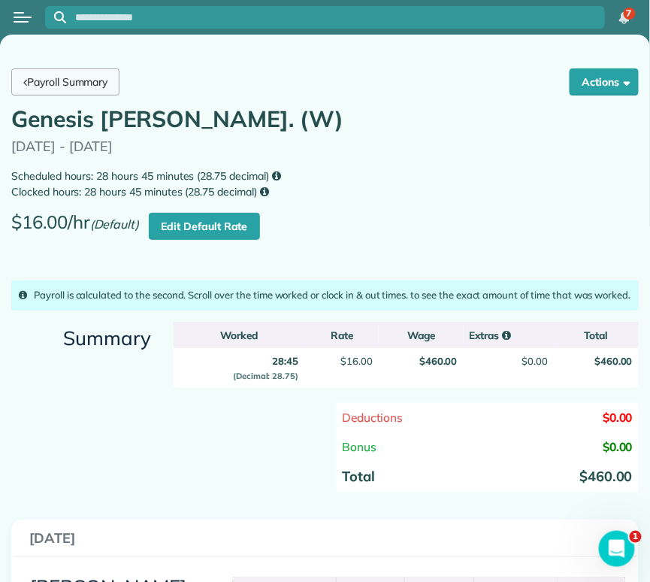
click at [88, 76] on link "Payroll Summary" at bounding box center [65, 81] width 108 height 27
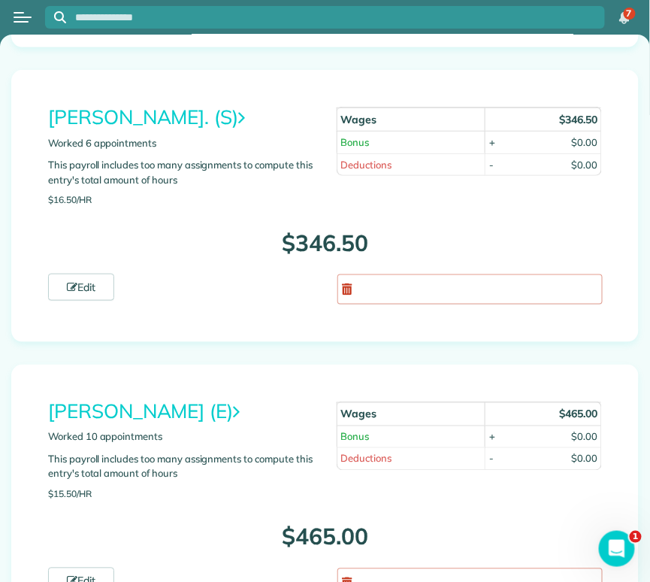
scroll to position [3695, 0]
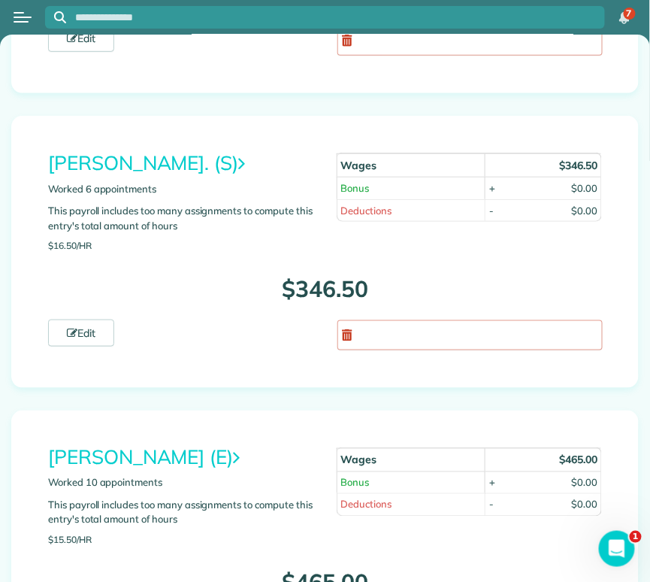
click at [167, 150] on link "Isela Aguilar. (S)" at bounding box center [146, 162] width 197 height 25
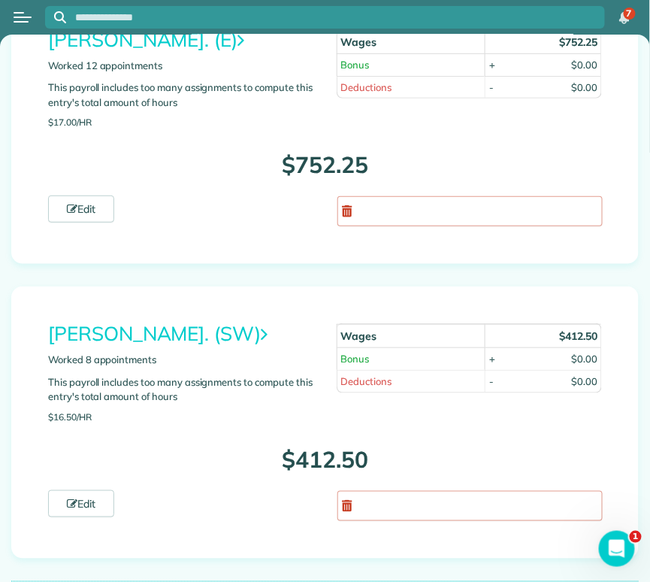
scroll to position [8389, 0]
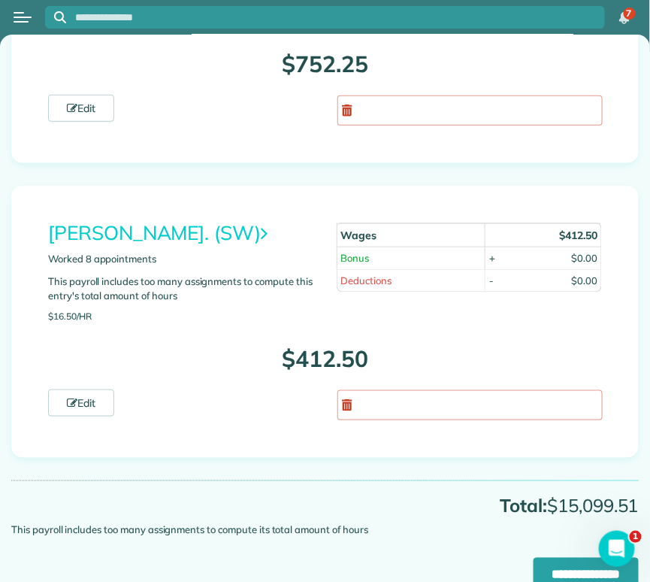
click at [148, 220] on link "[PERSON_NAME]. (SW)" at bounding box center [157, 232] width 219 height 25
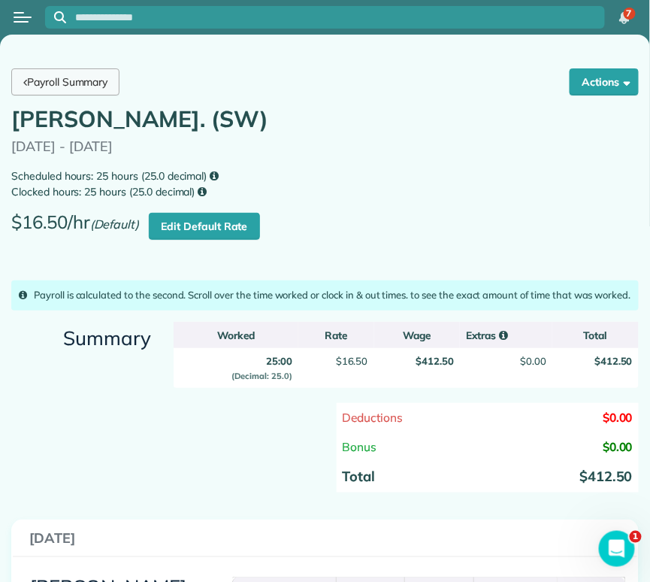
click at [57, 84] on link "Payroll Summary" at bounding box center [65, 81] width 108 height 27
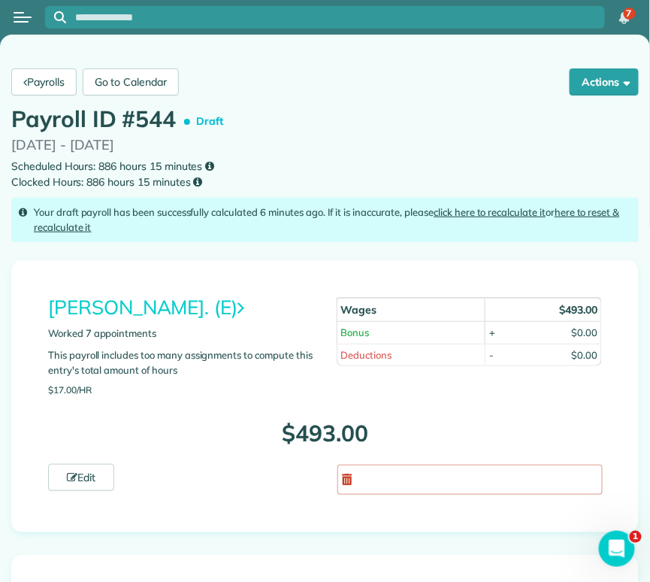
click at [178, 307] on link "[PERSON_NAME]. (E)" at bounding box center [146, 307] width 196 height 25
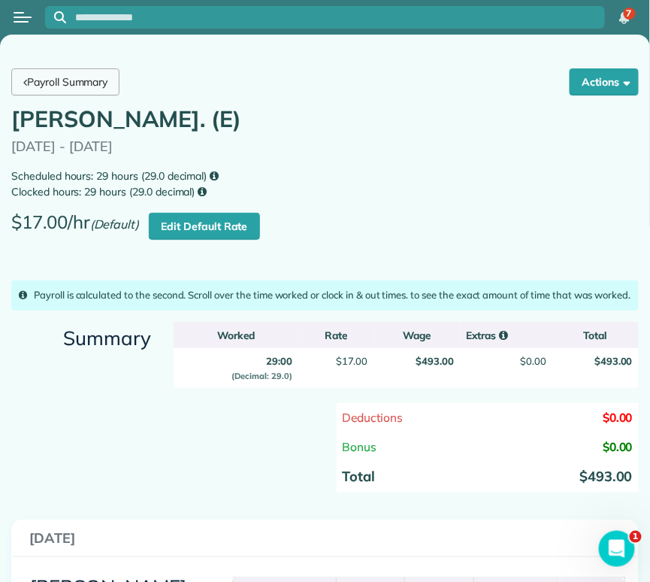
click at [78, 76] on link "Payroll Summary" at bounding box center [65, 81] width 108 height 27
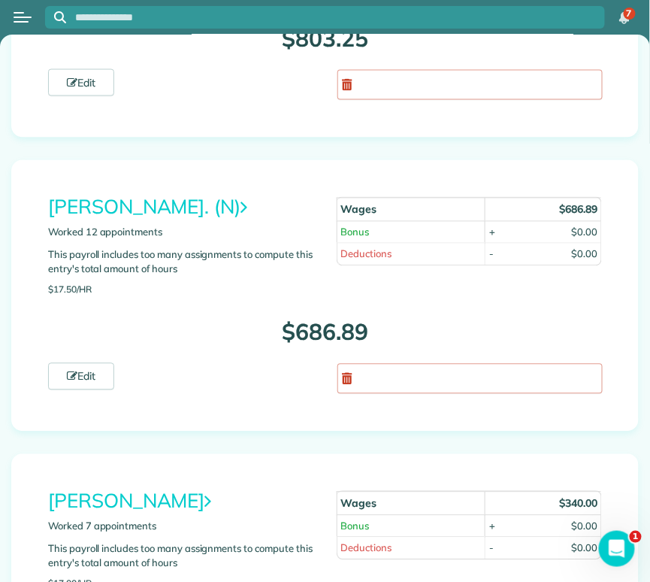
scroll to position [7406, 0]
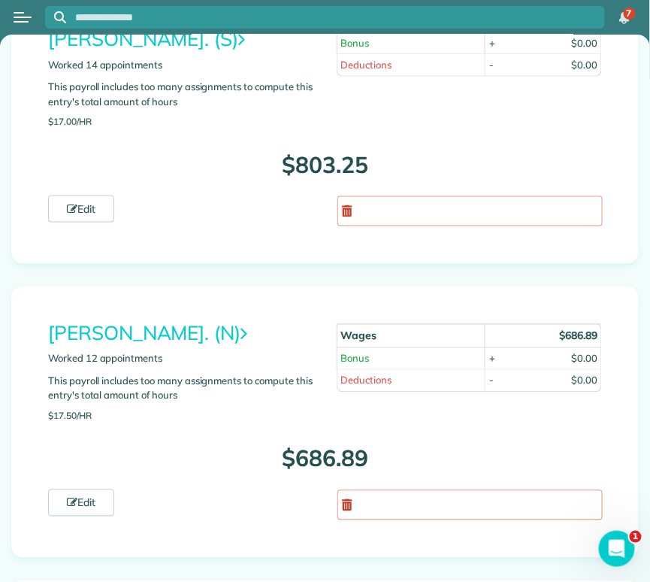
click at [133, 286] on div "Wendy Banegas. (N) Worked 12 appointments This payroll includes too many assign…" at bounding box center [325, 421] width 628 height 271
click at [133, 321] on link "Wendy Banegas. (N)" at bounding box center [147, 333] width 199 height 25
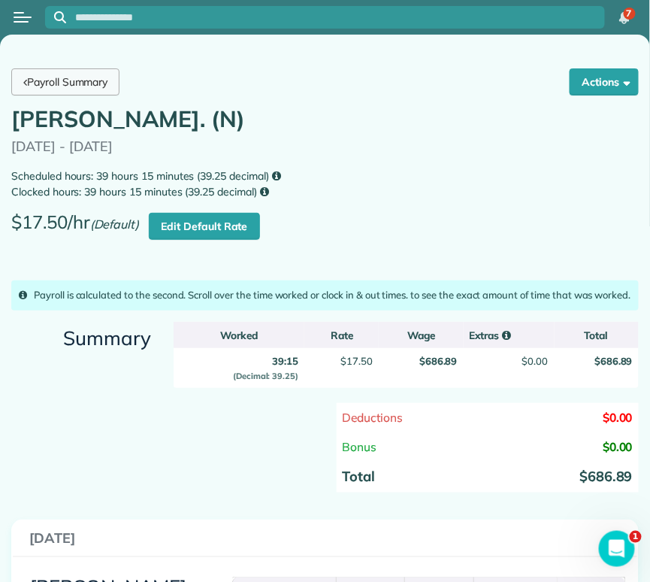
click at [74, 83] on link "Payroll Summary" at bounding box center [65, 81] width 108 height 27
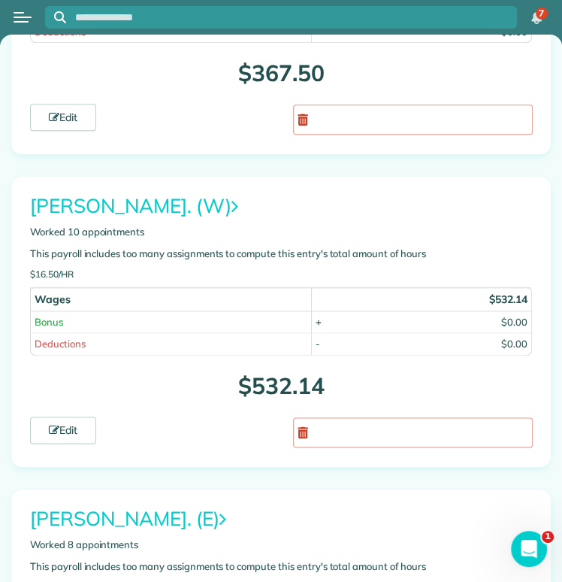
scroll to position [737, 0]
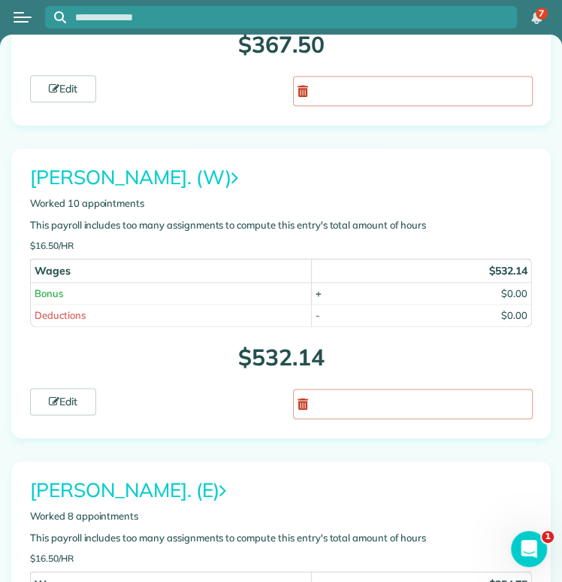
click at [129, 168] on link "[PERSON_NAME]. (W)" at bounding box center [134, 177] width 208 height 25
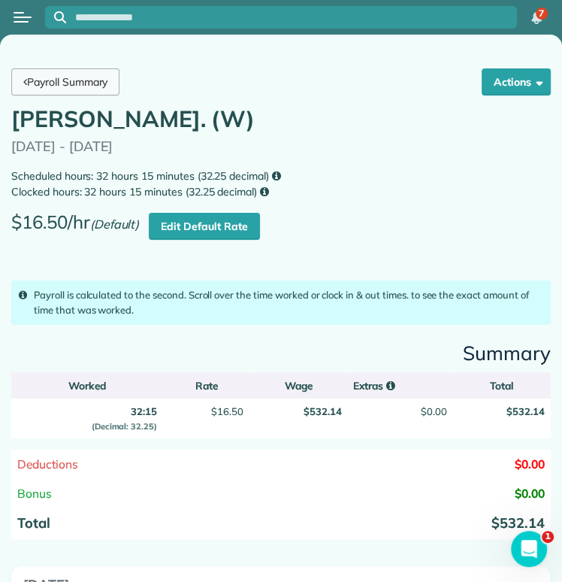
click at [72, 73] on link "Payroll Summary" at bounding box center [65, 81] width 108 height 27
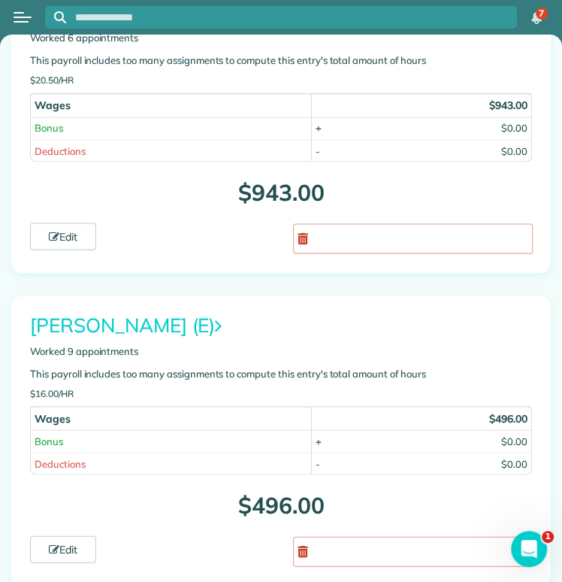
scroll to position [6218, 0]
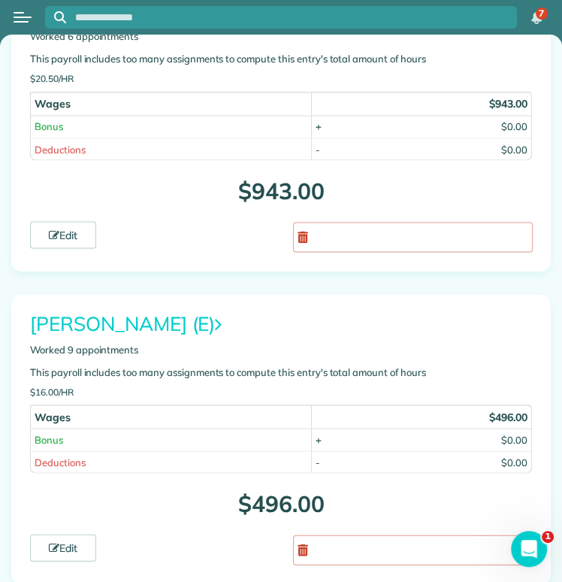
click at [156, 310] on link "[PERSON_NAME] (E)" at bounding box center [126, 322] width 192 height 25
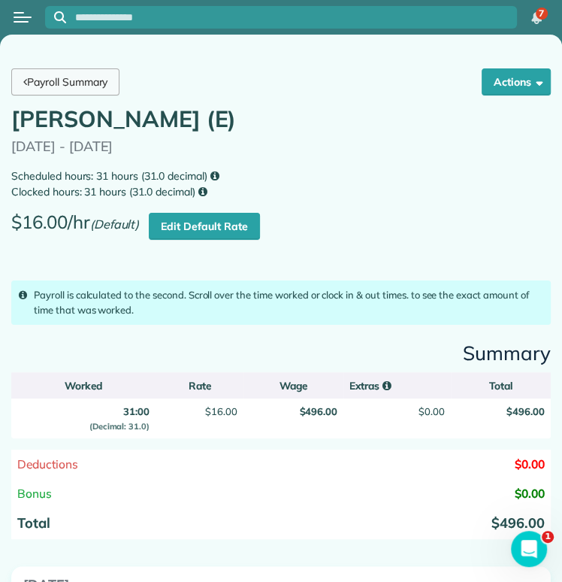
click at [80, 88] on link "Payroll Summary" at bounding box center [65, 81] width 108 height 27
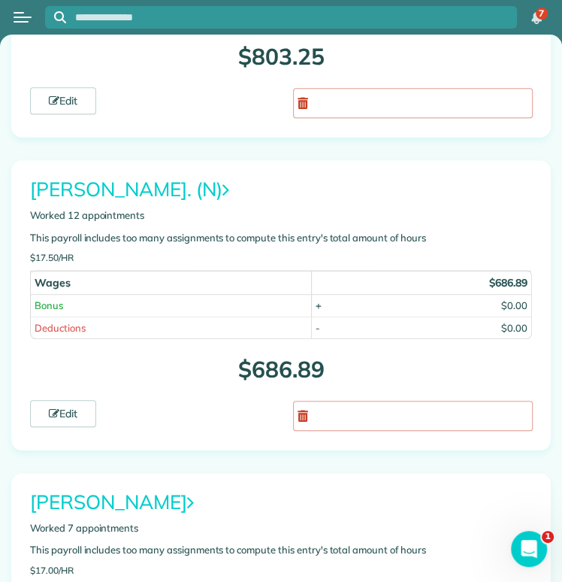
scroll to position [7929, 0]
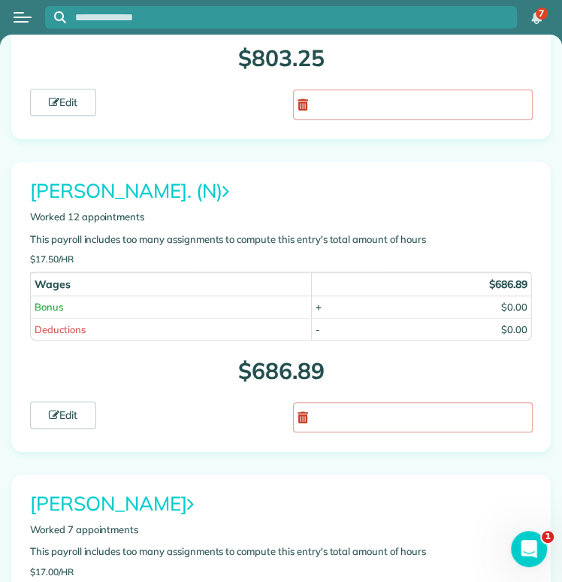
click at [116, 491] on link "Yessi Castro" at bounding box center [111, 503] width 163 height 25
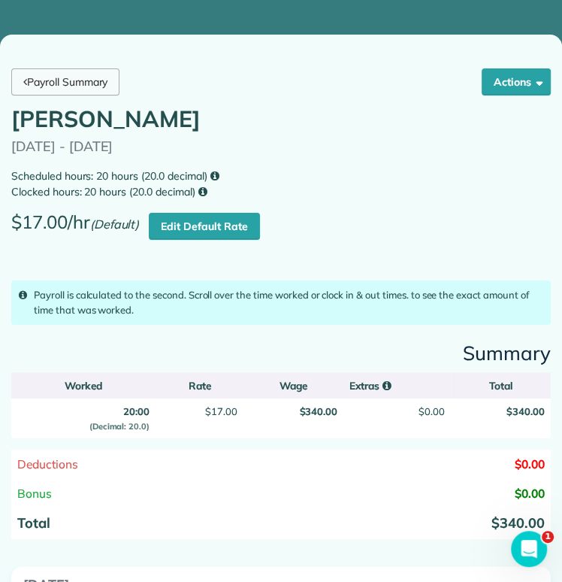
click at [68, 89] on link "Payroll Summary" at bounding box center [65, 81] width 108 height 27
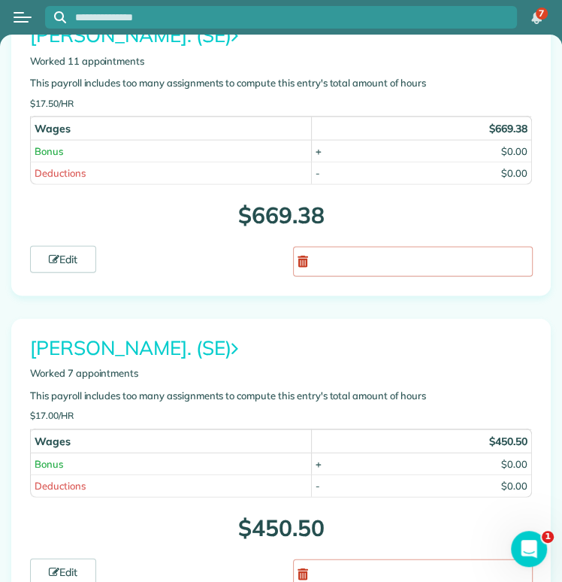
scroll to position [1507, 0]
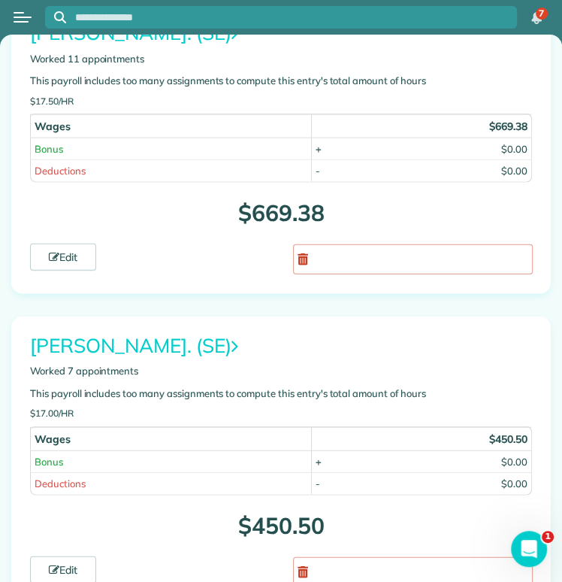
click at [162, 334] on link "[PERSON_NAME]. (SE)" at bounding box center [134, 345] width 208 height 25
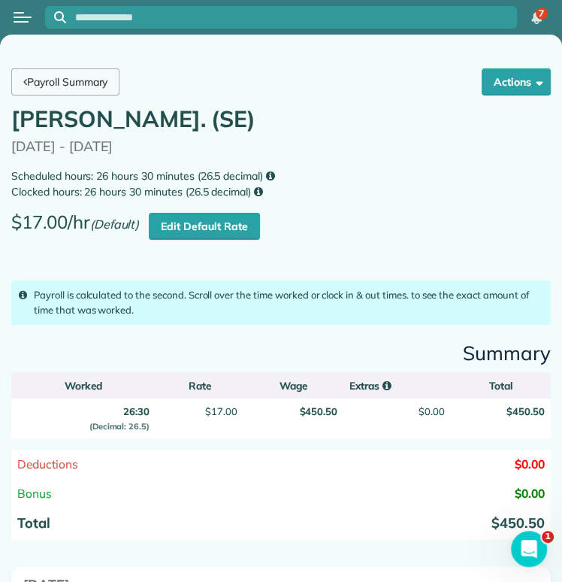
click at [62, 81] on link "Payroll Summary" at bounding box center [65, 81] width 108 height 27
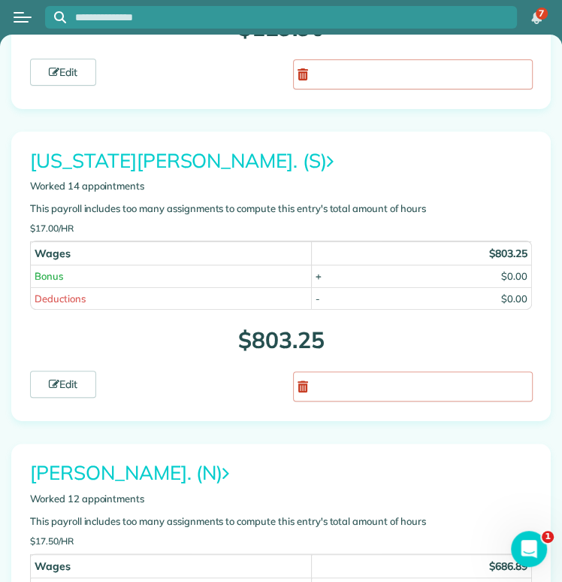
scroll to position [7521, 0]
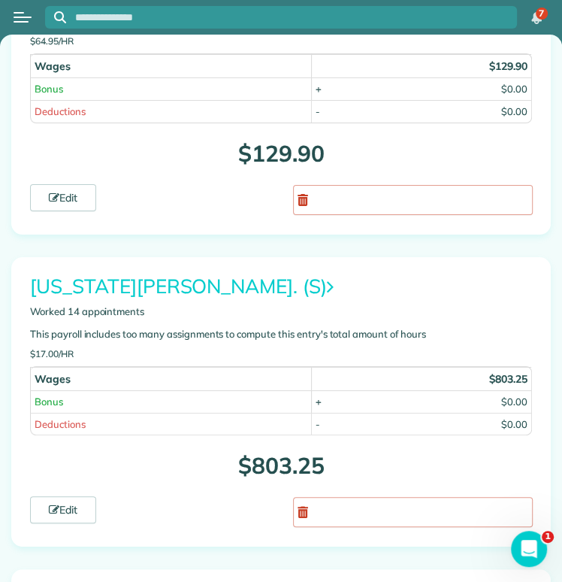
click at [110, 274] on link "[US_STATE][PERSON_NAME]. (S)" at bounding box center [182, 286] width 304 height 25
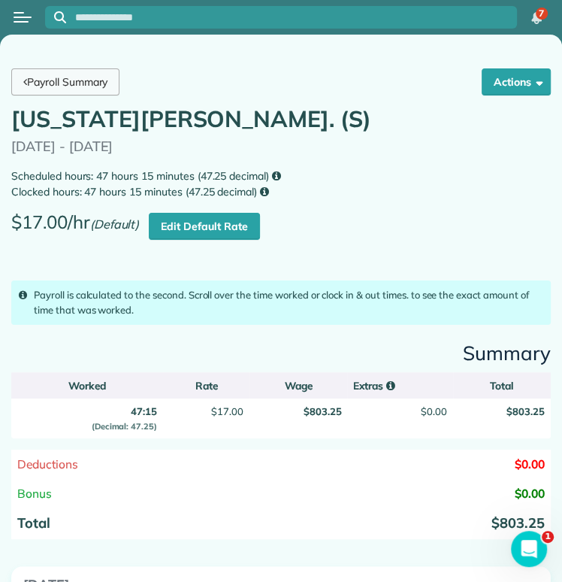
click at [79, 77] on link "Payroll Summary" at bounding box center [65, 81] width 108 height 27
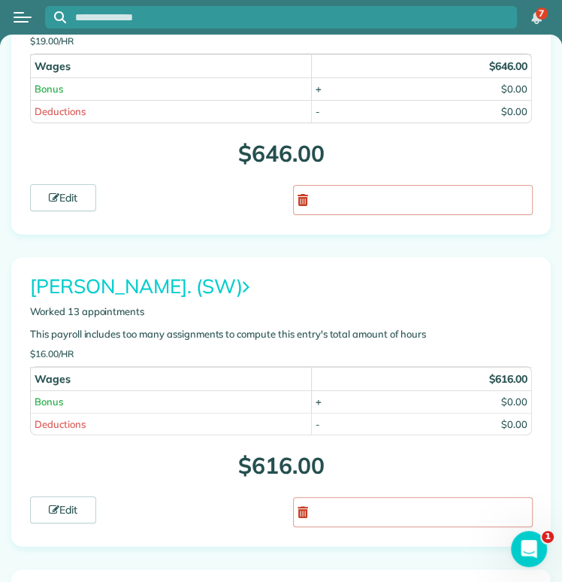
scroll to position [2509, 0]
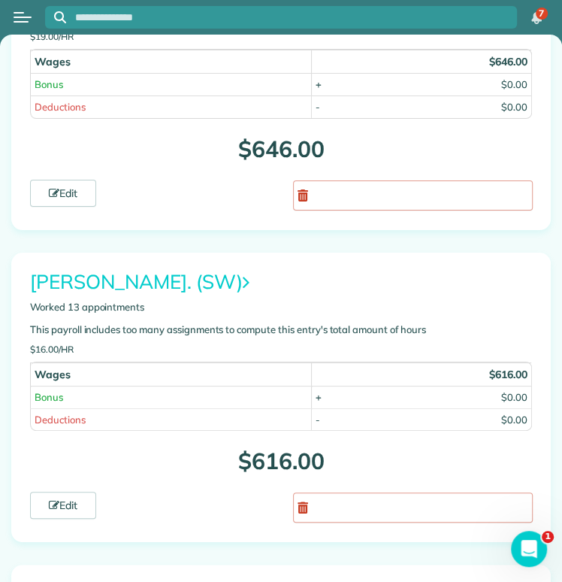
click at [120, 269] on link "Celia Garcia. (SW)" at bounding box center [139, 281] width 219 height 25
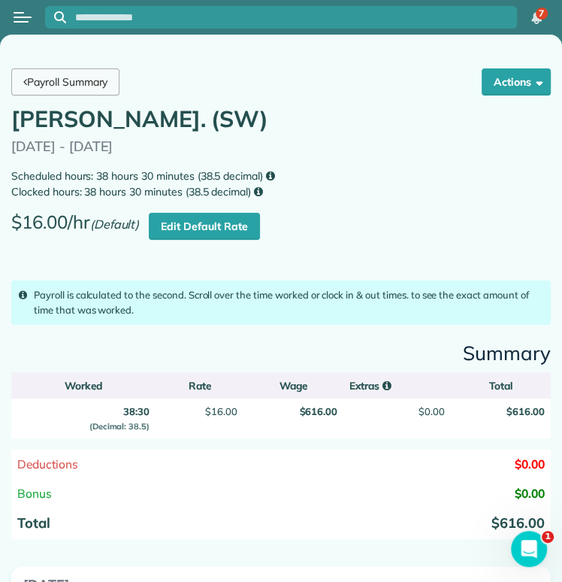
click at [83, 86] on link "Payroll Summary" at bounding box center [65, 81] width 108 height 27
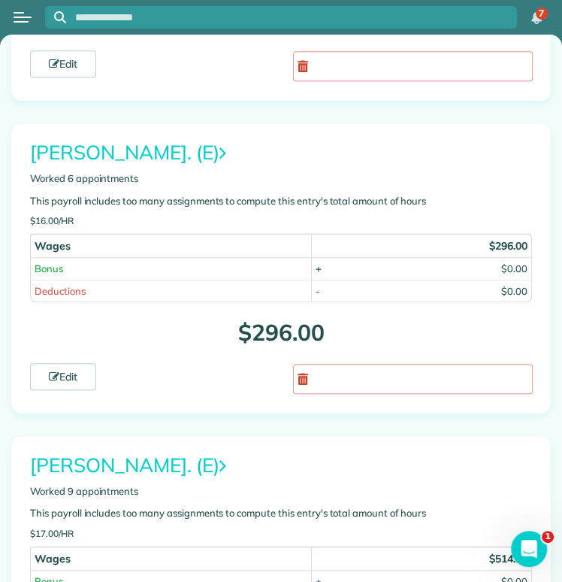
scroll to position [3056, 0]
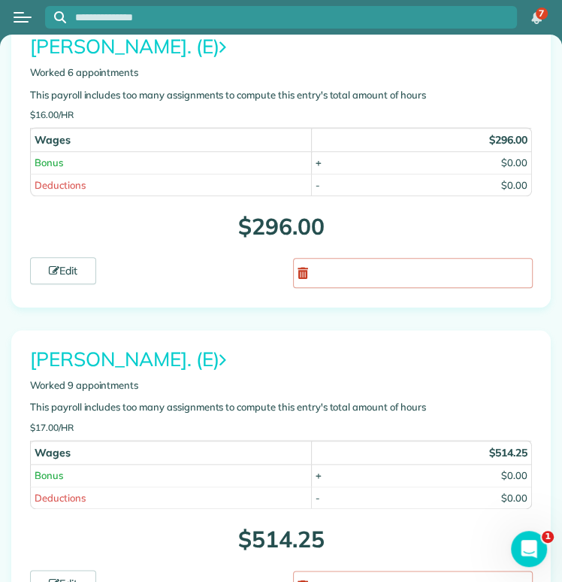
click at [116, 346] on link "[PERSON_NAME]. (E)" at bounding box center [128, 358] width 196 height 25
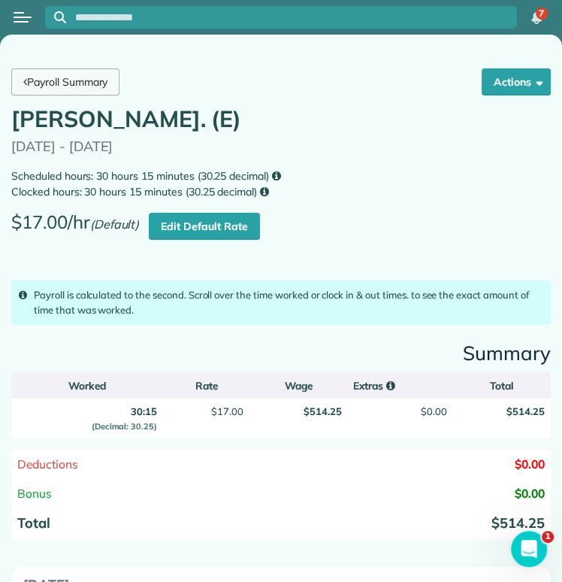
click at [56, 82] on link "Payroll Summary" at bounding box center [65, 81] width 108 height 27
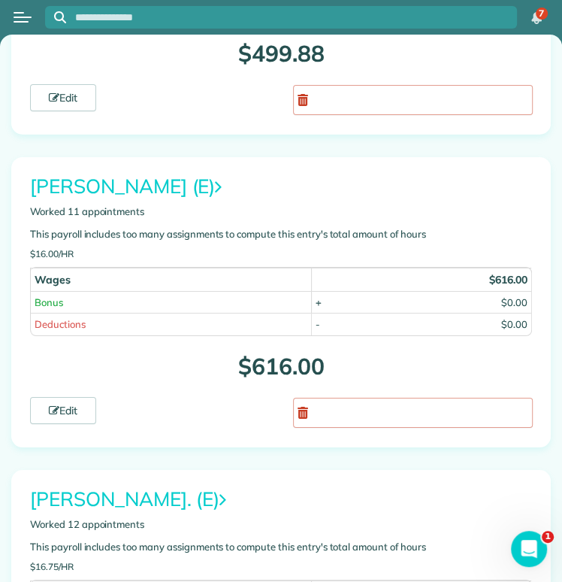
scroll to position [4834, 0]
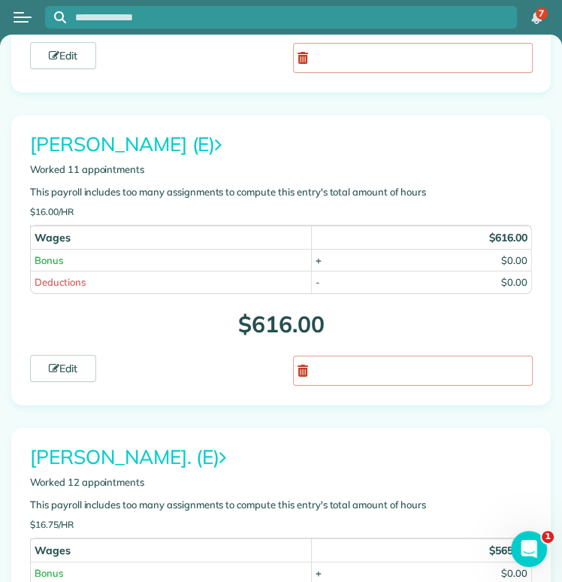
click at [162, 132] on link "[PERSON_NAME] (E)" at bounding box center [126, 144] width 192 height 25
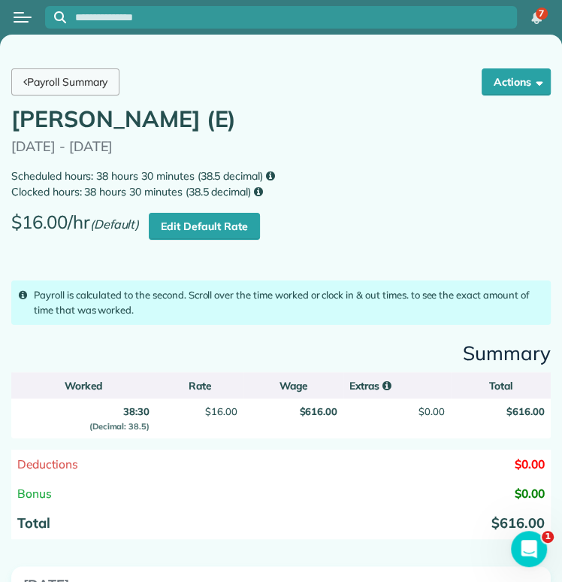
click at [72, 86] on link "Payroll Summary" at bounding box center [65, 81] width 108 height 27
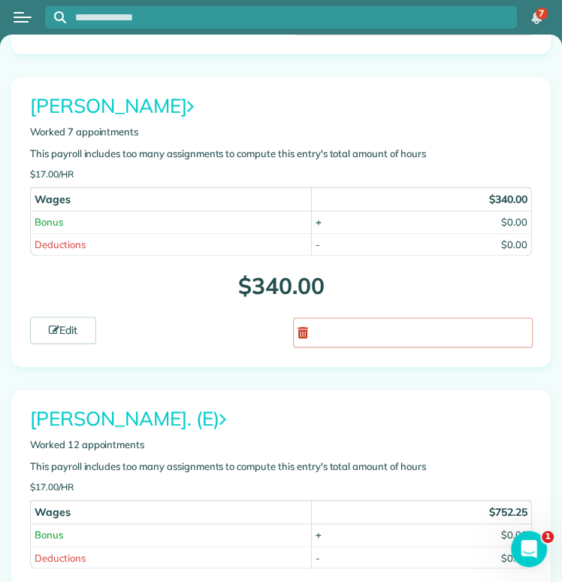
scroll to position [8238, 0]
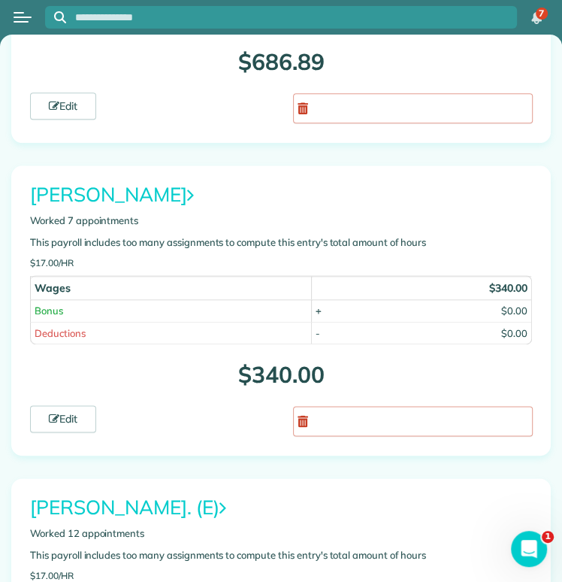
click at [128, 495] on link "[PERSON_NAME]. (E)" at bounding box center [128, 507] width 196 height 25
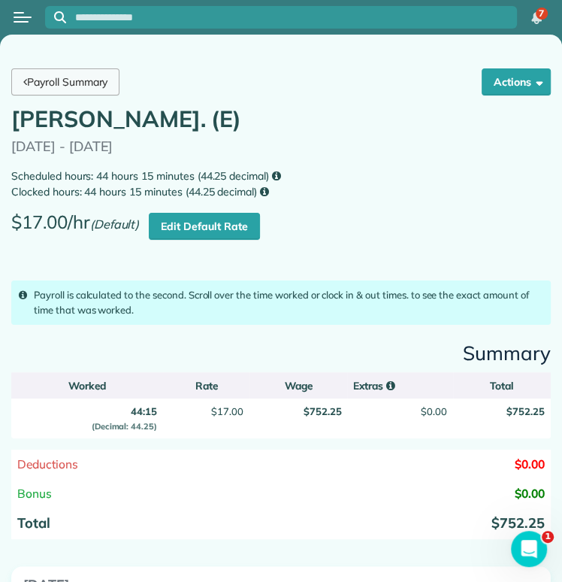
click at [94, 87] on link "Payroll Summary" at bounding box center [65, 81] width 108 height 27
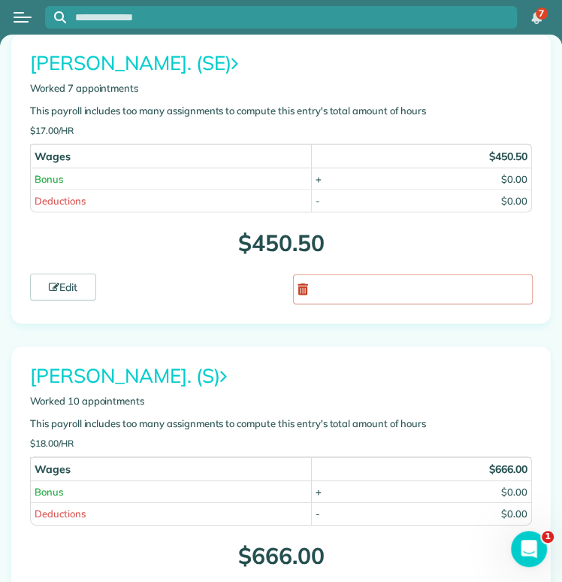
scroll to position [1799, 0]
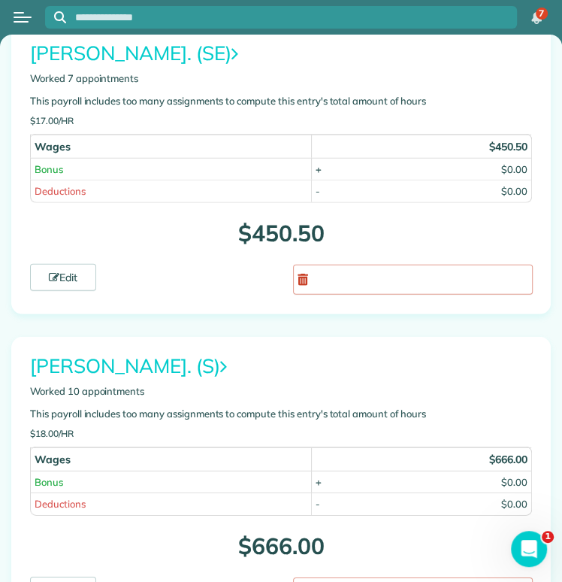
click at [178, 353] on link "Blanca Hernandez. (S)" at bounding box center [128, 365] width 197 height 25
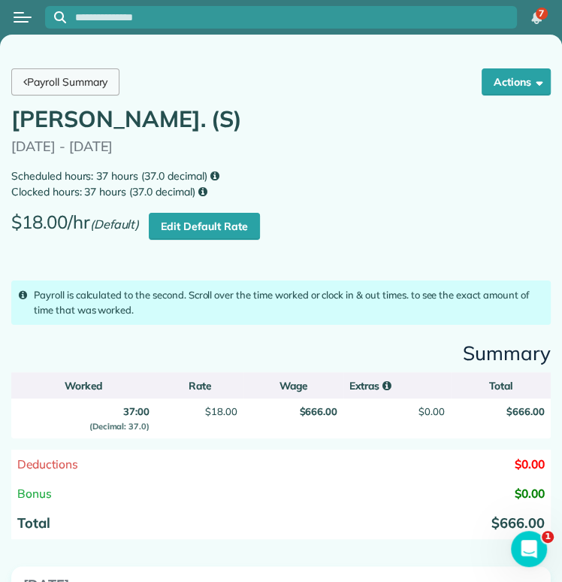
click at [64, 86] on link "Payroll Summary" at bounding box center [65, 81] width 108 height 27
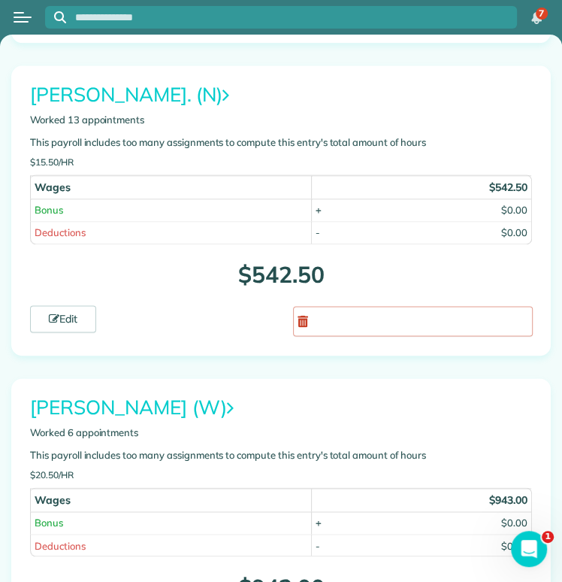
scroll to position [5823, 0]
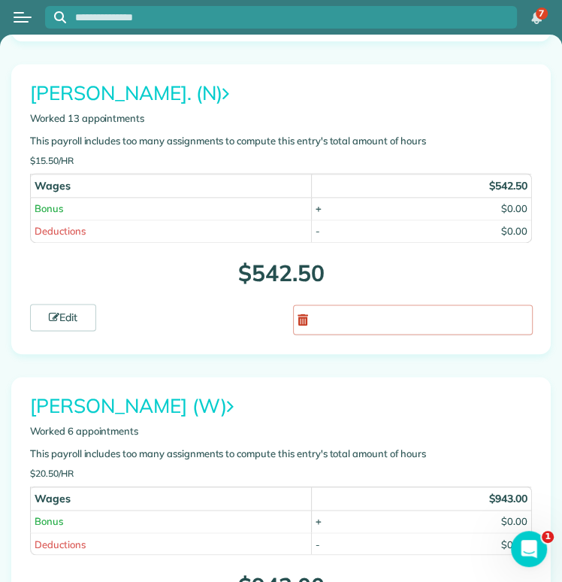
click at [154, 393] on link "[PERSON_NAME] (W)" at bounding box center [132, 405] width 204 height 25
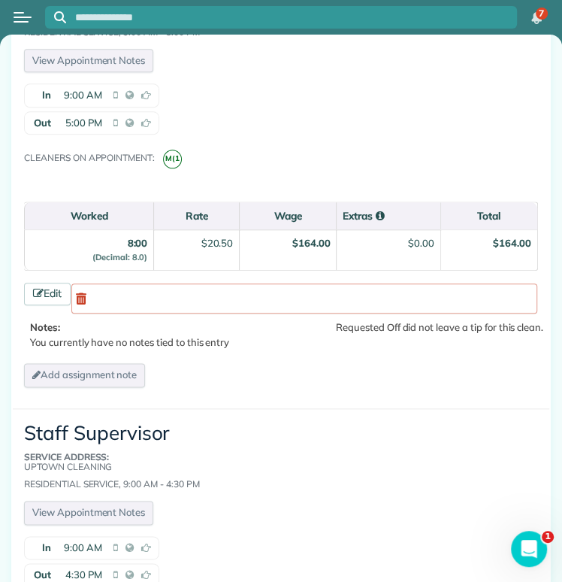
scroll to position [642, 0]
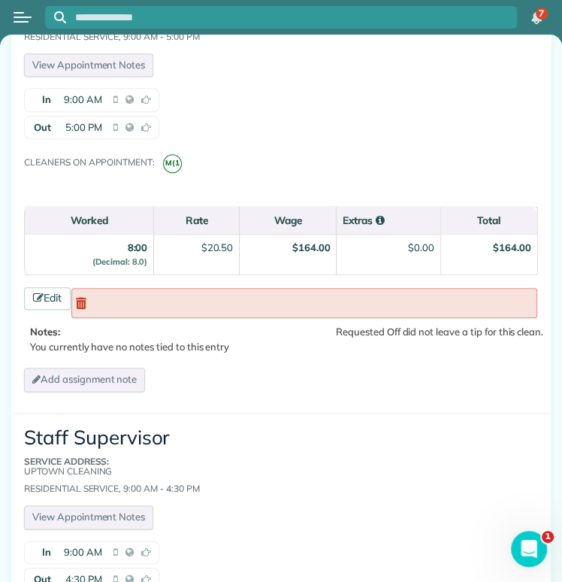
click at [167, 307] on link at bounding box center [304, 303] width 466 height 30
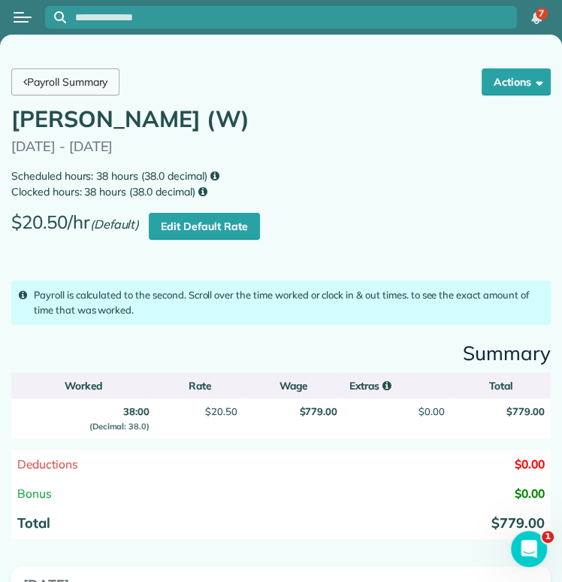
click at [104, 86] on link "Payroll Summary" at bounding box center [65, 81] width 108 height 27
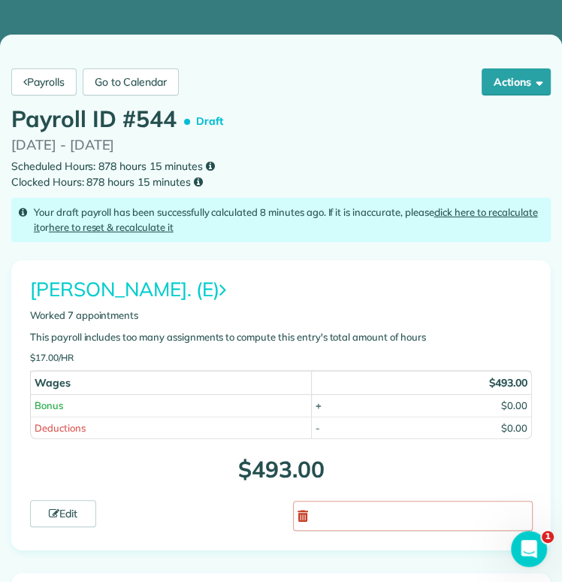
click at [149, 230] on link "here to reset & recalculate it" at bounding box center [111, 227] width 125 height 12
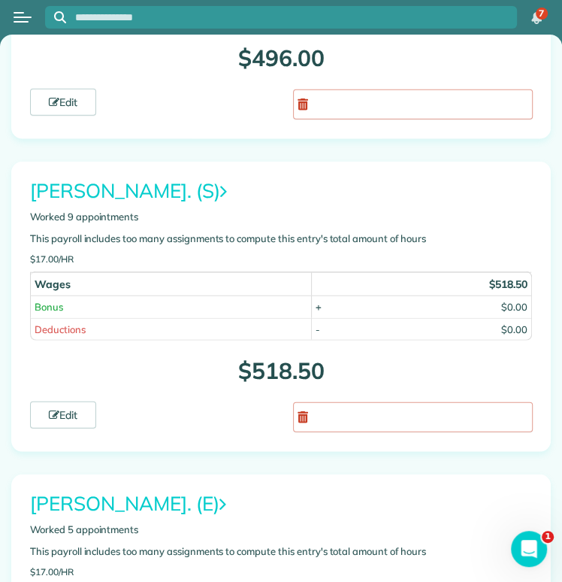
scroll to position [6618, 0]
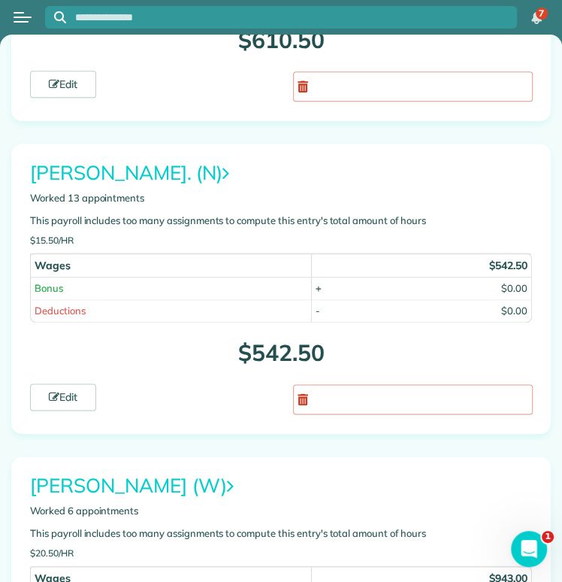
scroll to position [5744, 0]
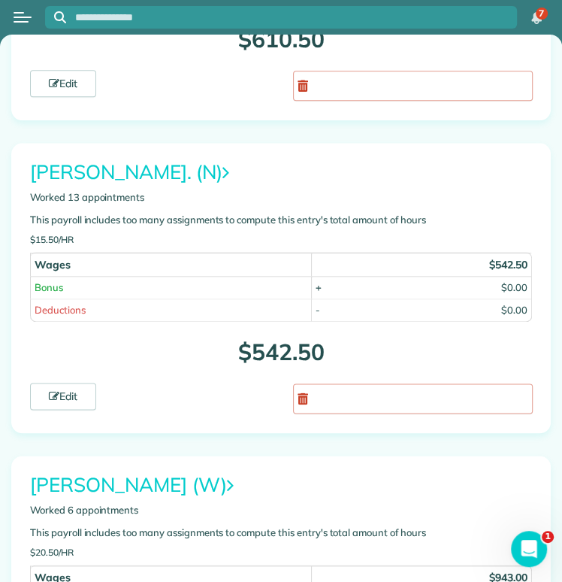
click at [141, 472] on link "[PERSON_NAME] (W)" at bounding box center [132, 484] width 204 height 25
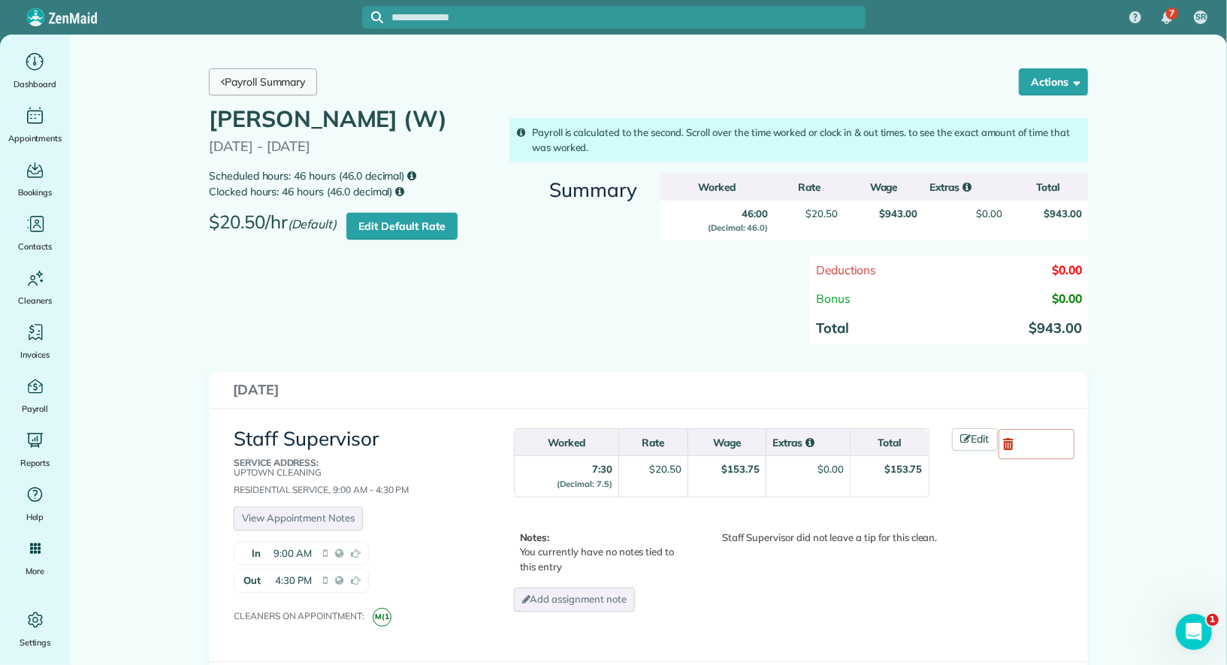
click at [287, 87] on link "Payroll Summary" at bounding box center [263, 81] width 108 height 27
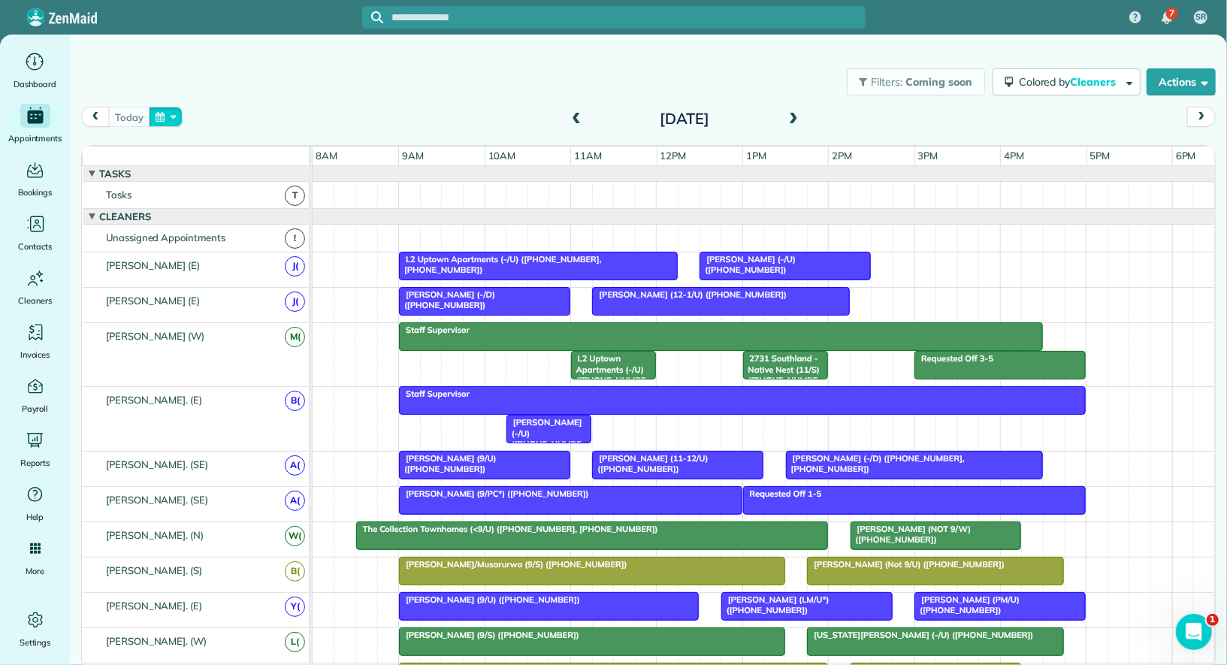
click at [162, 122] on button "button" at bounding box center [166, 117] width 35 height 20
click at [205, 124] on link "Prev" at bounding box center [200, 126] width 41 height 38
click at [322, 241] on link "26" at bounding box center [322, 242] width 24 height 24
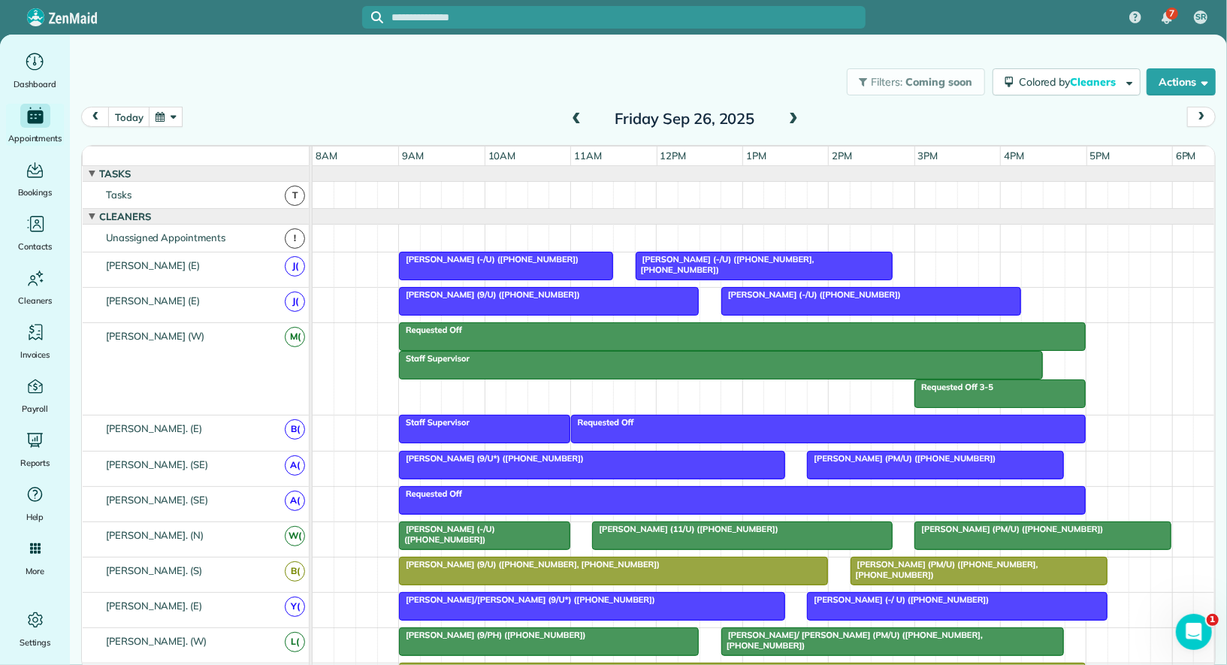
click at [717, 335] on div at bounding box center [742, 336] width 685 height 27
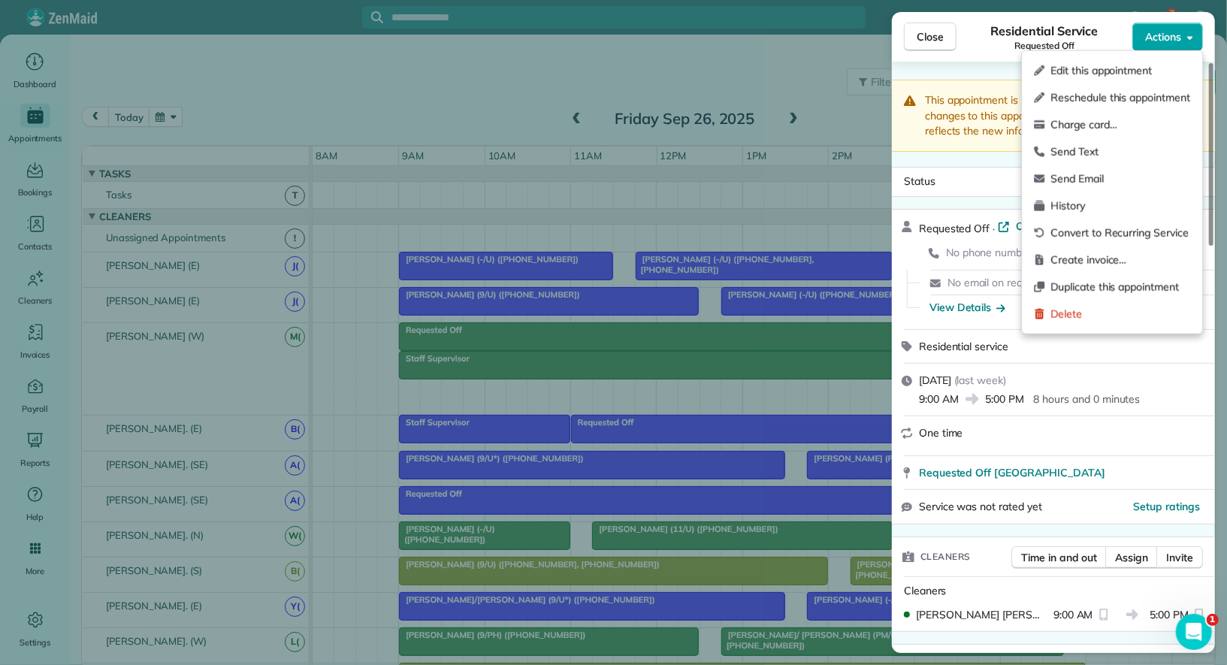
click at [1166, 36] on span "Actions" at bounding box center [1163, 36] width 36 height 15
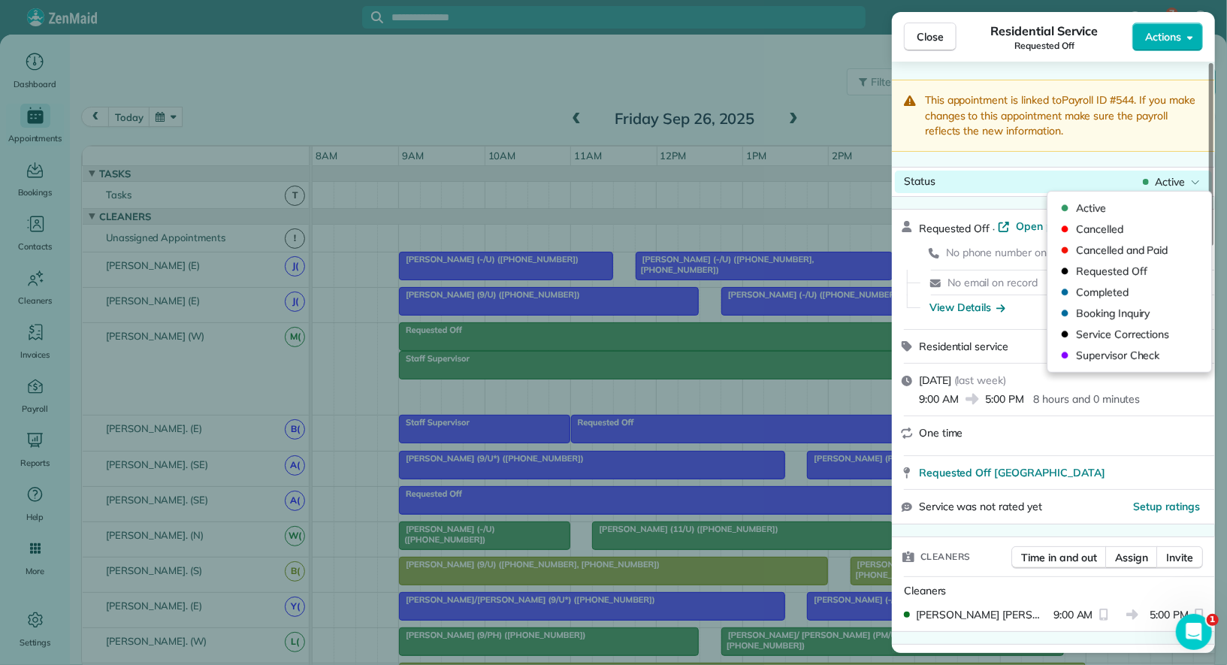
click at [1158, 175] on span "Active" at bounding box center [1170, 181] width 30 height 15
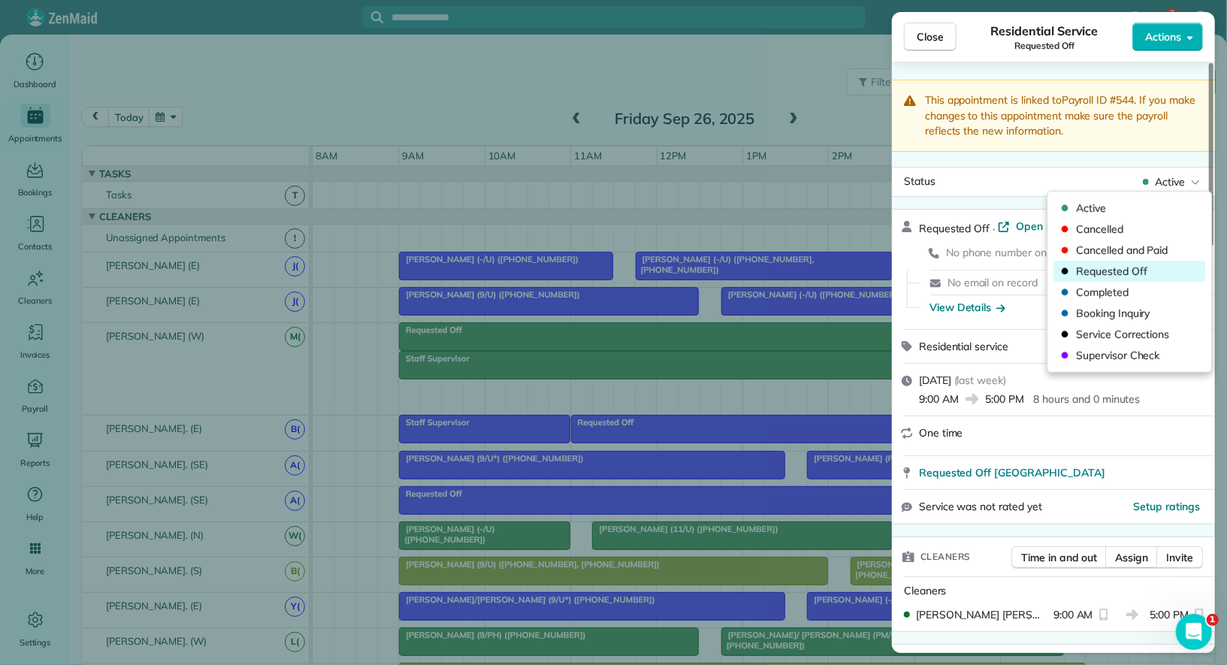
click at [1158, 277] on span "Requested Off" at bounding box center [1139, 271] width 126 height 15
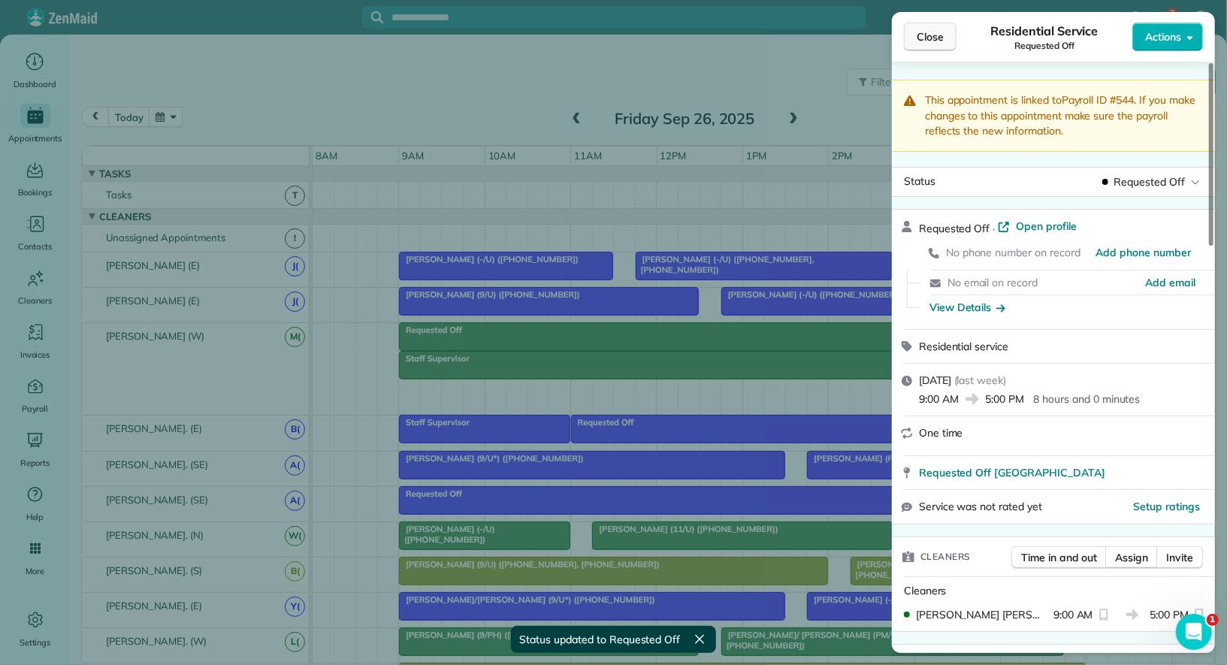
click at [929, 34] on span "Close" at bounding box center [930, 36] width 27 height 15
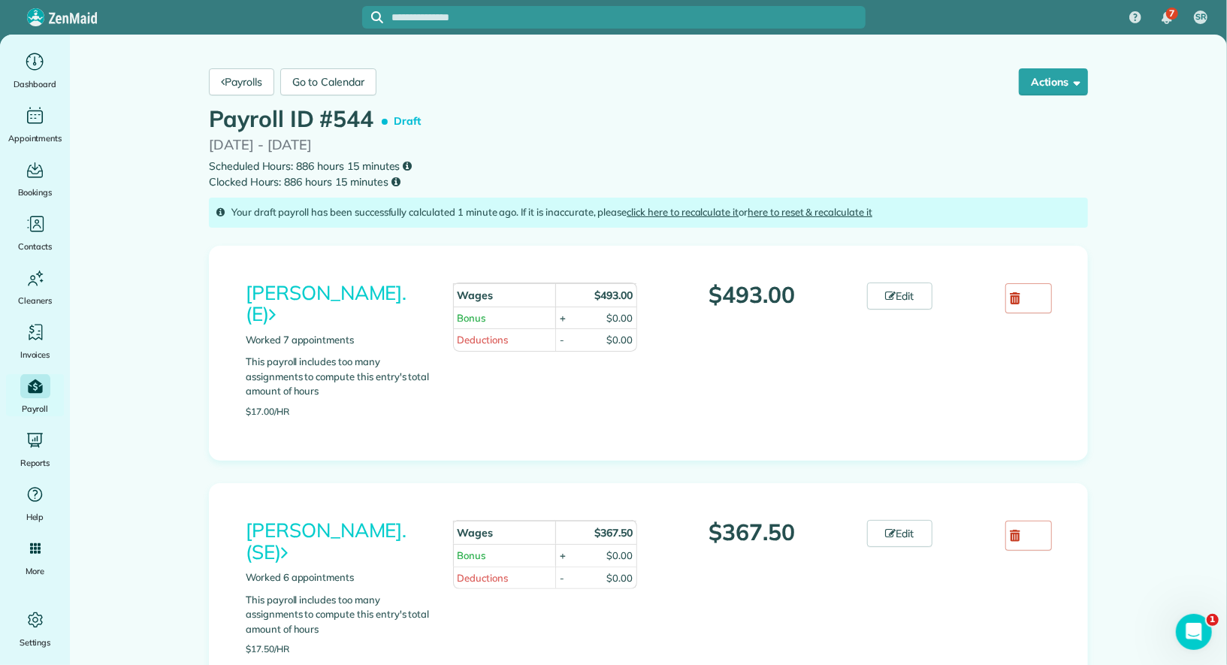
click at [796, 210] on link "here to reset & recalculate it" at bounding box center [810, 212] width 125 height 12
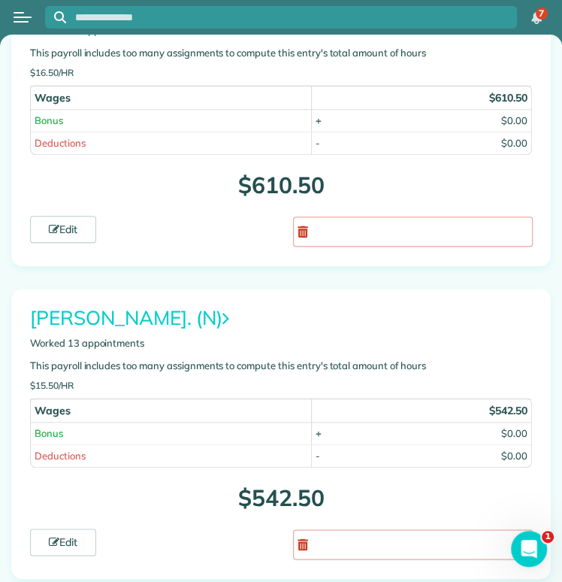
scroll to position [5573, 0]
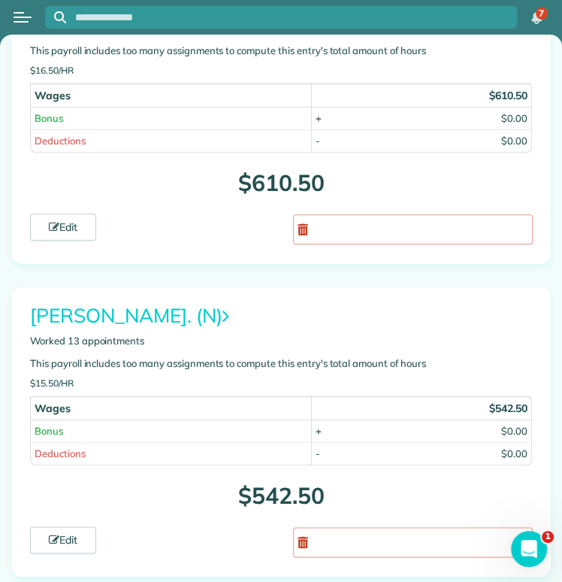
click at [149, 303] on link "[PERSON_NAME]. (N)" at bounding box center [129, 315] width 199 height 25
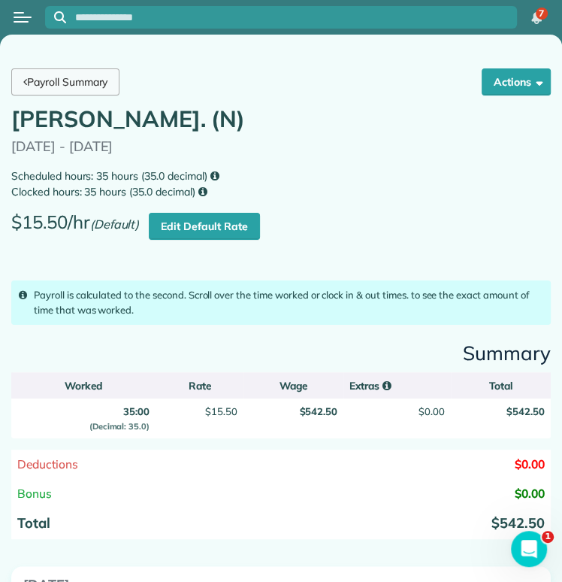
click at [86, 73] on link "Payroll Summary" at bounding box center [65, 81] width 108 height 27
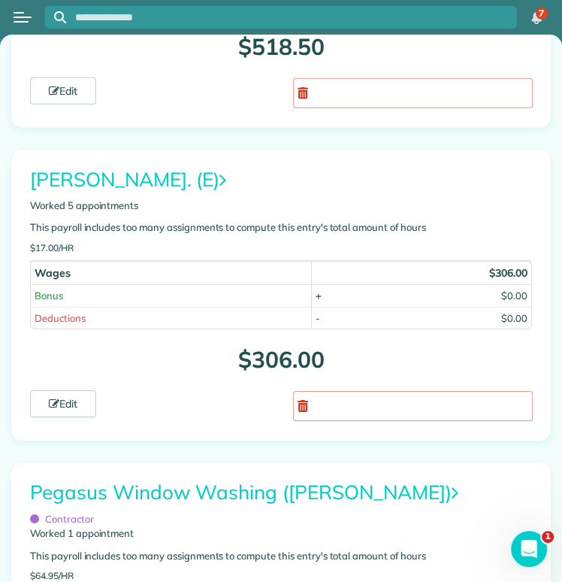
scroll to position [6988, 0]
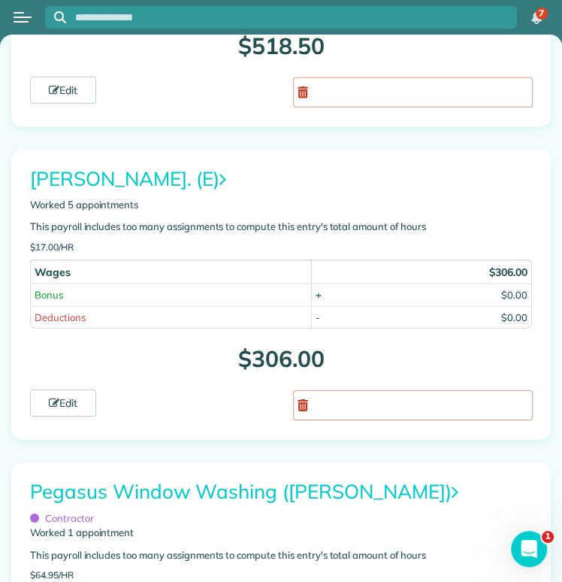
click at [123, 166] on link "Paola Villanueva. (E)" at bounding box center [128, 178] width 196 height 25
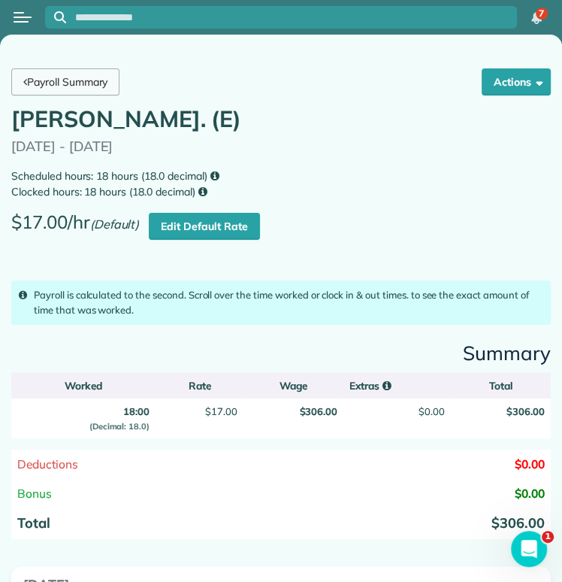
click at [80, 73] on link "Payroll Summary" at bounding box center [65, 81] width 108 height 27
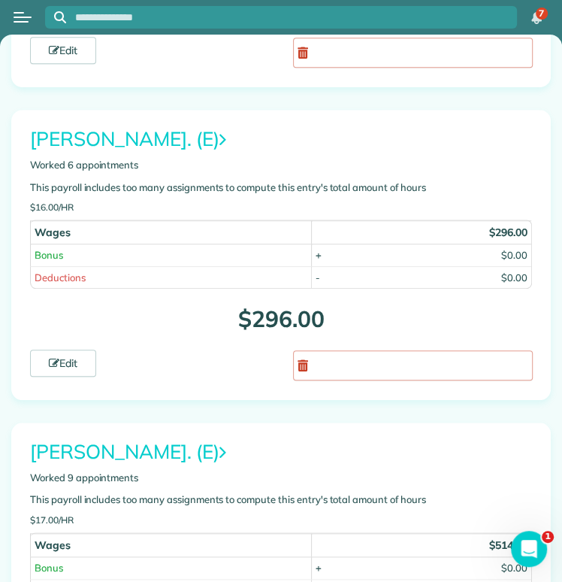
scroll to position [2975, 0]
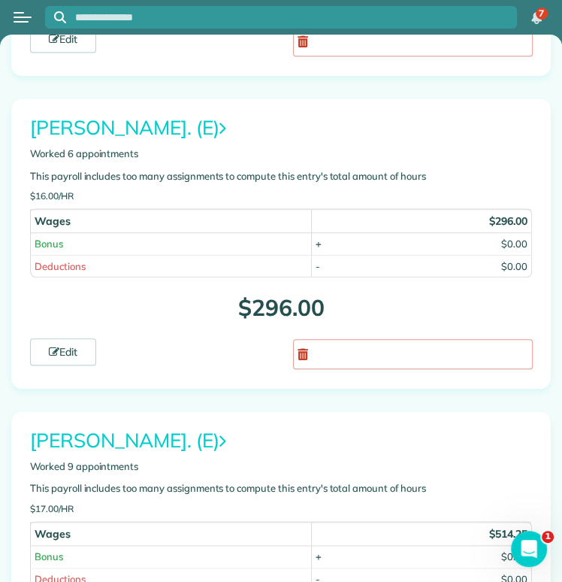
click at [129, 115] on link "[PERSON_NAME]. (E)" at bounding box center [128, 127] width 196 height 25
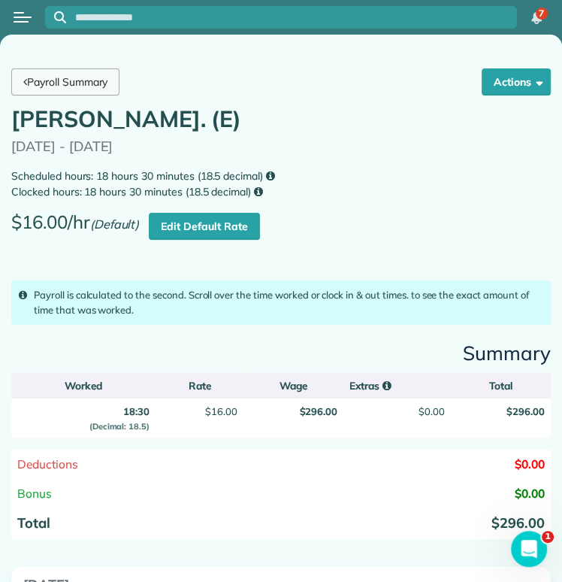
click at [55, 82] on link "Payroll Summary" at bounding box center [65, 81] width 108 height 27
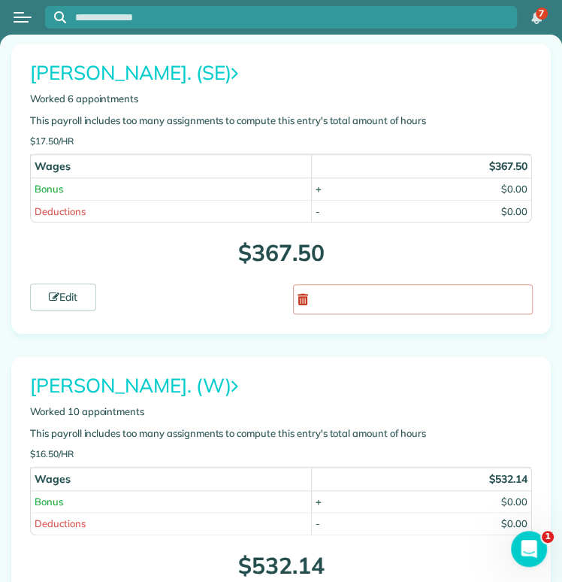
scroll to position [543, 0]
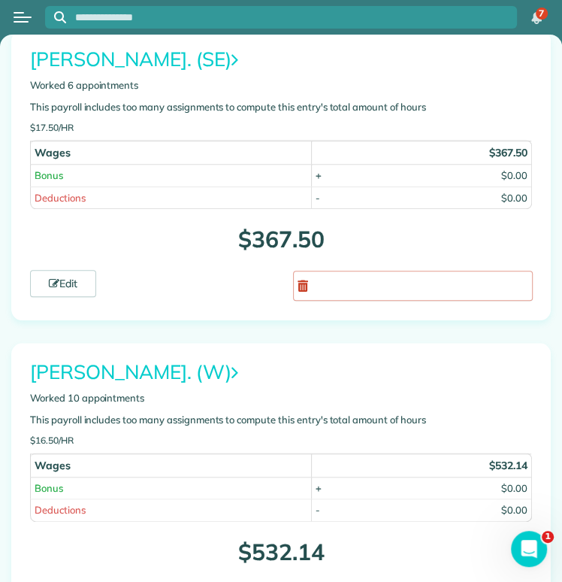
click at [120, 59] on link "Adriana Moreno. (SE)" at bounding box center [134, 59] width 208 height 25
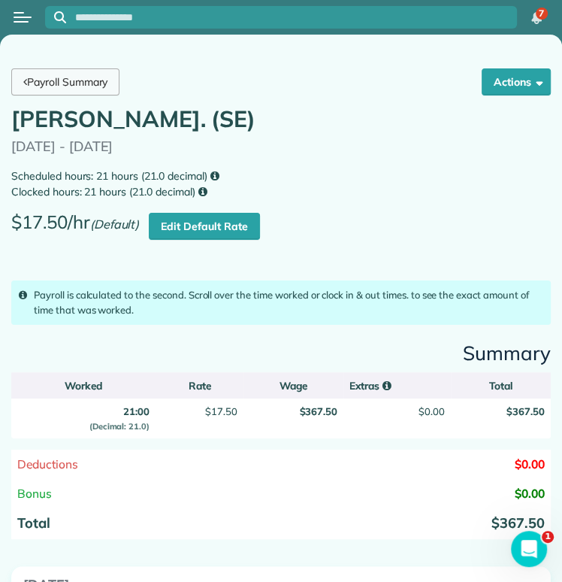
click at [77, 78] on link "Payroll Summary" at bounding box center [65, 81] width 108 height 27
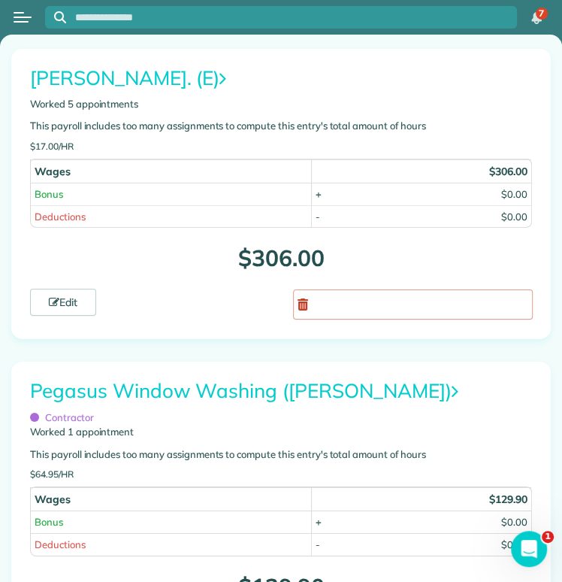
scroll to position [7092, 0]
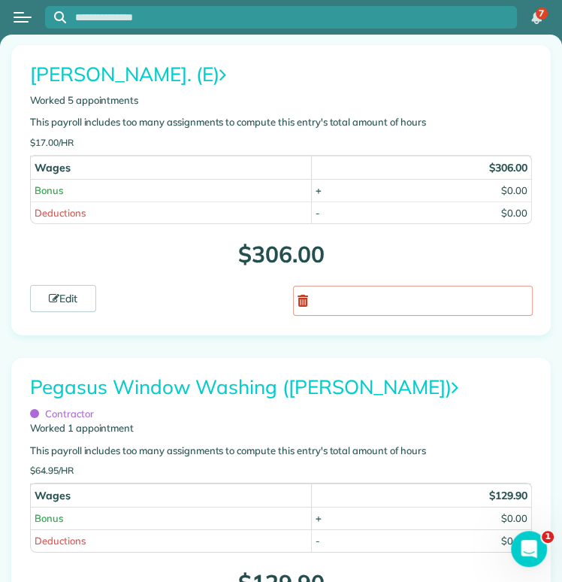
click at [138, 374] on link "Pegasus Window Washing ([PERSON_NAME])" at bounding box center [244, 386] width 428 height 25
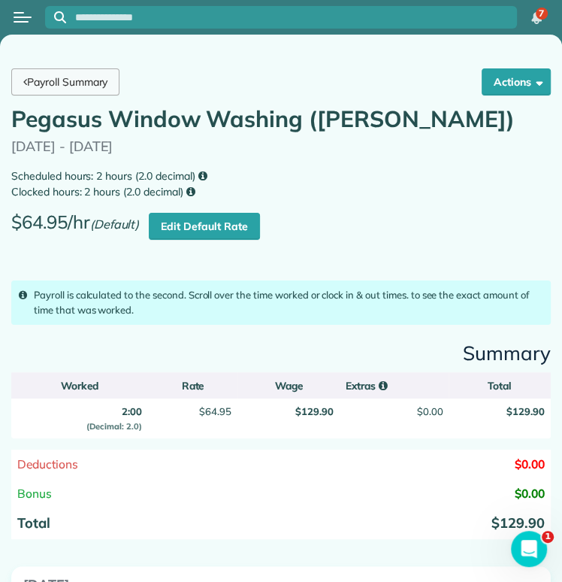
click at [86, 81] on link "Payroll Summary" at bounding box center [65, 81] width 108 height 27
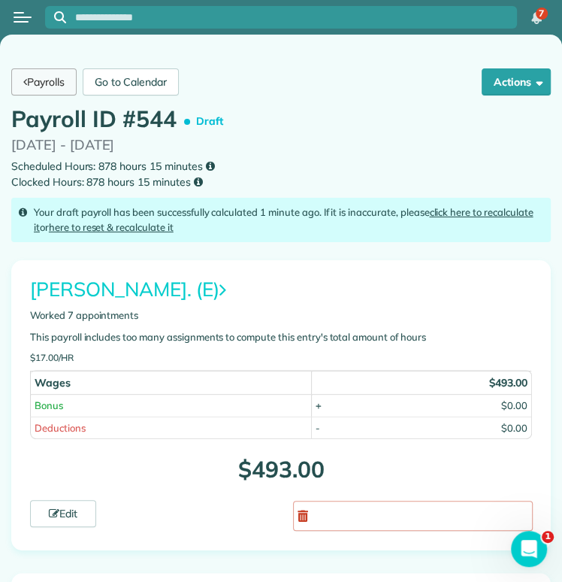
click at [44, 80] on link "Payrolls" at bounding box center [43, 81] width 65 height 27
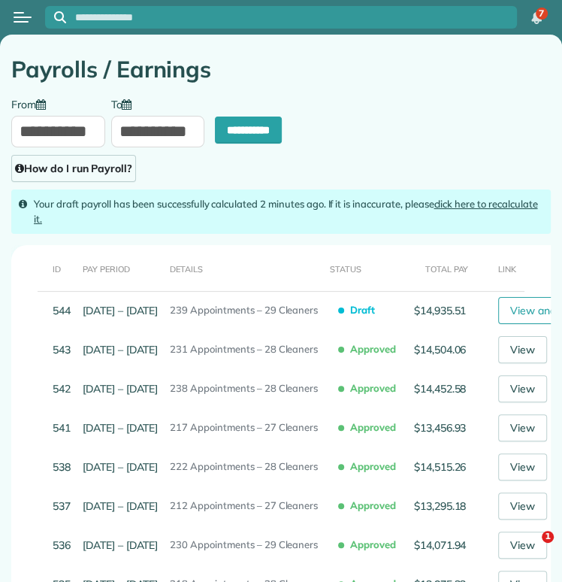
type input "**********"
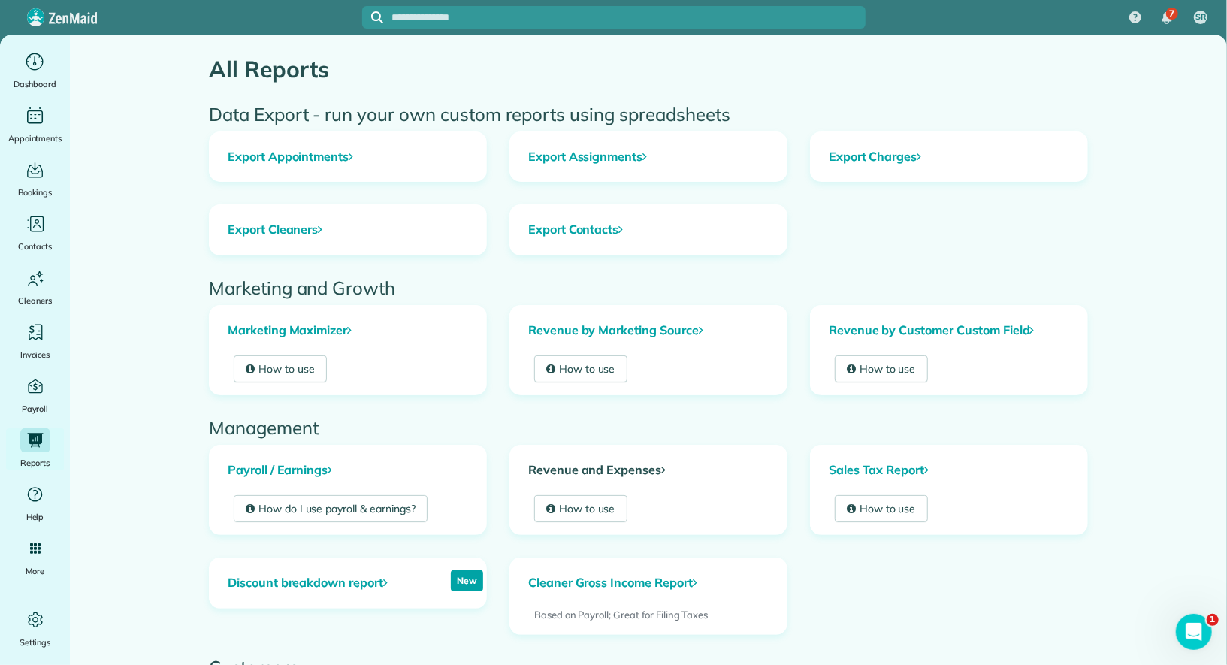
click at [561, 469] on link "Revenue and Expenses" at bounding box center [648, 471] width 277 height 50
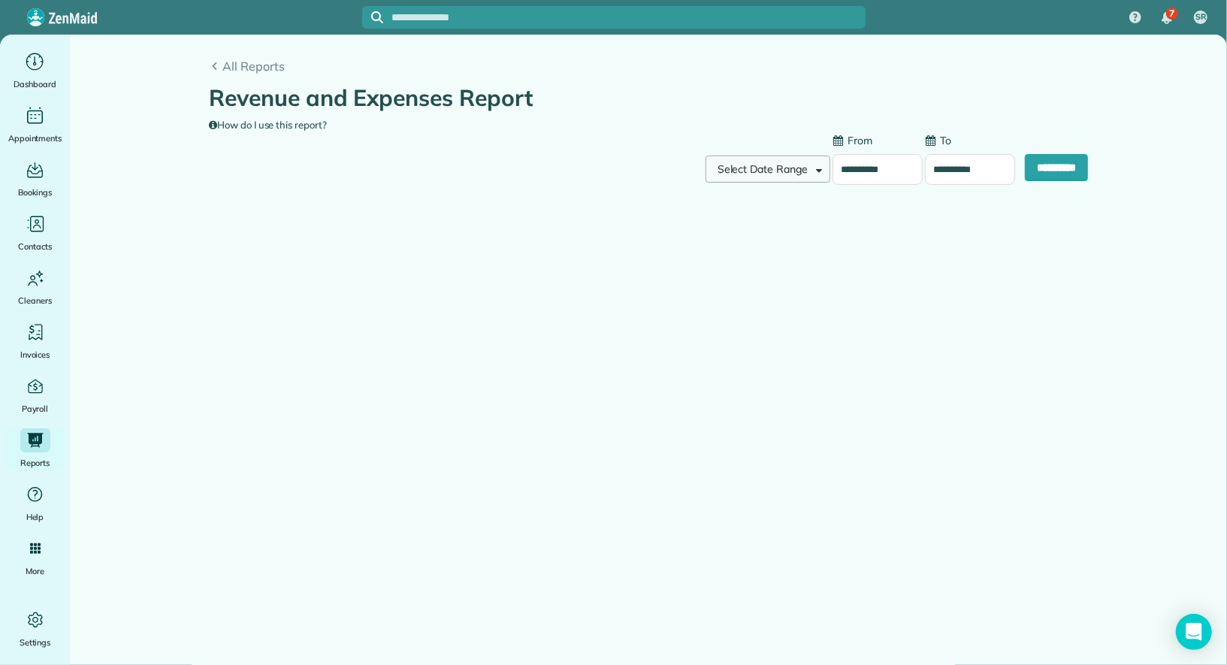
type input "**********"
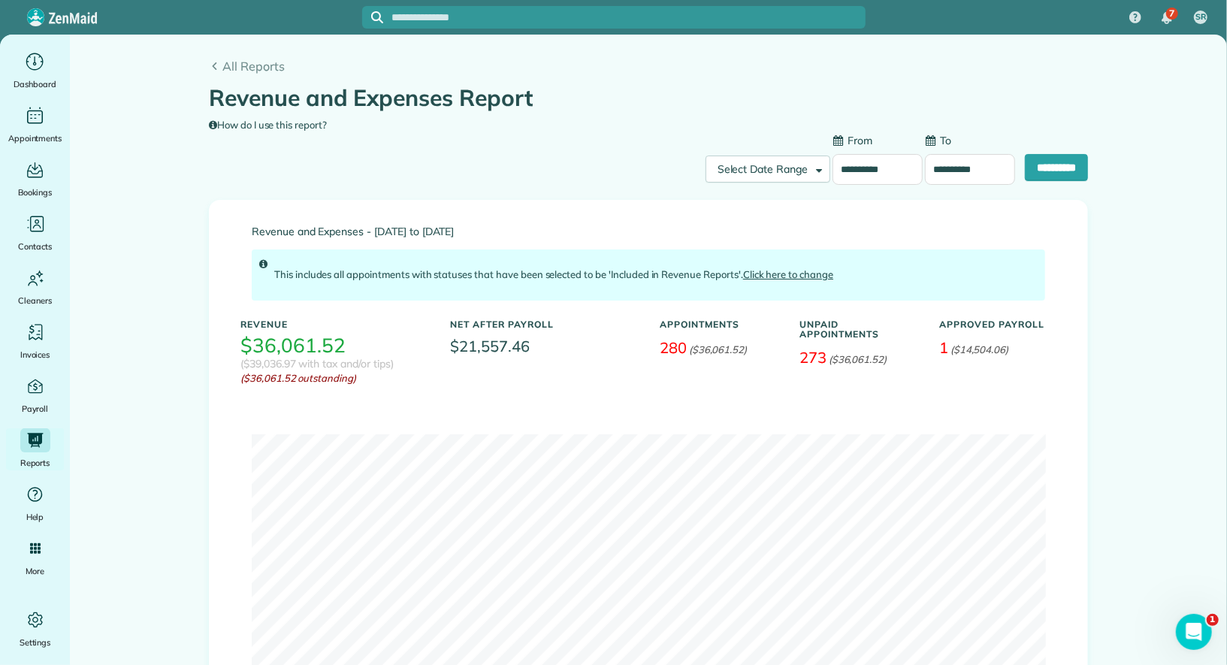
click at [864, 168] on input "**********" at bounding box center [878, 170] width 90 height 32
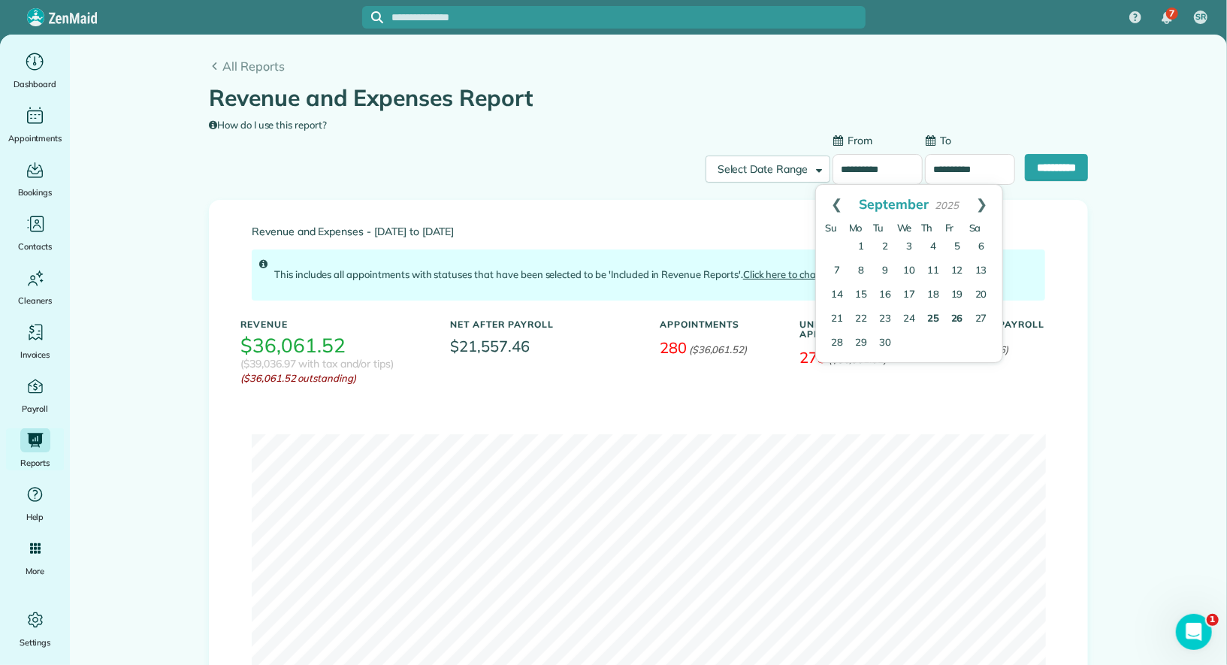
click at [964, 317] on link "26" at bounding box center [958, 319] width 24 height 24
type input "**********"
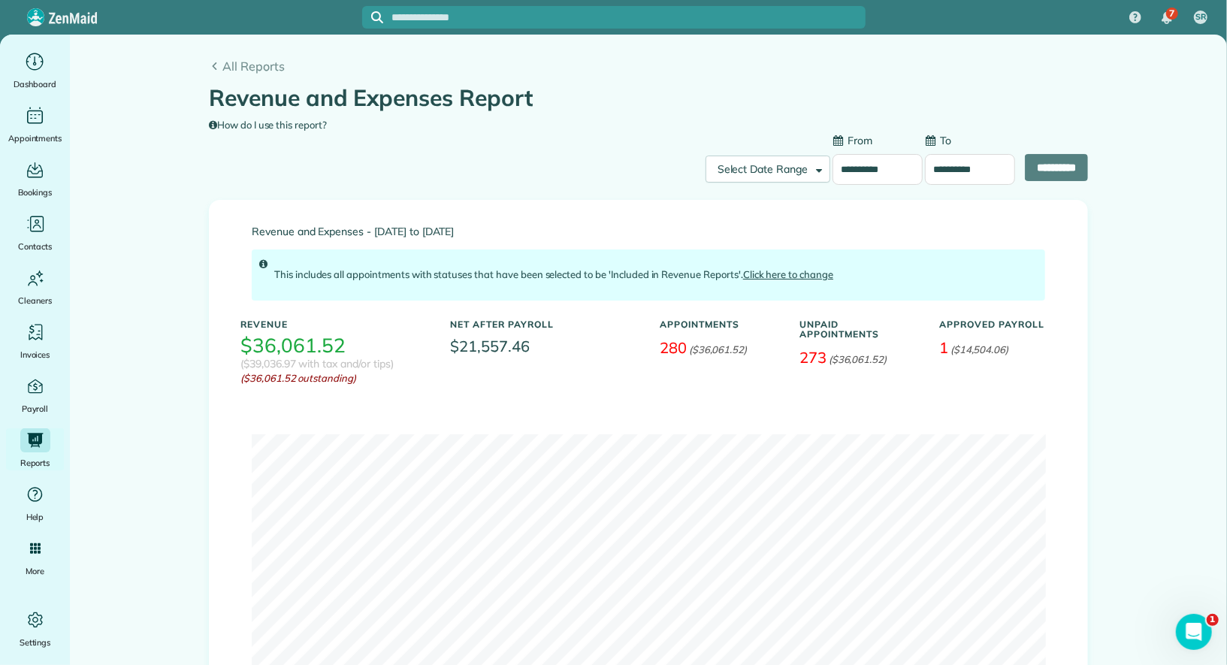
click at [967, 167] on input "**********" at bounding box center [970, 170] width 90 height 32
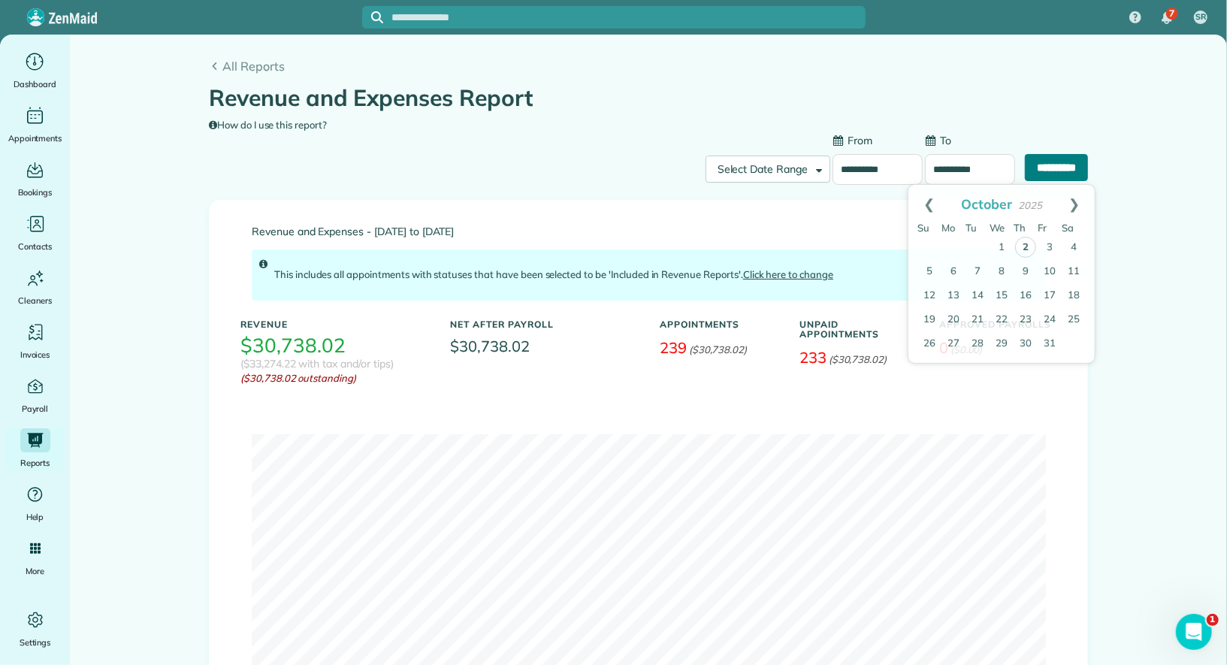
click at [1051, 170] on input "**********" at bounding box center [1056, 167] width 63 height 27
click at [937, 165] on input "**********" at bounding box center [970, 170] width 90 height 32
click at [982, 119] on div "All Reports Revenue and Expenses Report How do I use this report?" at bounding box center [649, 84] width 902 height 98
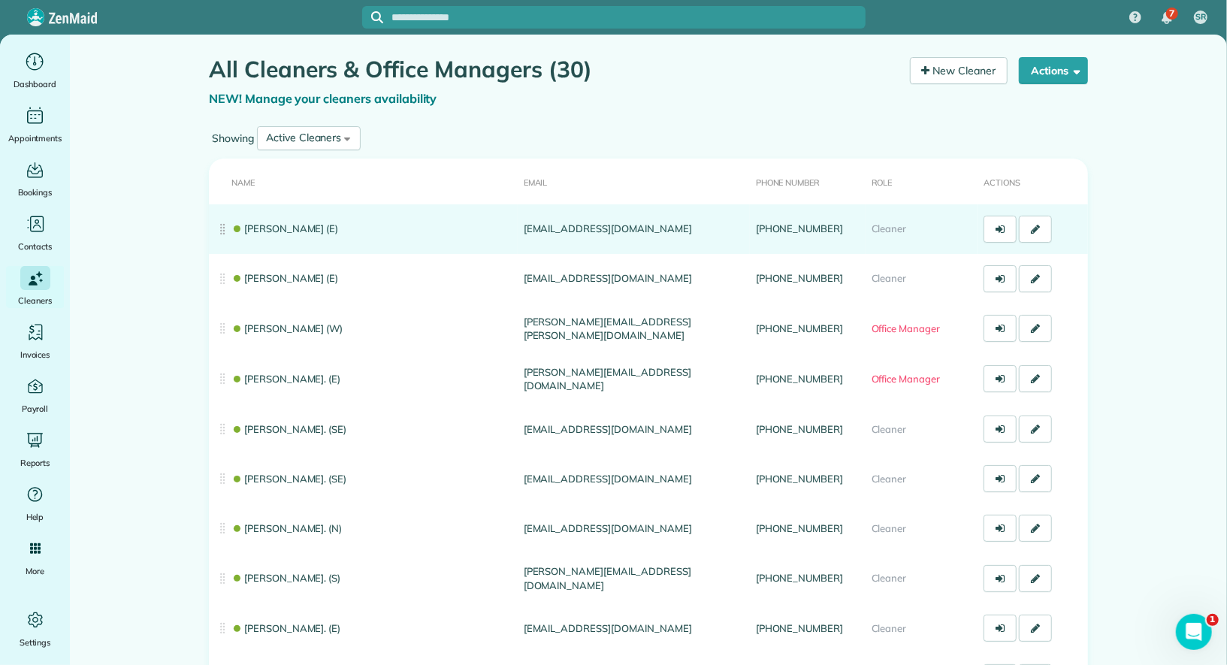
click at [295, 231] on link "[PERSON_NAME] (E)" at bounding box center [284, 228] width 107 height 12
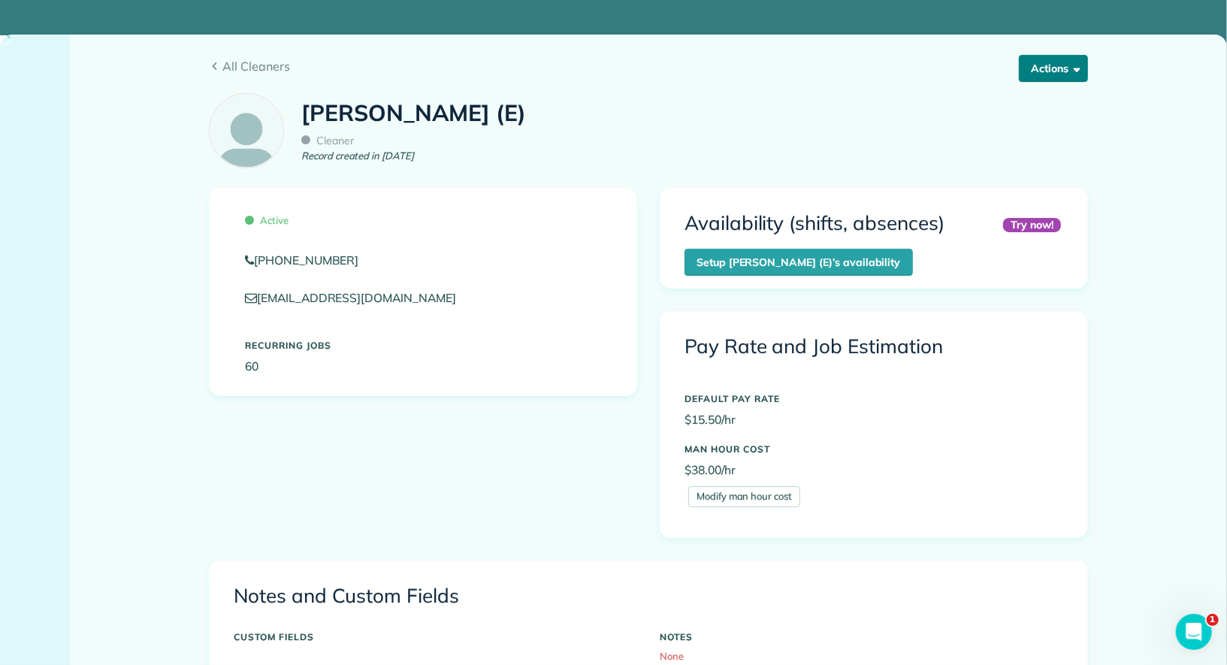
click at [1058, 74] on button "Actions" at bounding box center [1053, 68] width 69 height 27
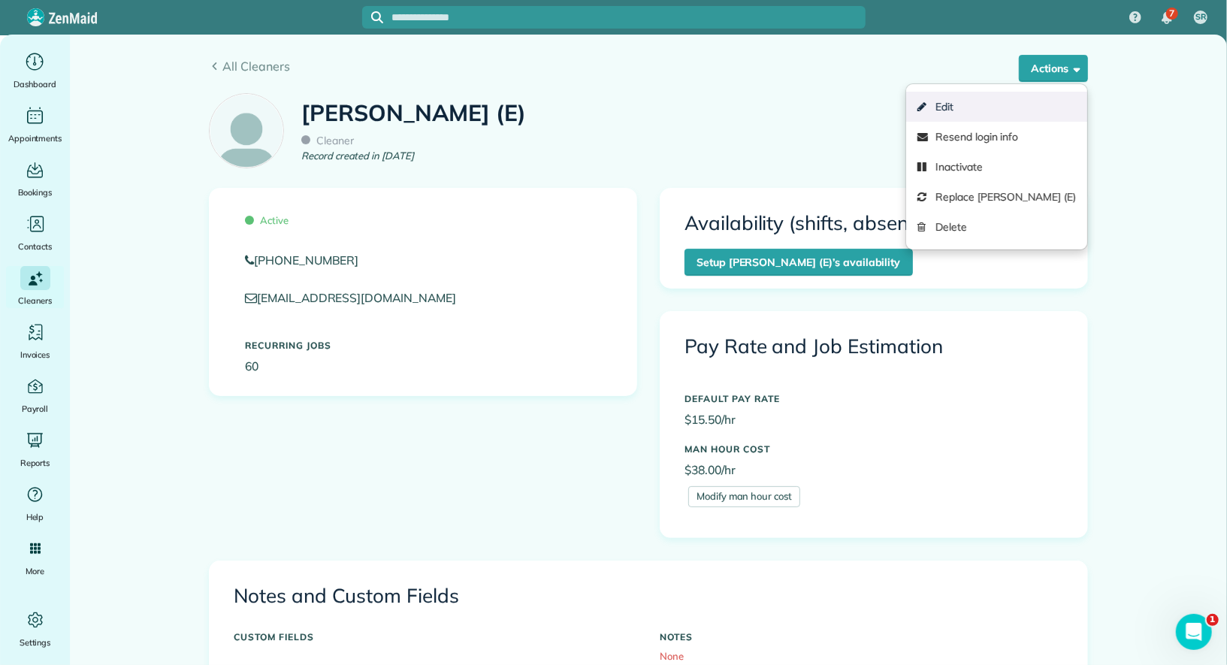
click at [1015, 111] on link "Edit" at bounding box center [996, 107] width 181 height 30
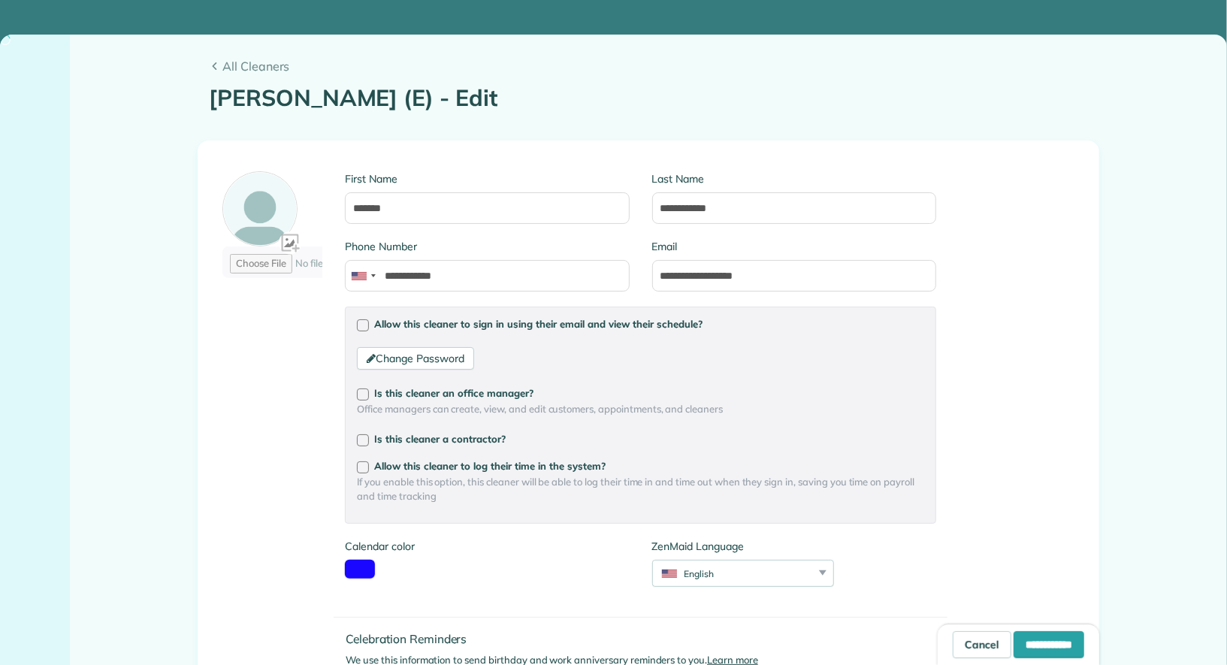
type input "**********"
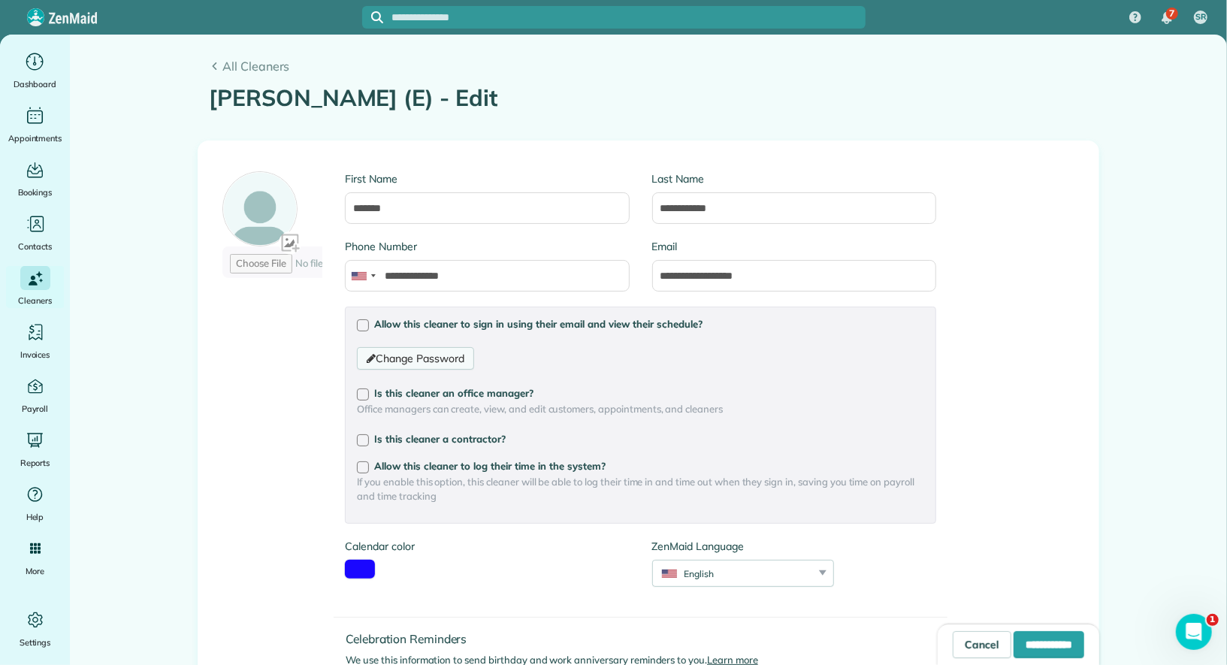
click at [442, 358] on link "Change Password" at bounding box center [415, 358] width 116 height 23
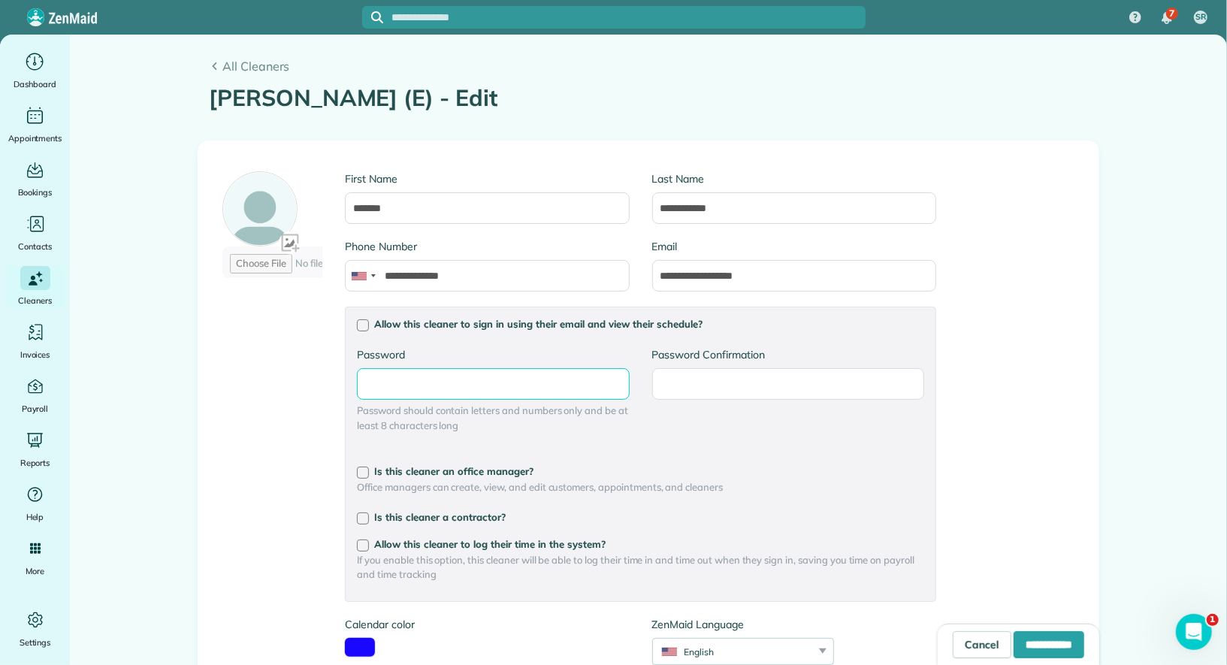
click at [417, 395] on input "Password" at bounding box center [493, 384] width 272 height 32
type input "**********"
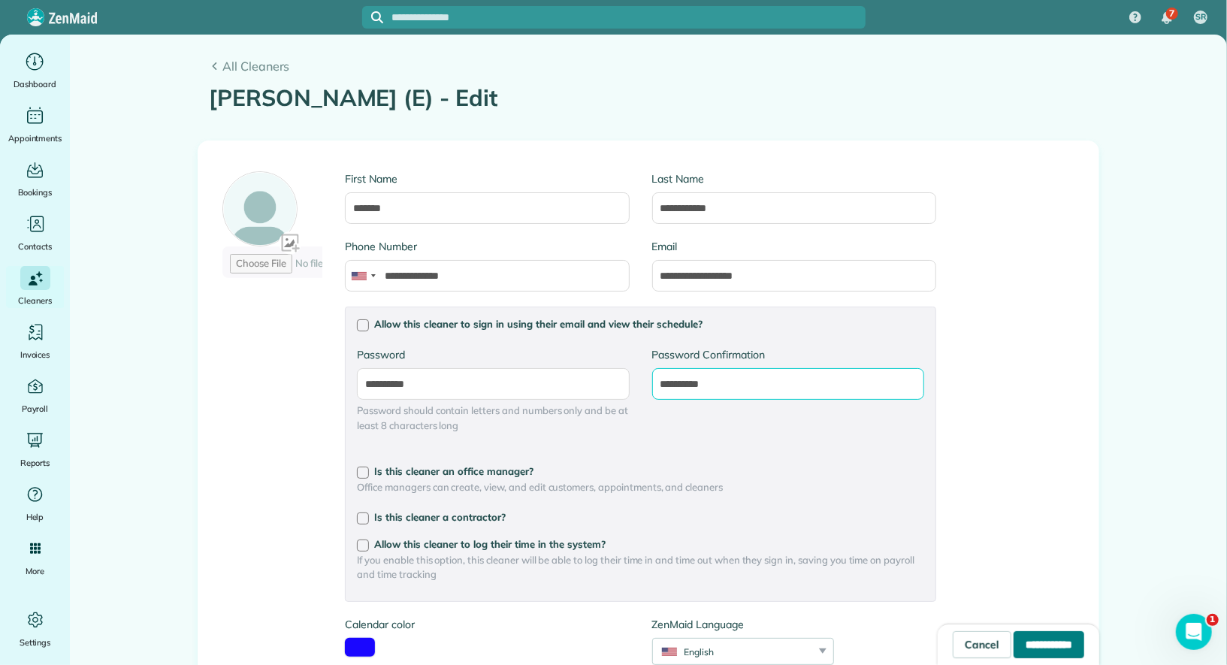
type input "**********"
click at [1033, 645] on input "**********" at bounding box center [1049, 644] width 71 height 27
type input "**********"
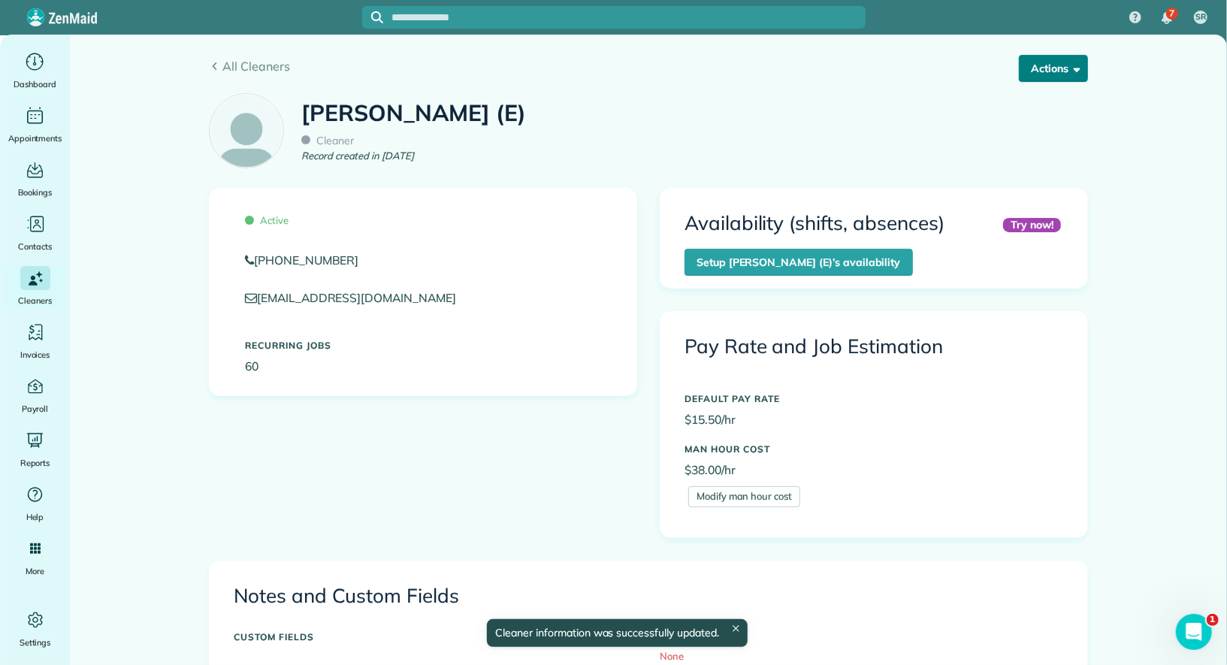
click at [1053, 56] on button "Actions" at bounding box center [1053, 68] width 69 height 27
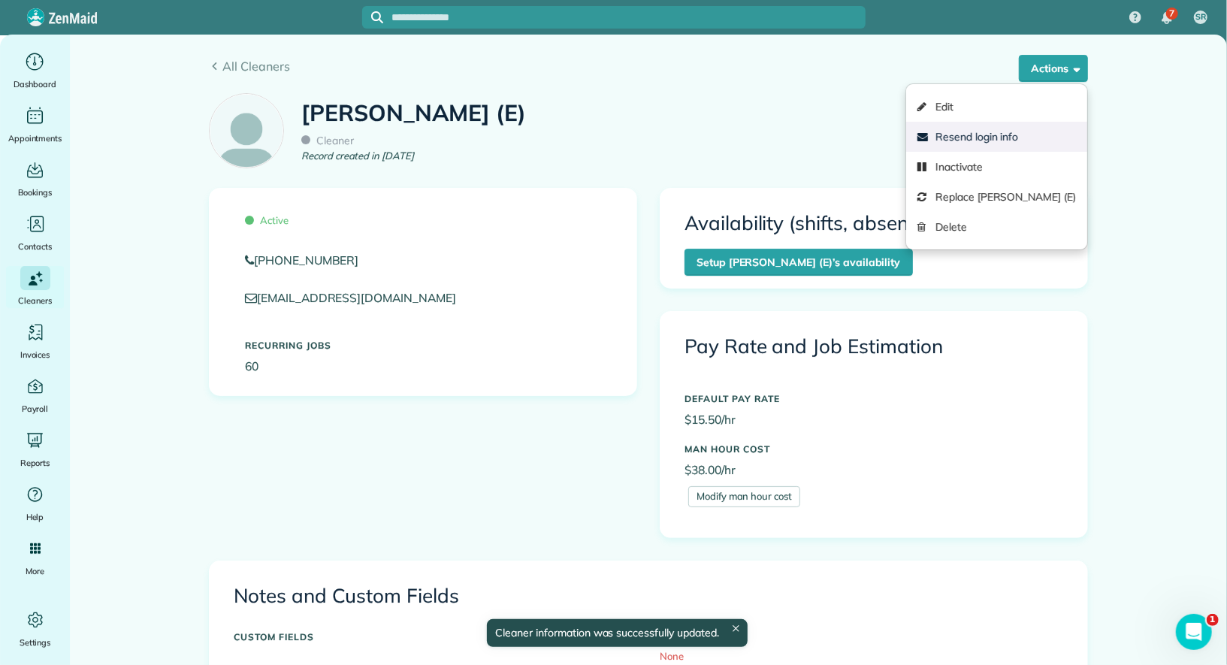
click at [1023, 136] on link "Resend login info" at bounding box center [996, 137] width 181 height 30
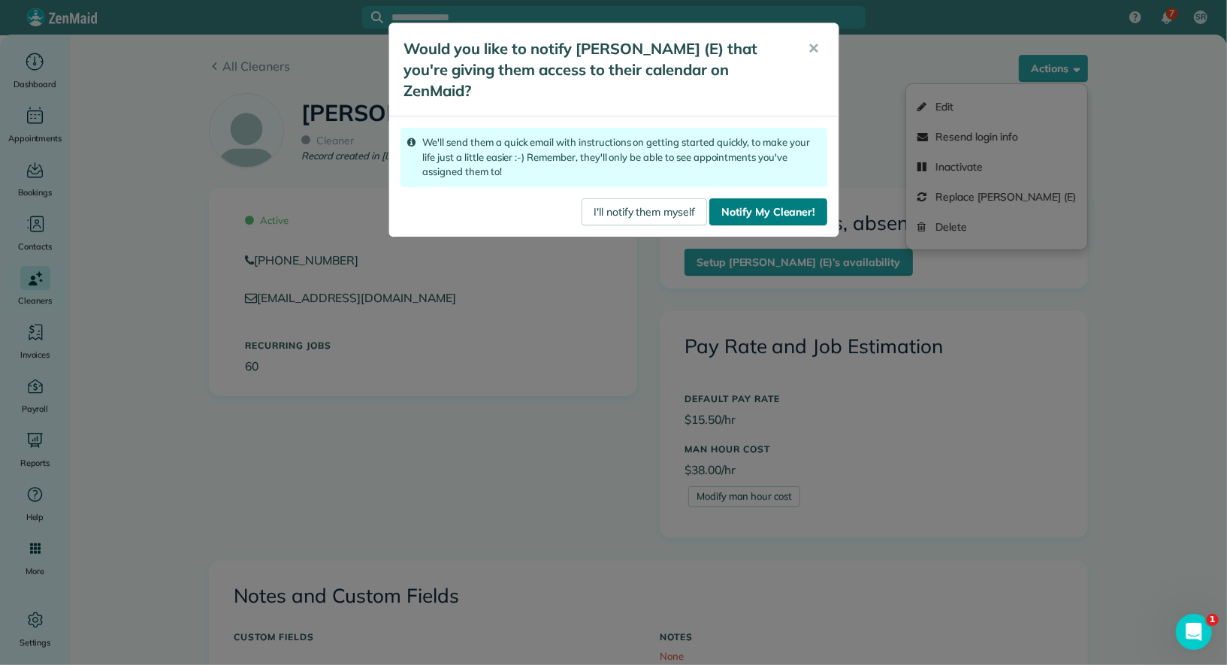
click at [785, 208] on link "Notify My Cleaner!" at bounding box center [768, 211] width 117 height 27
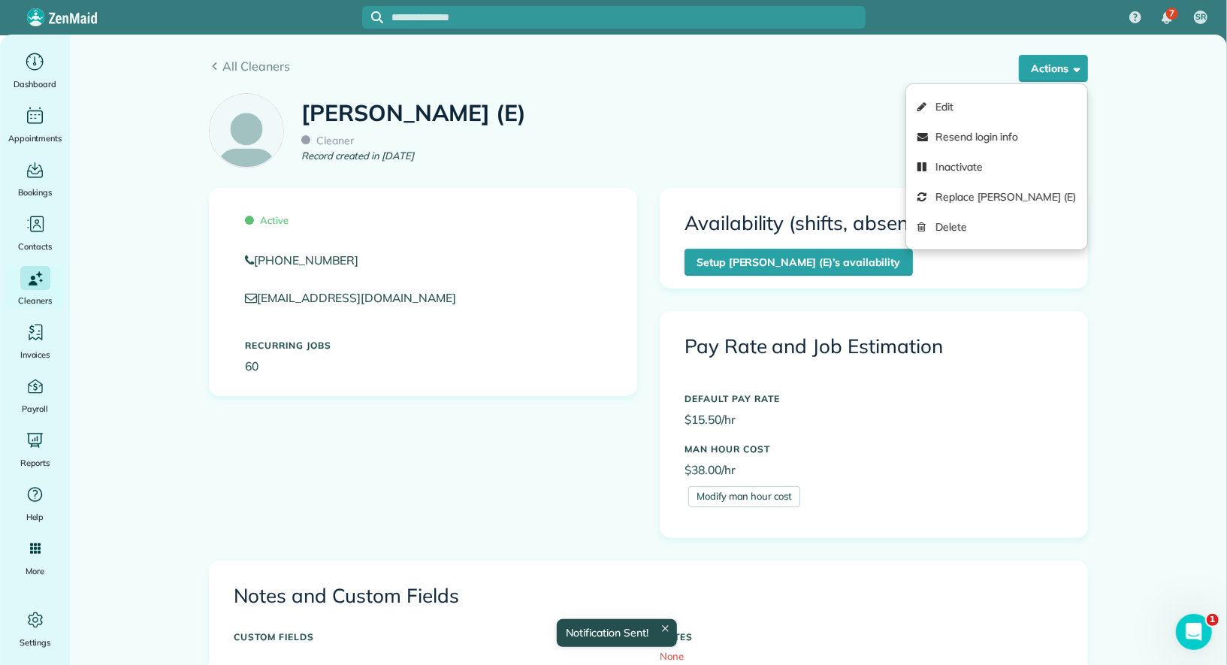
click at [785, 119] on div "[PERSON_NAME] (E) Cleaner Record created in [DATE]" at bounding box center [649, 137] width 902 height 102
